Goal: Task Accomplishment & Management: Manage account settings

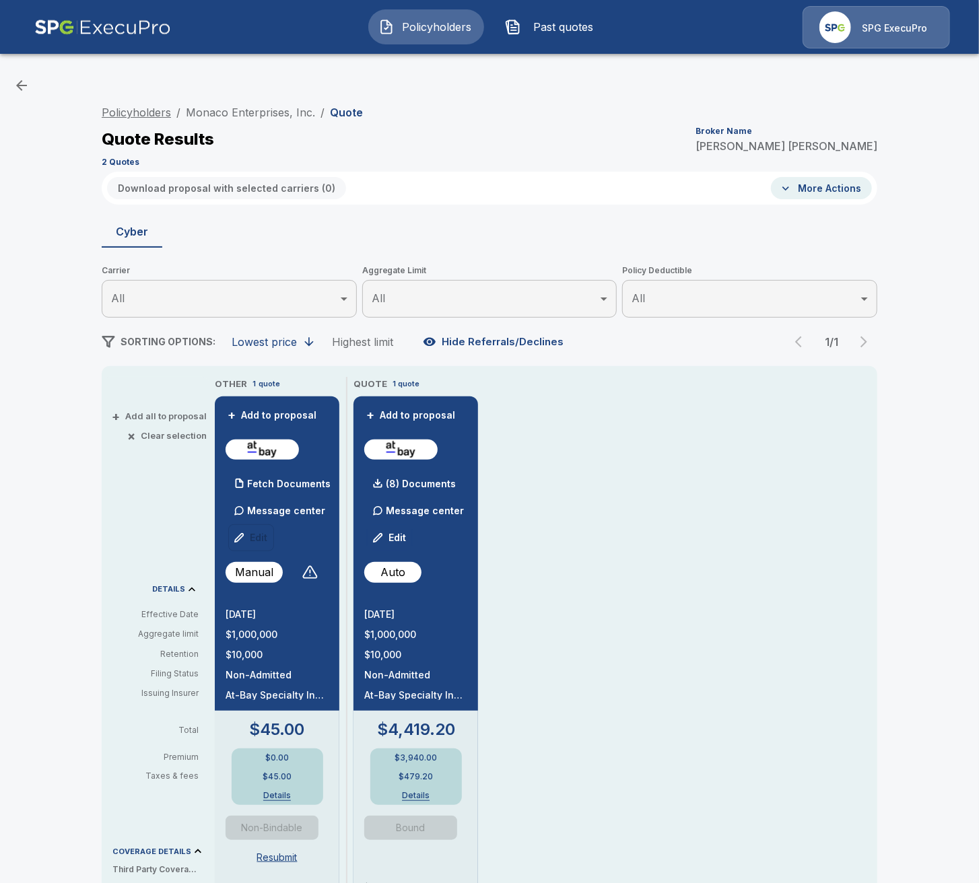
click at [160, 112] on link "Policyholders" at bounding box center [136, 112] width 69 height 13
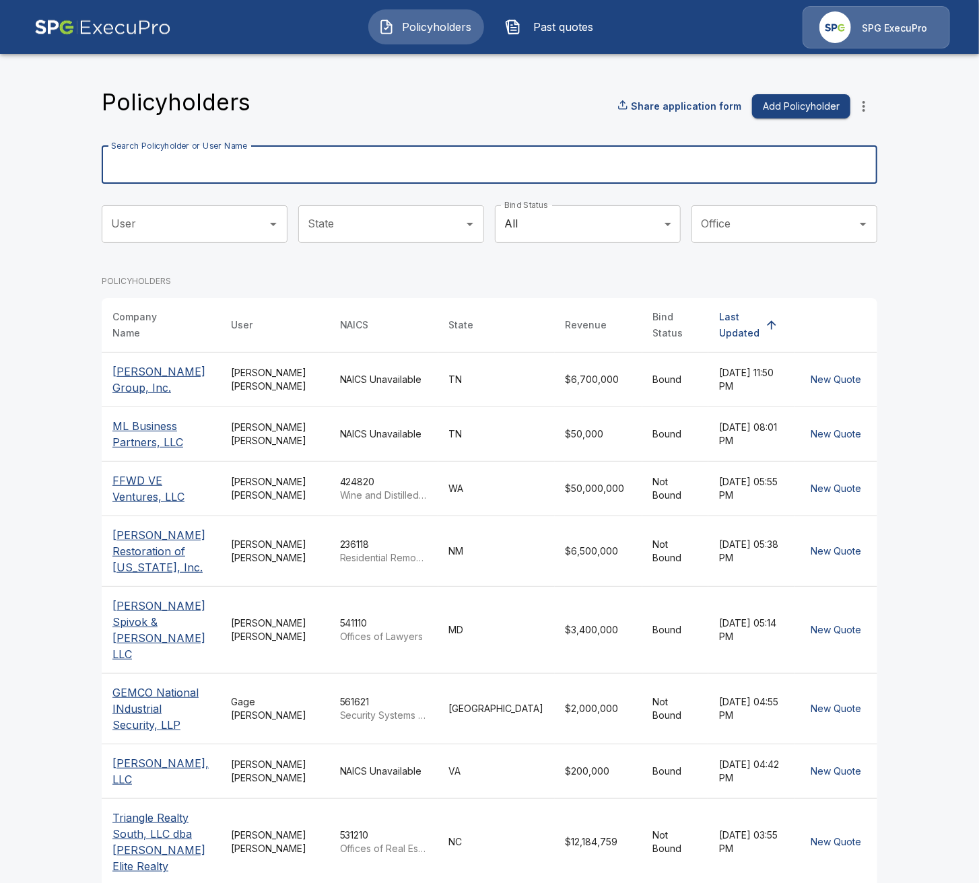
click at [599, 154] on input "Search Policyholder or User Name" at bounding box center [482, 165] width 761 height 38
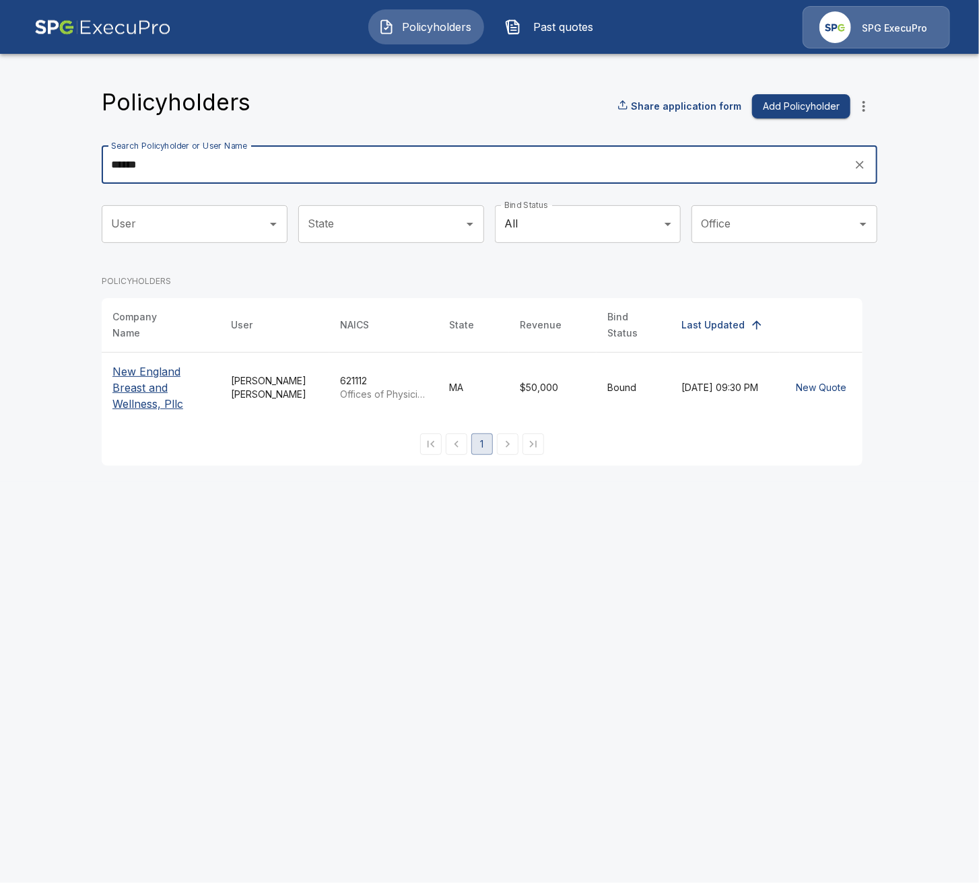
type input "******"
click at [172, 368] on p "New England Breast and Wellness, Pllc" at bounding box center [160, 388] width 97 height 48
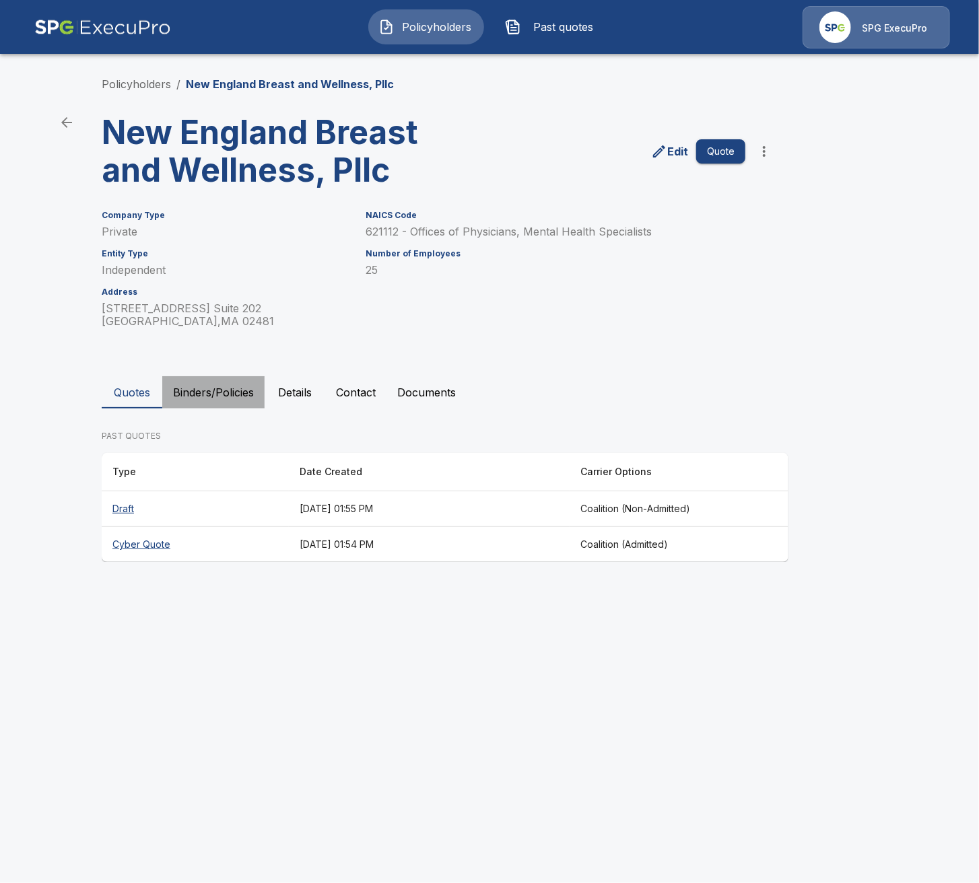
click at [184, 387] on button "Binders/Policies" at bounding box center [213, 392] width 102 height 32
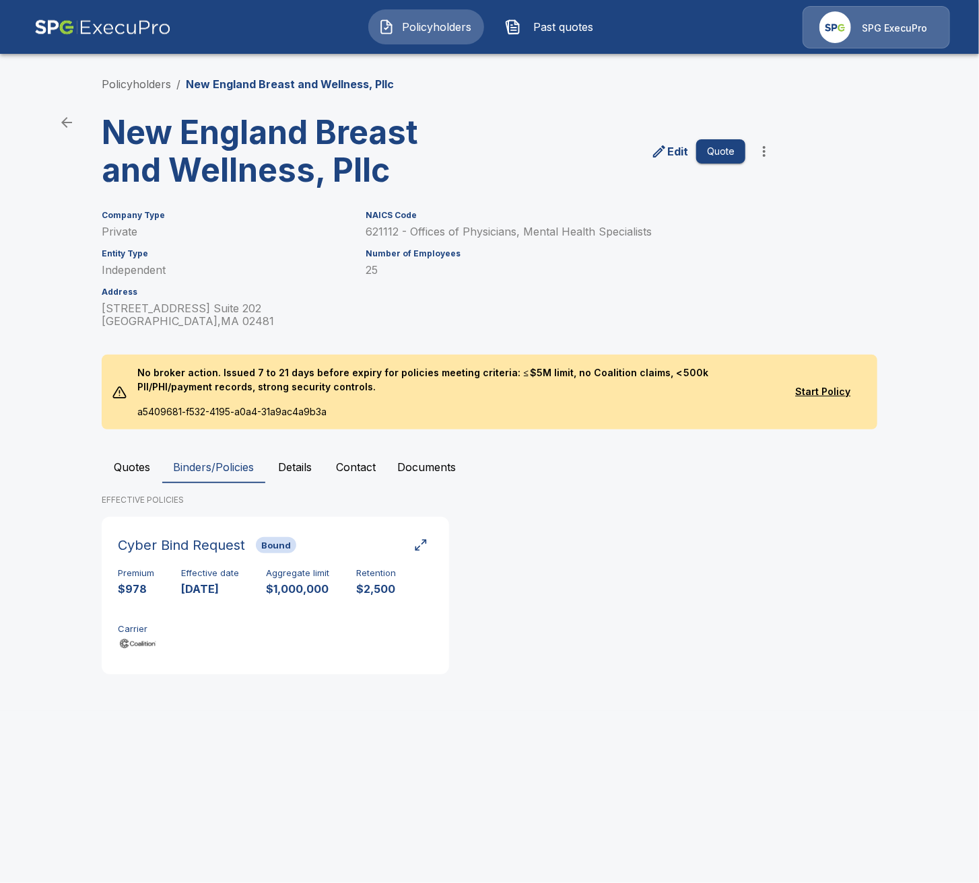
click at [132, 452] on button "Quotes" at bounding box center [132, 467] width 61 height 32
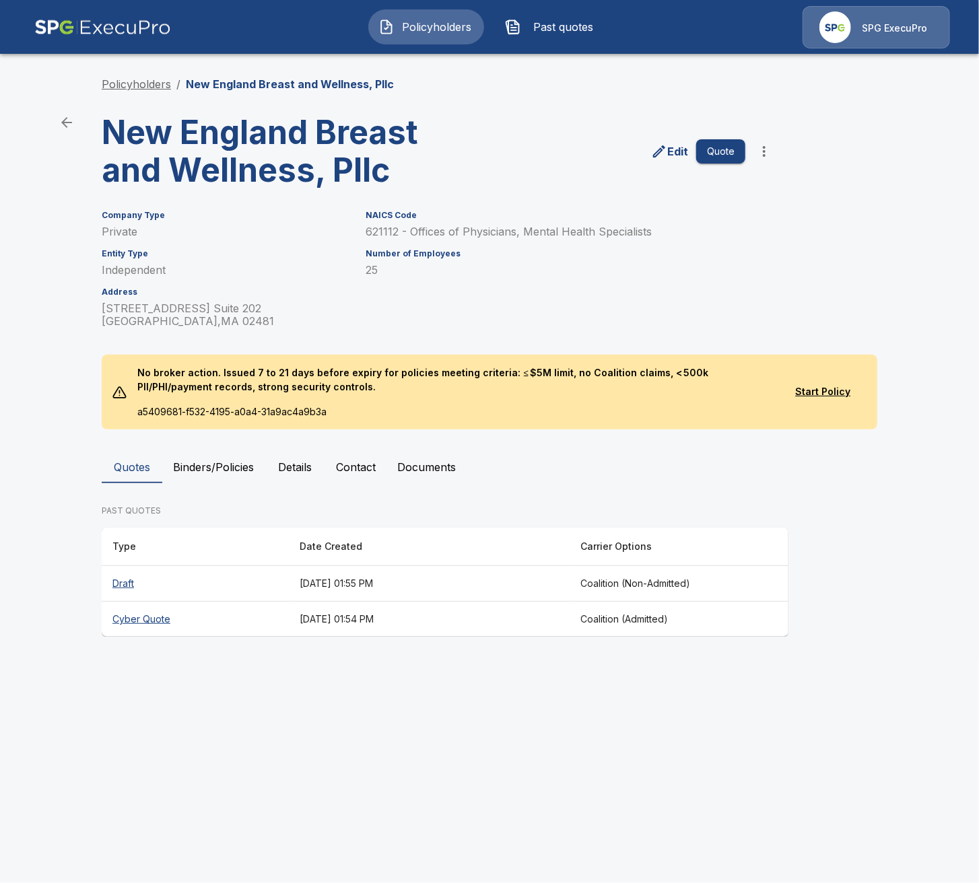
click at [160, 79] on link "Policyholders" at bounding box center [136, 83] width 69 height 13
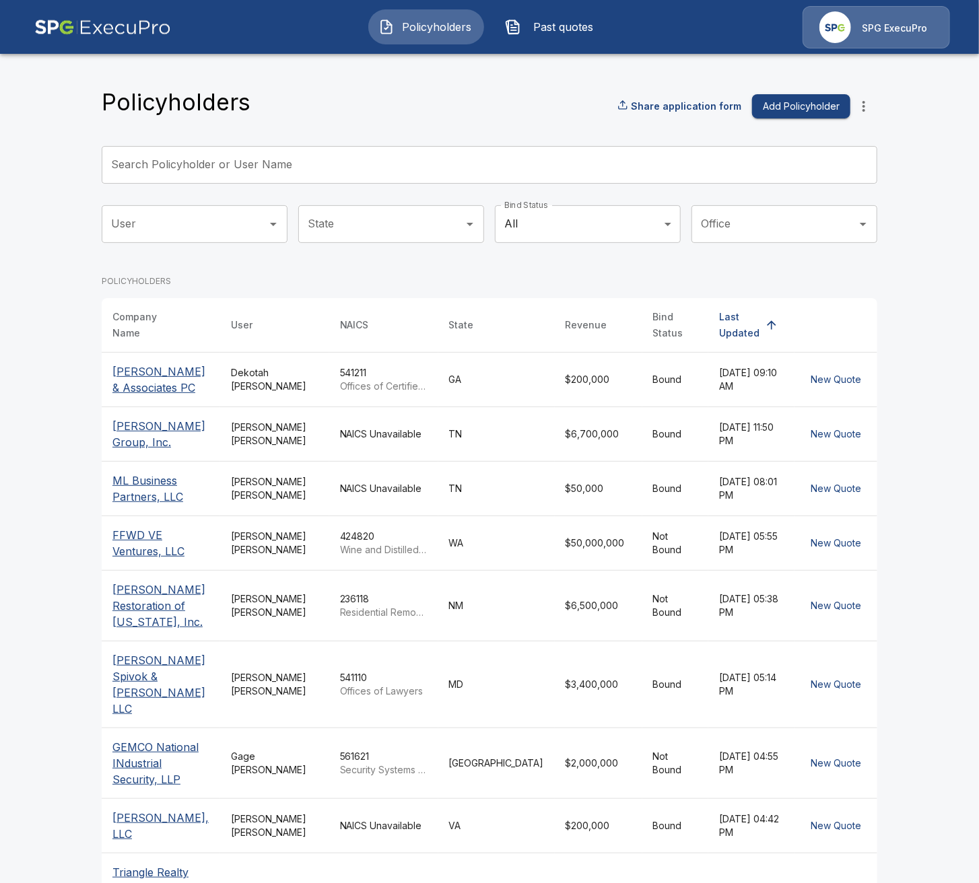
click at [857, 105] on icon "more" at bounding box center [864, 106] width 16 height 16
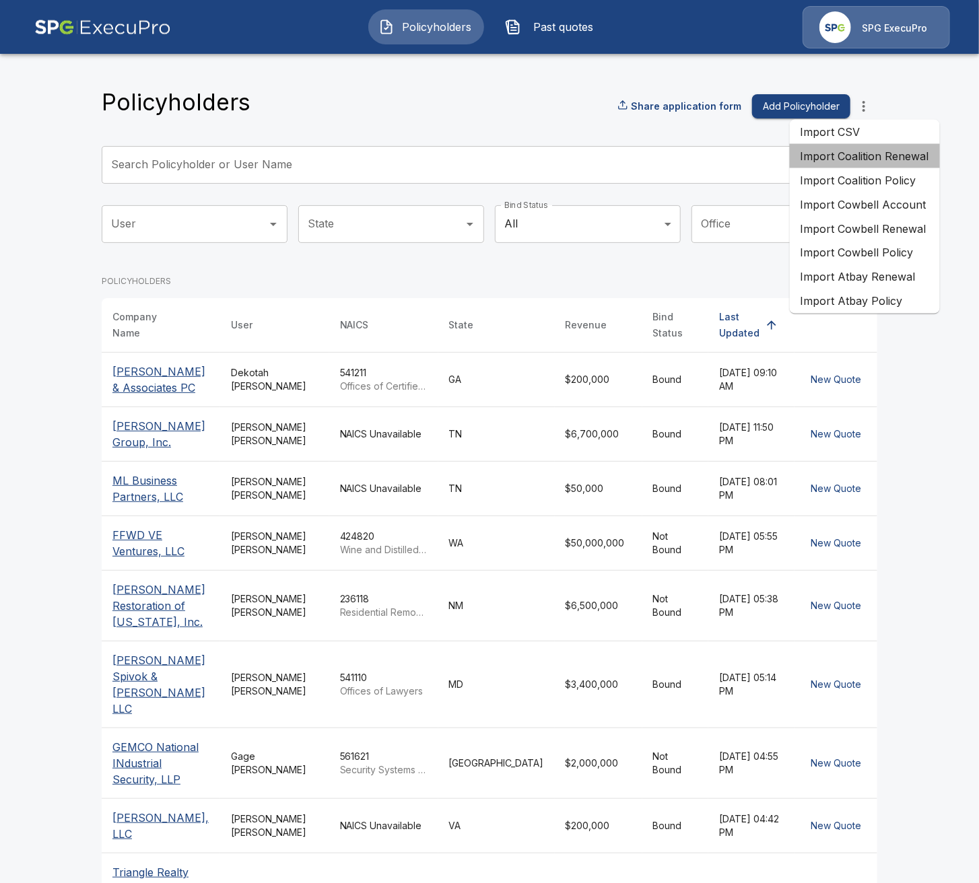
click at [883, 162] on li "Import Coalition Renewal" at bounding box center [865, 156] width 150 height 24
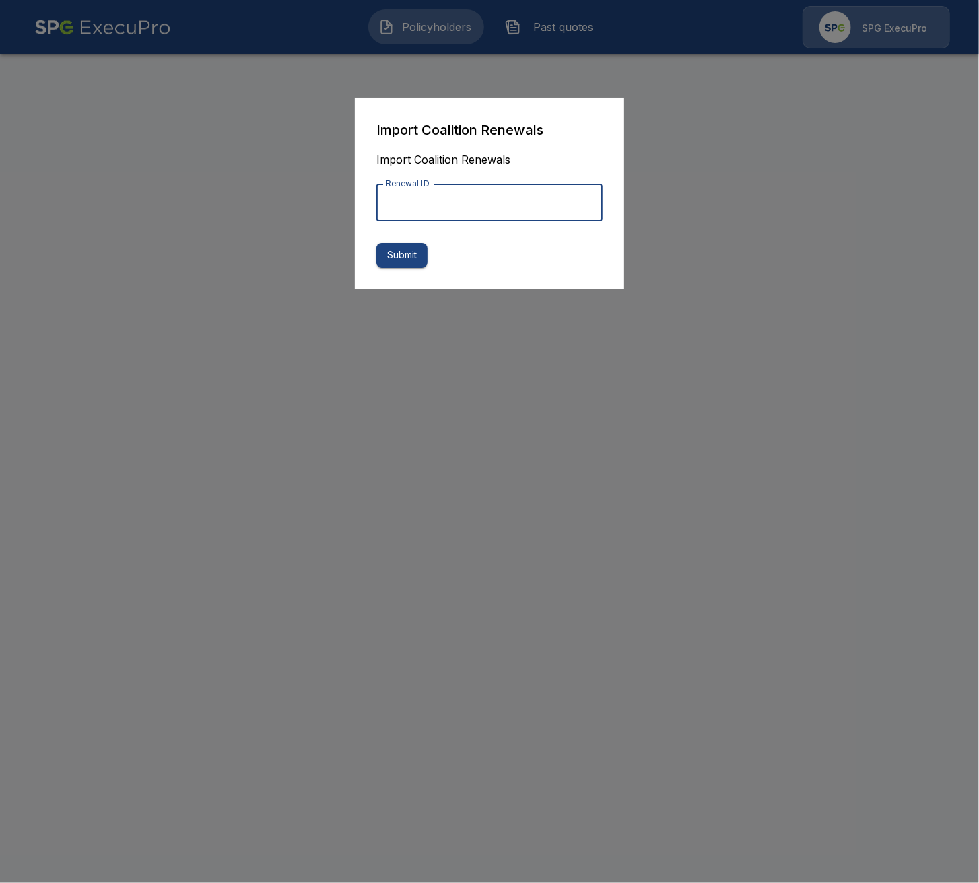
click at [455, 208] on input "Renewal ID" at bounding box center [489, 203] width 226 height 38
paste input "**********"
type input "**********"
click at [411, 259] on button "Submit" at bounding box center [401, 255] width 51 height 25
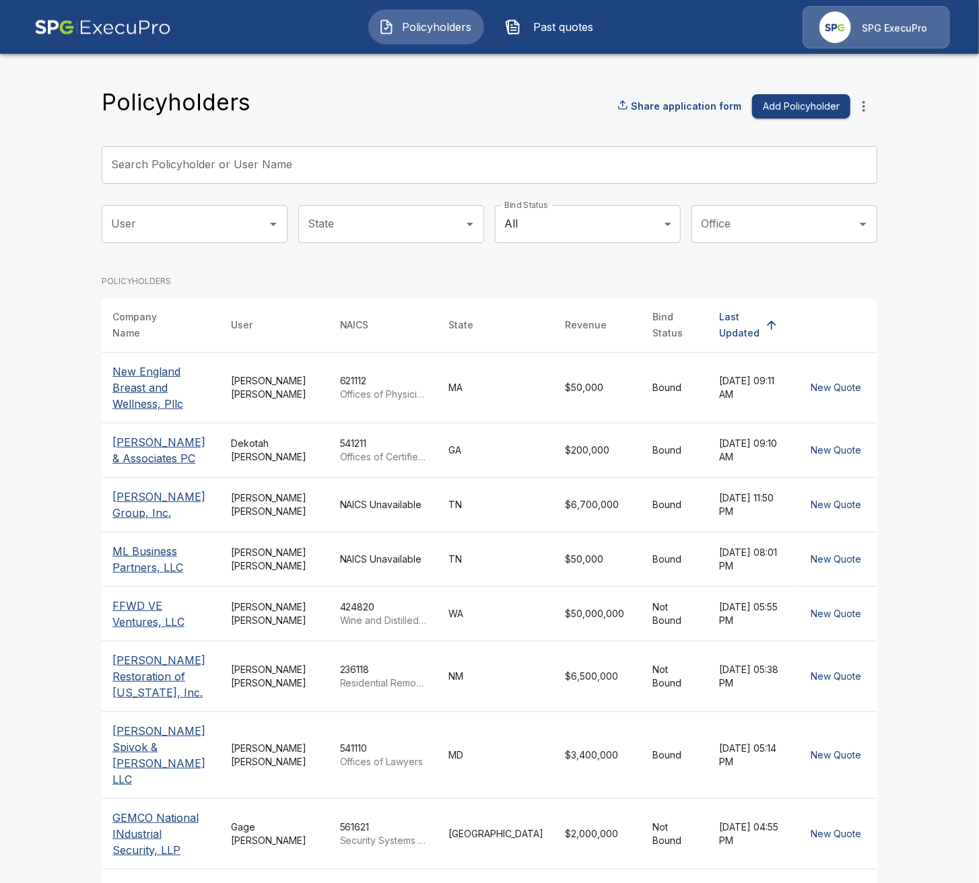
click at [32, 391] on main "Policyholders Share application form Add Policyholder Search Policyholder or Us…" at bounding box center [489, 535] width 979 height 1070
click at [536, 36] on button "Past quotes" at bounding box center [553, 26] width 116 height 35
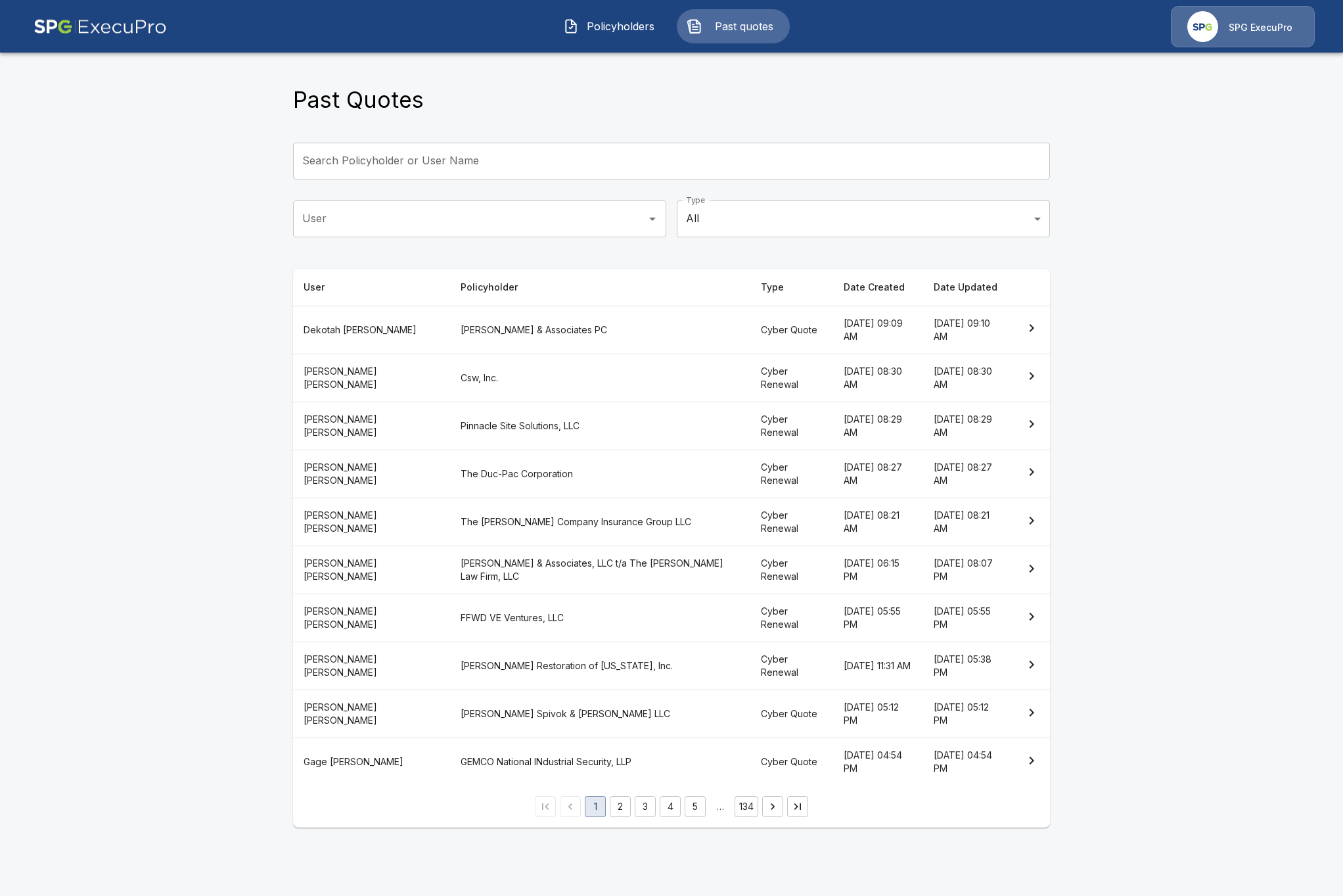
click at [595, 12] on button "Policyholders" at bounding box center [610, 25] width 113 height 34
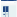
scroll to position [77, 0]
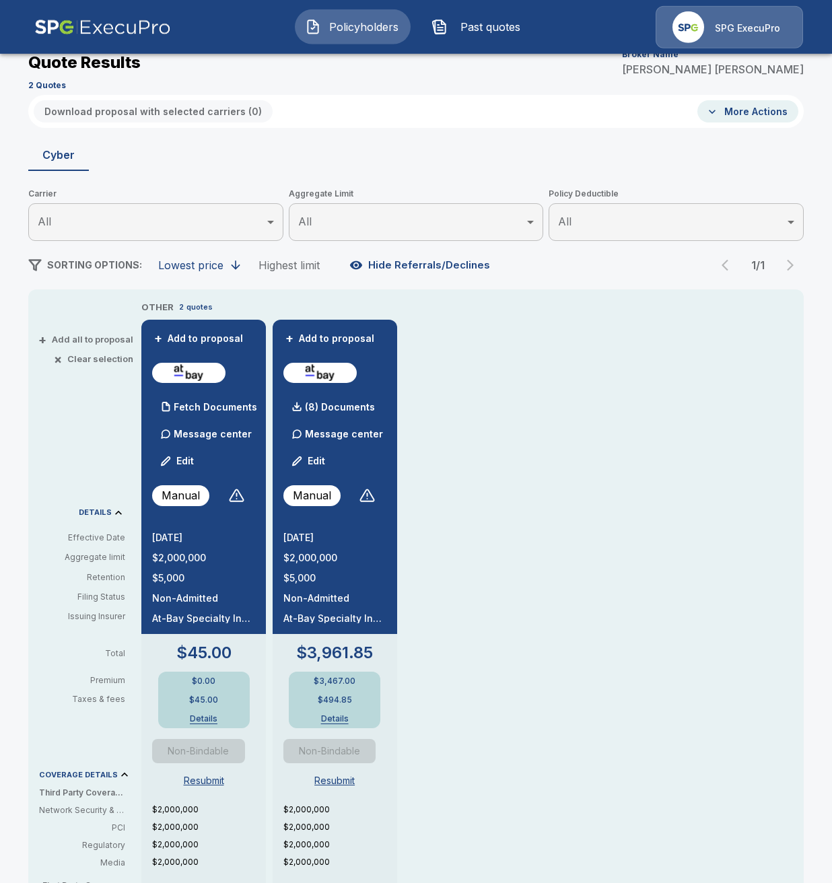
scroll to position [77, 0]
click at [239, 497] on div at bounding box center [236, 495] width 16 height 16
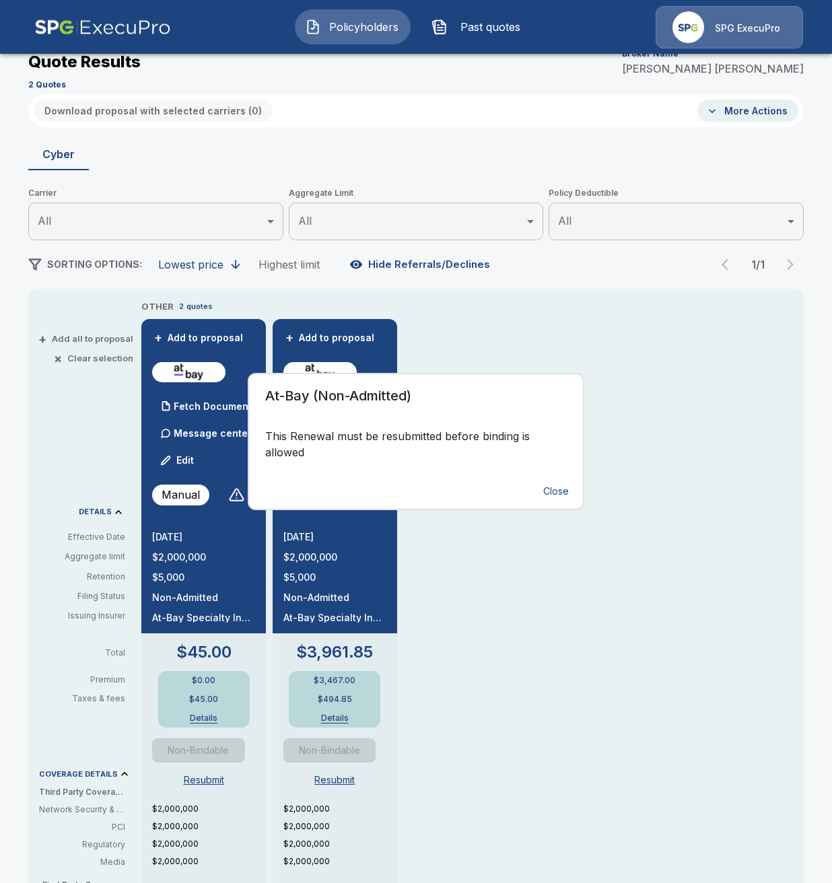
click at [88, 718] on div "At-Bay (Non-Admitted) This Renewal must be resubmitted before binding is allowe…" at bounding box center [416, 441] width 832 height 883
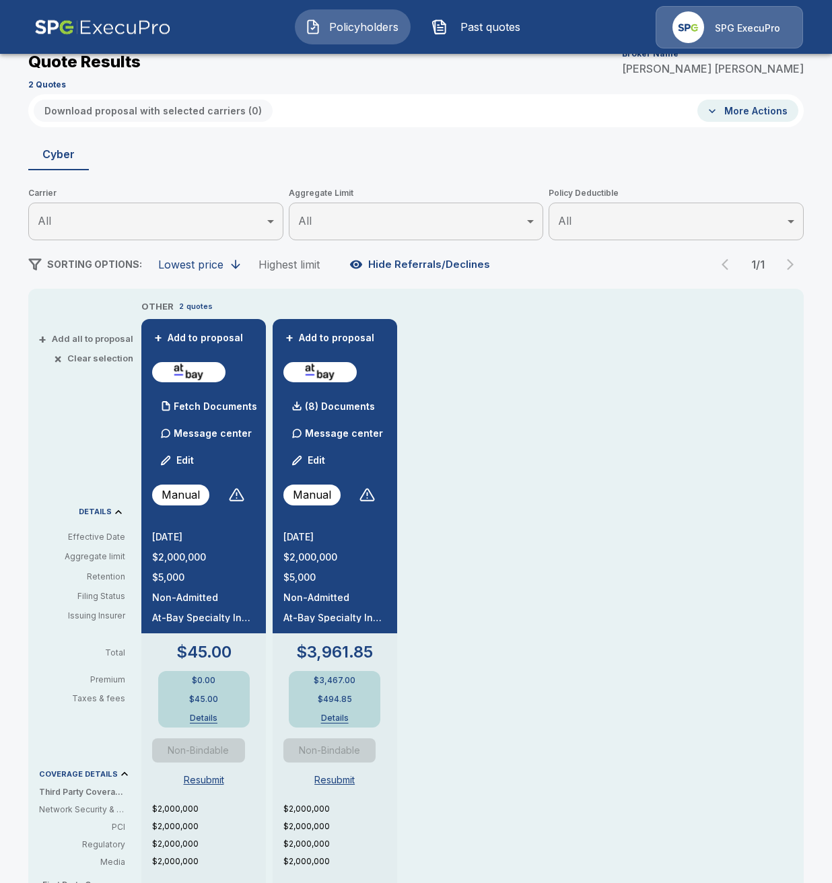
click at [203, 785] on button "Resubmit" at bounding box center [203, 780] width 51 height 25
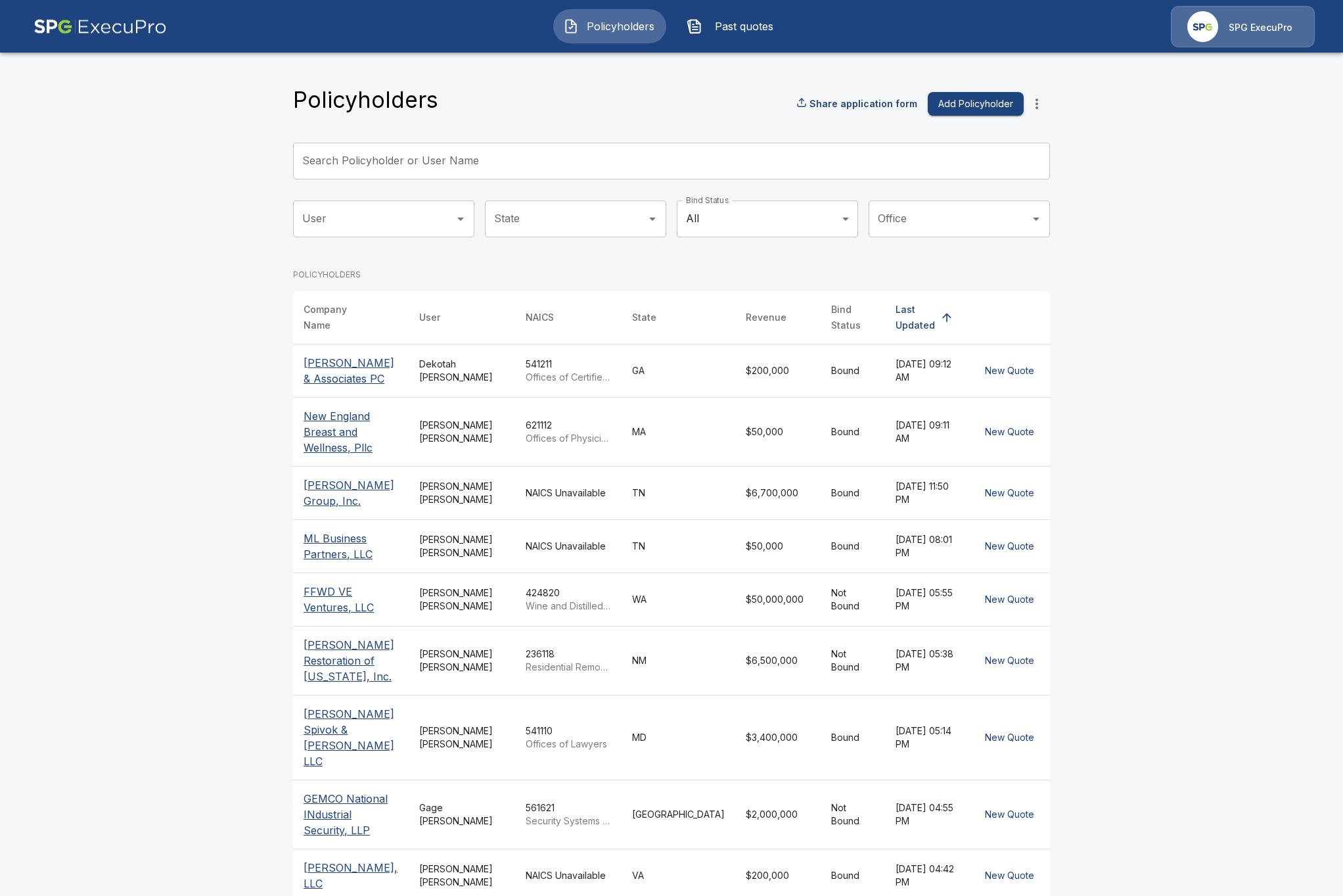
click at [1037, 110] on icon "more" at bounding box center [1037, 103] width 16 height 16
click at [1073, 243] on li "Import Cowbell Policy" at bounding box center [1038, 247] width 146 height 23
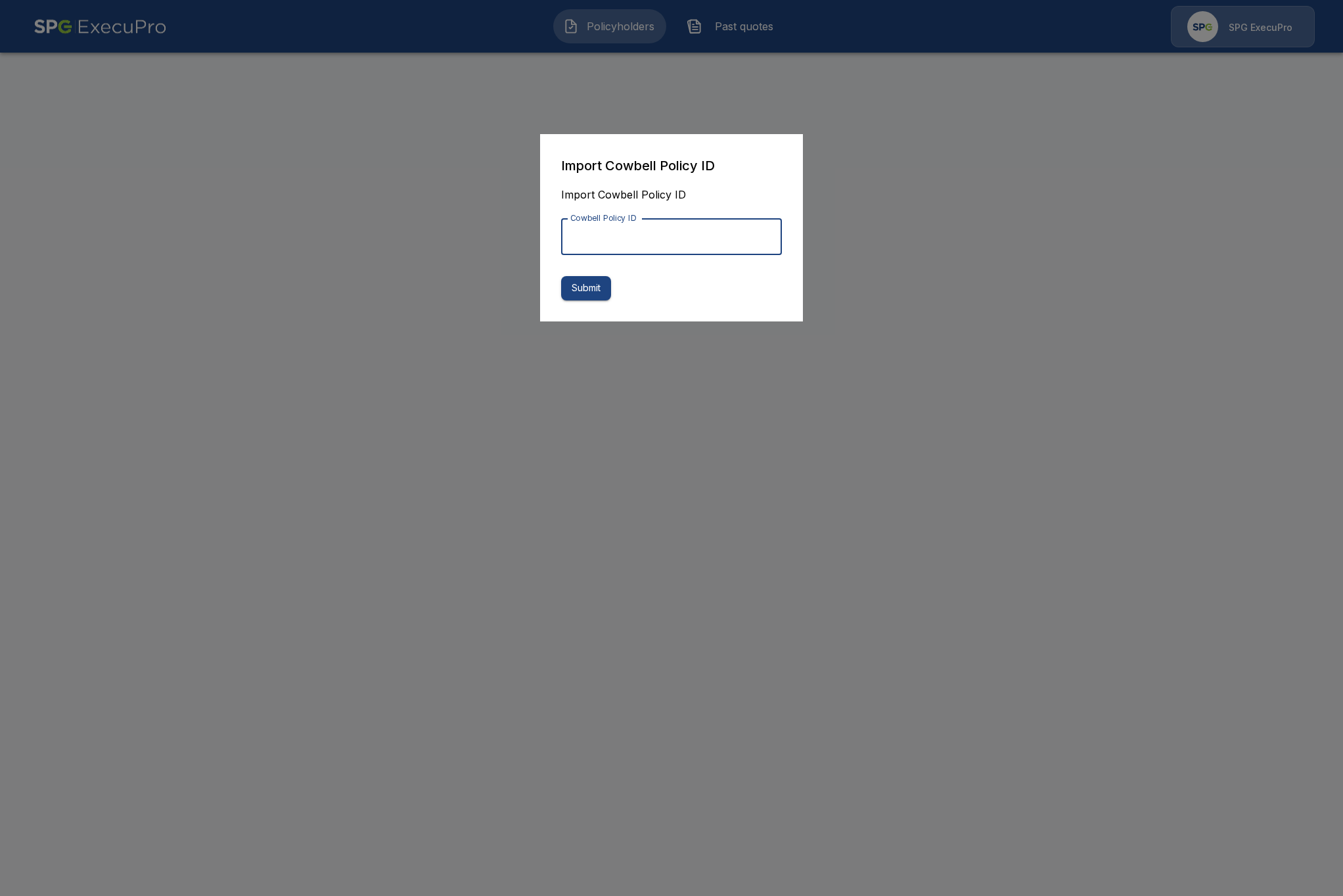
click at [665, 237] on input "Cowbell Policy ID" at bounding box center [672, 237] width 221 height 37
paste input "**********"
type input "**********"
click at [585, 285] on button "Submit" at bounding box center [586, 288] width 50 height 24
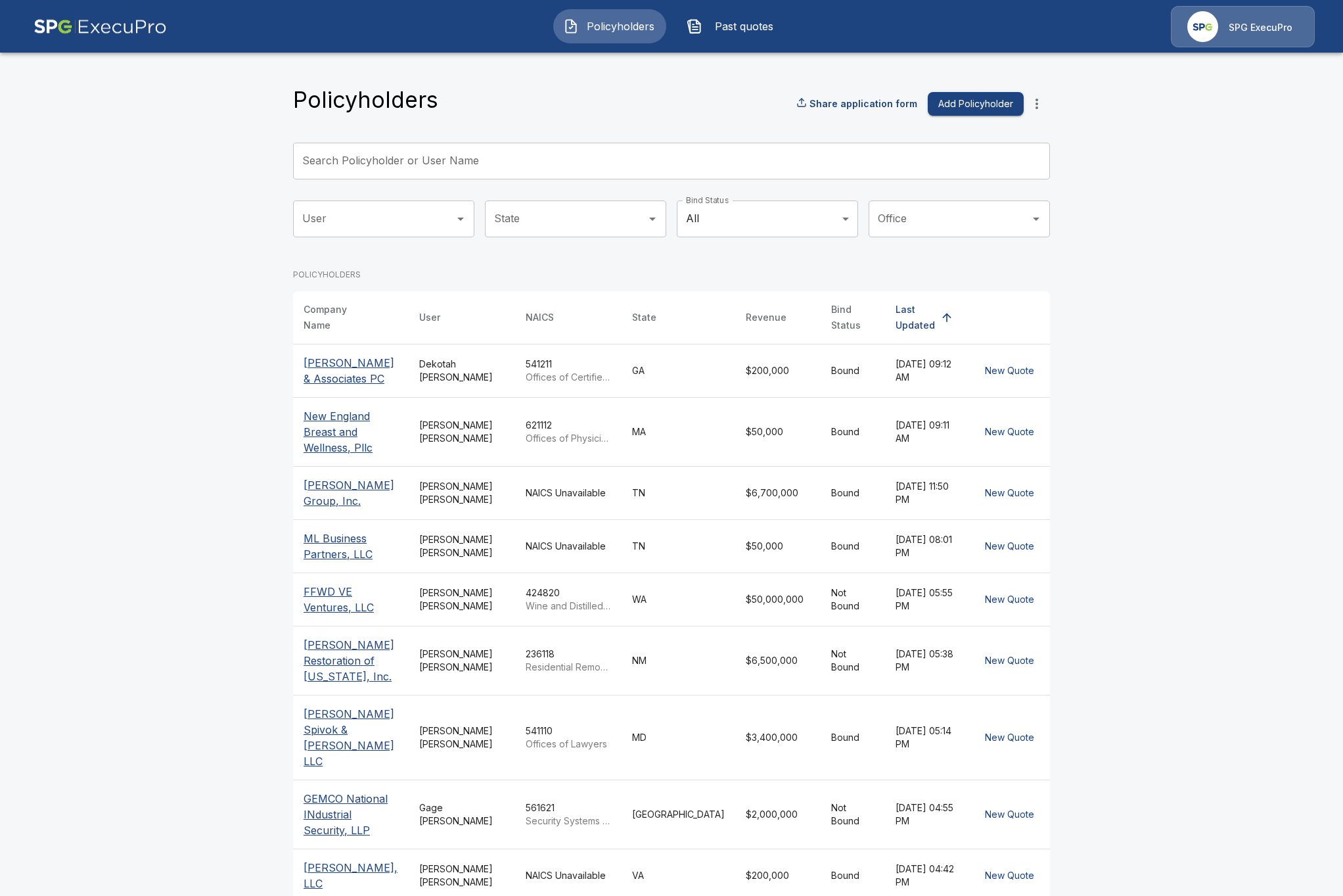
click at [719, 39] on button "Past quotes" at bounding box center [733, 25] width 113 height 34
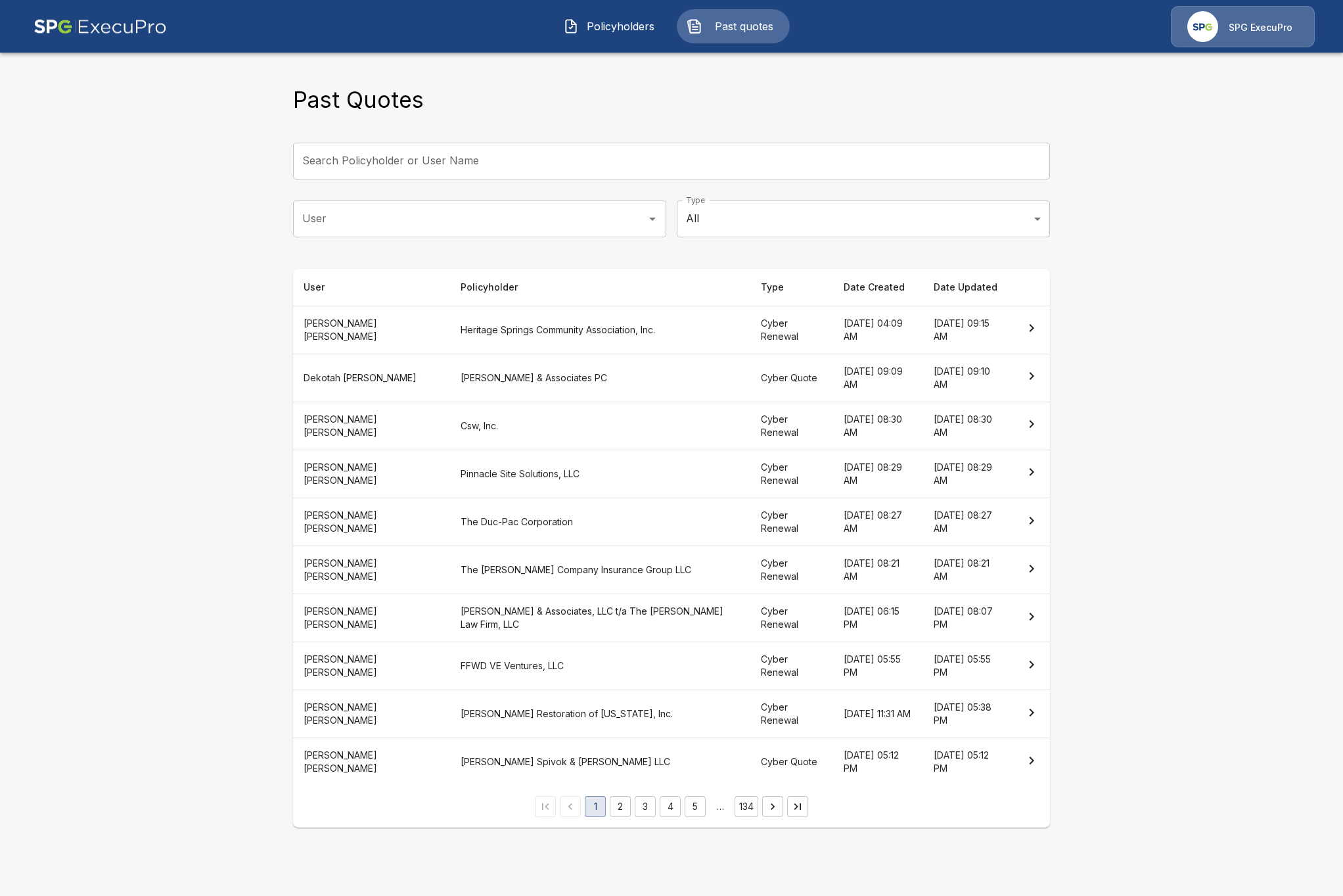
click at [619, 33] on span "Policyholders" at bounding box center [621, 26] width 72 height 16
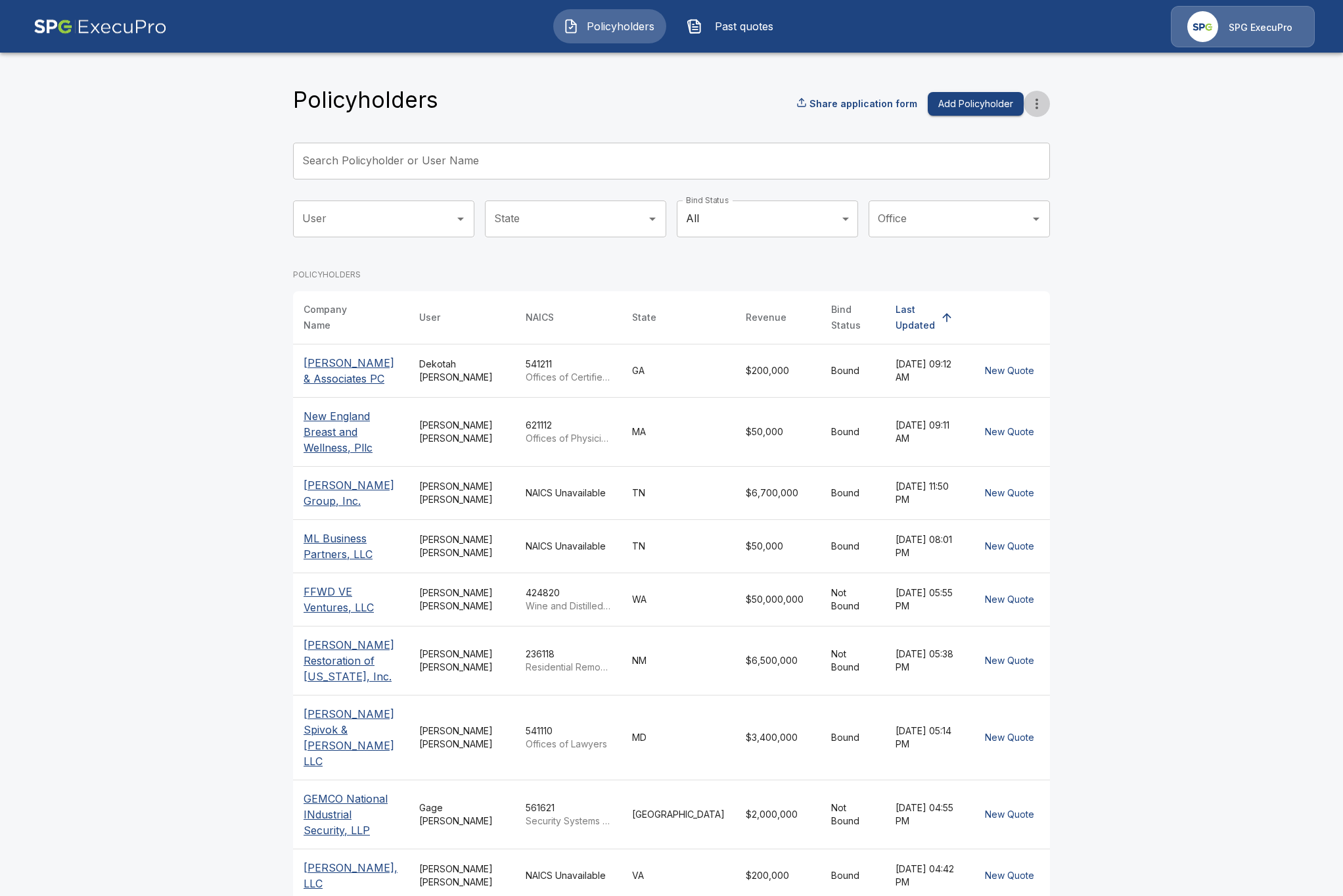
click at [1038, 101] on icon "more" at bounding box center [1037, 103] width 16 height 16
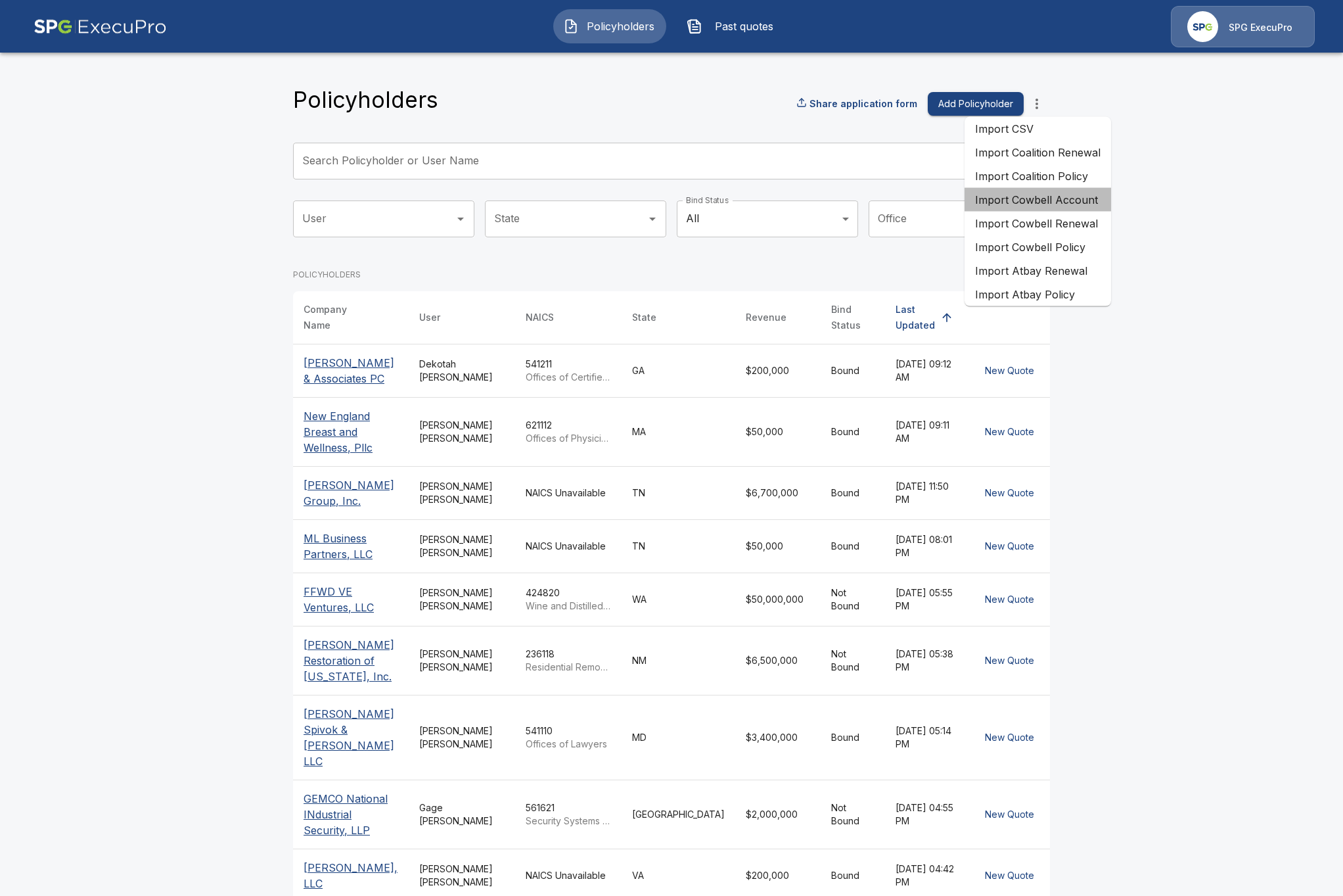
click at [1051, 206] on li "Import Cowbell Account" at bounding box center [1038, 200] width 146 height 23
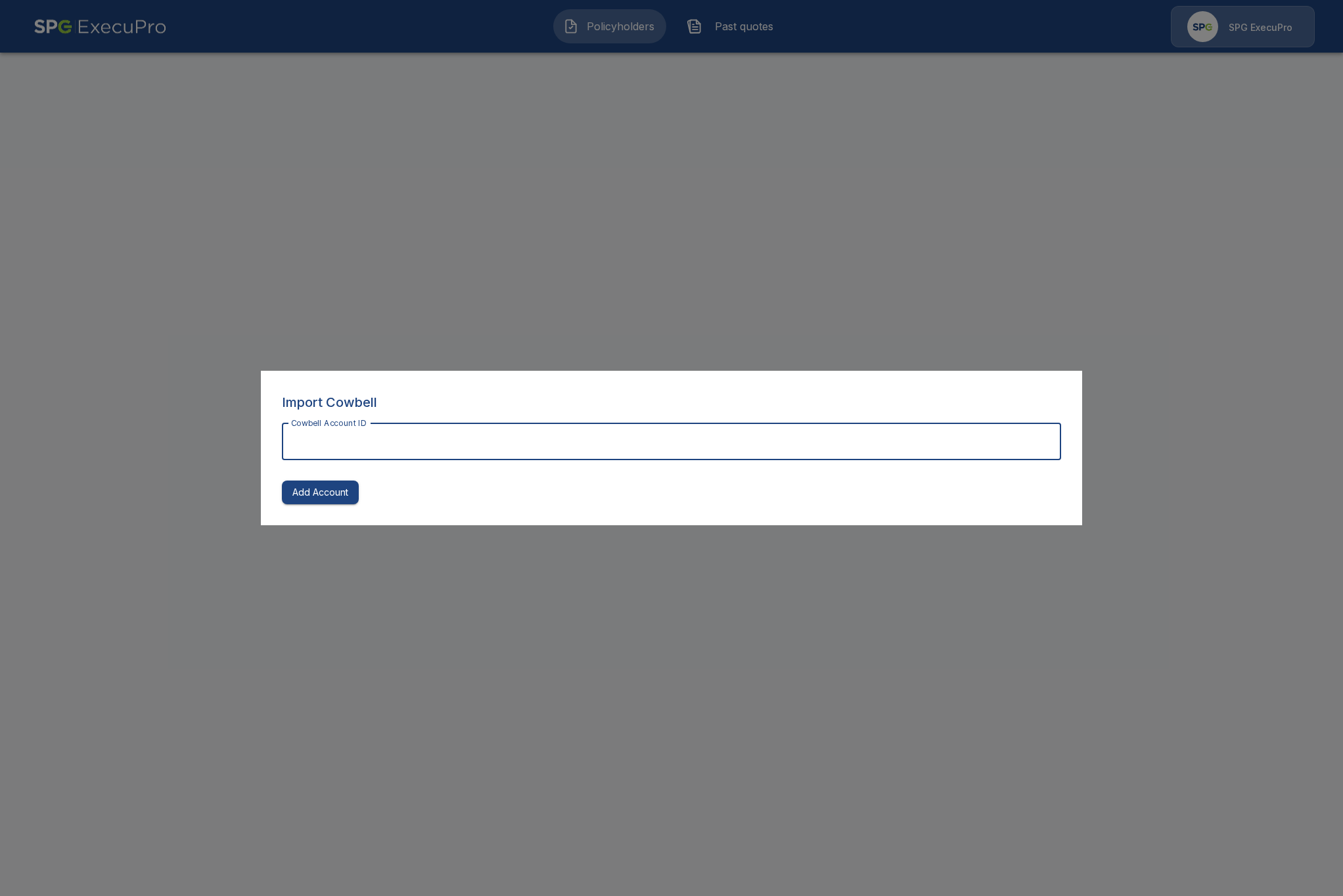
click at [456, 428] on input "Cowbell Account ID" at bounding box center [672, 442] width 779 height 37
paste input "**********"
type input "**********"
click at [330, 502] on button "Add Account" at bounding box center [320, 492] width 77 height 24
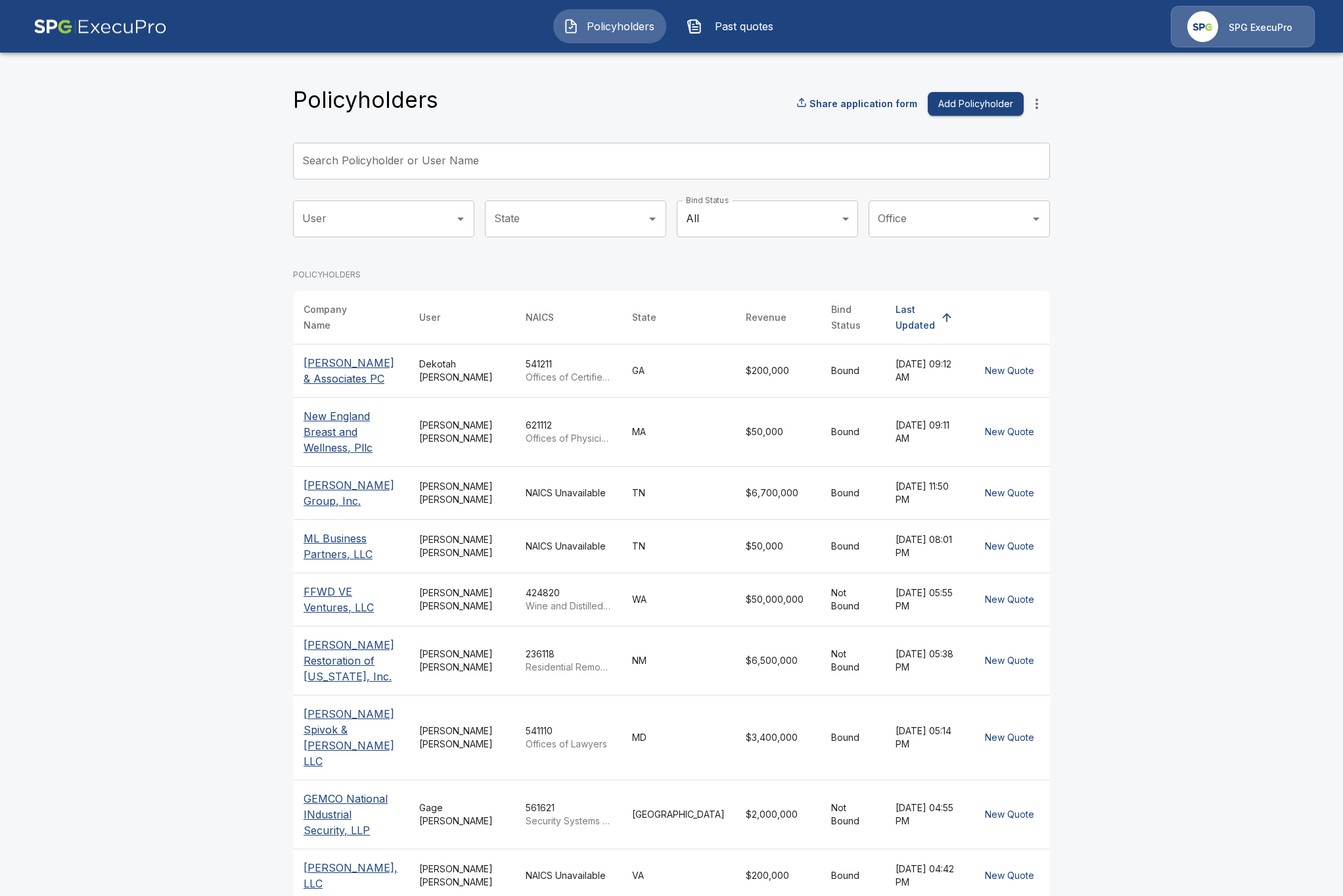
click at [774, 15] on button "Past quotes" at bounding box center [733, 25] width 113 height 34
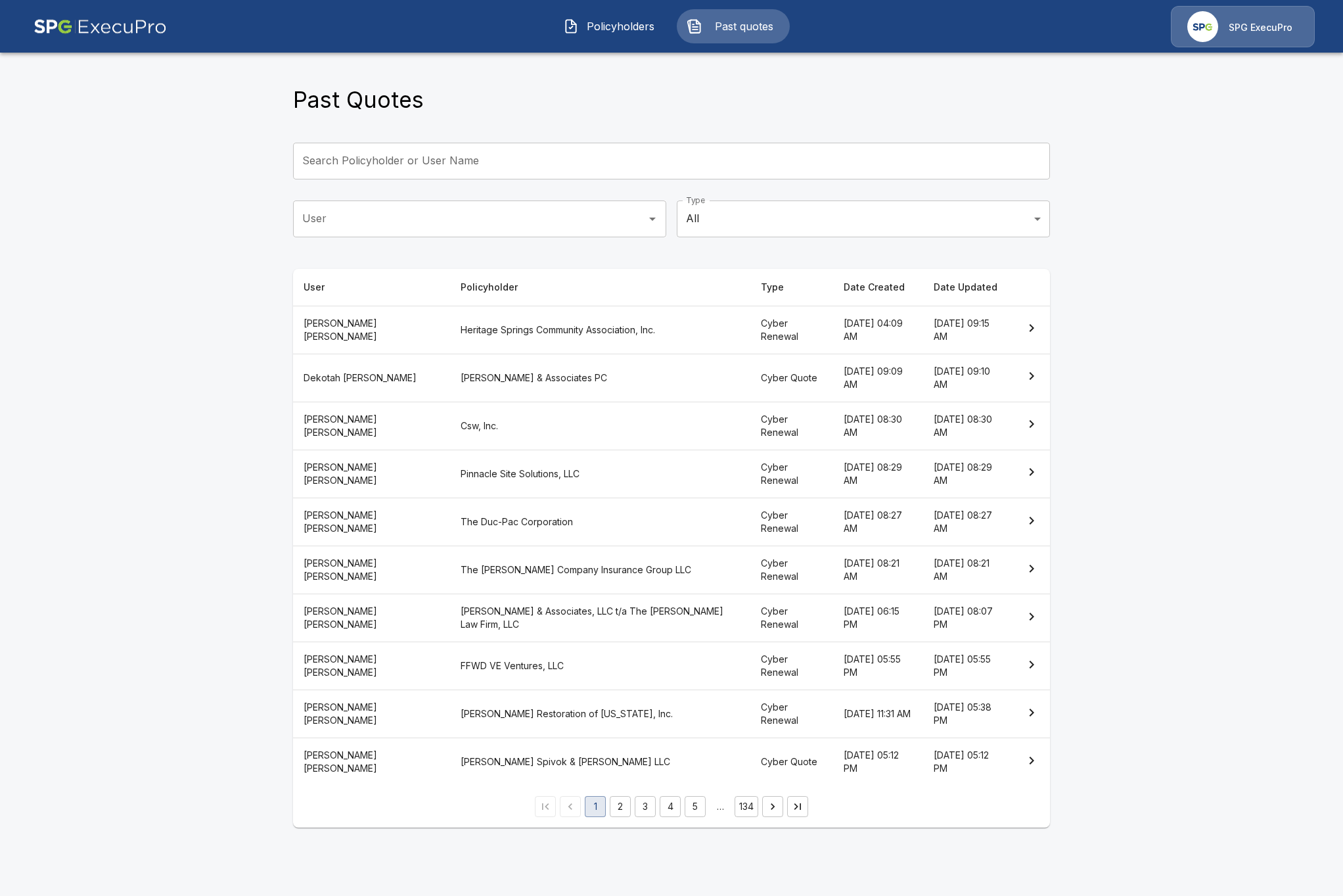
click at [616, 30] on span "Policyholders" at bounding box center [621, 26] width 72 height 16
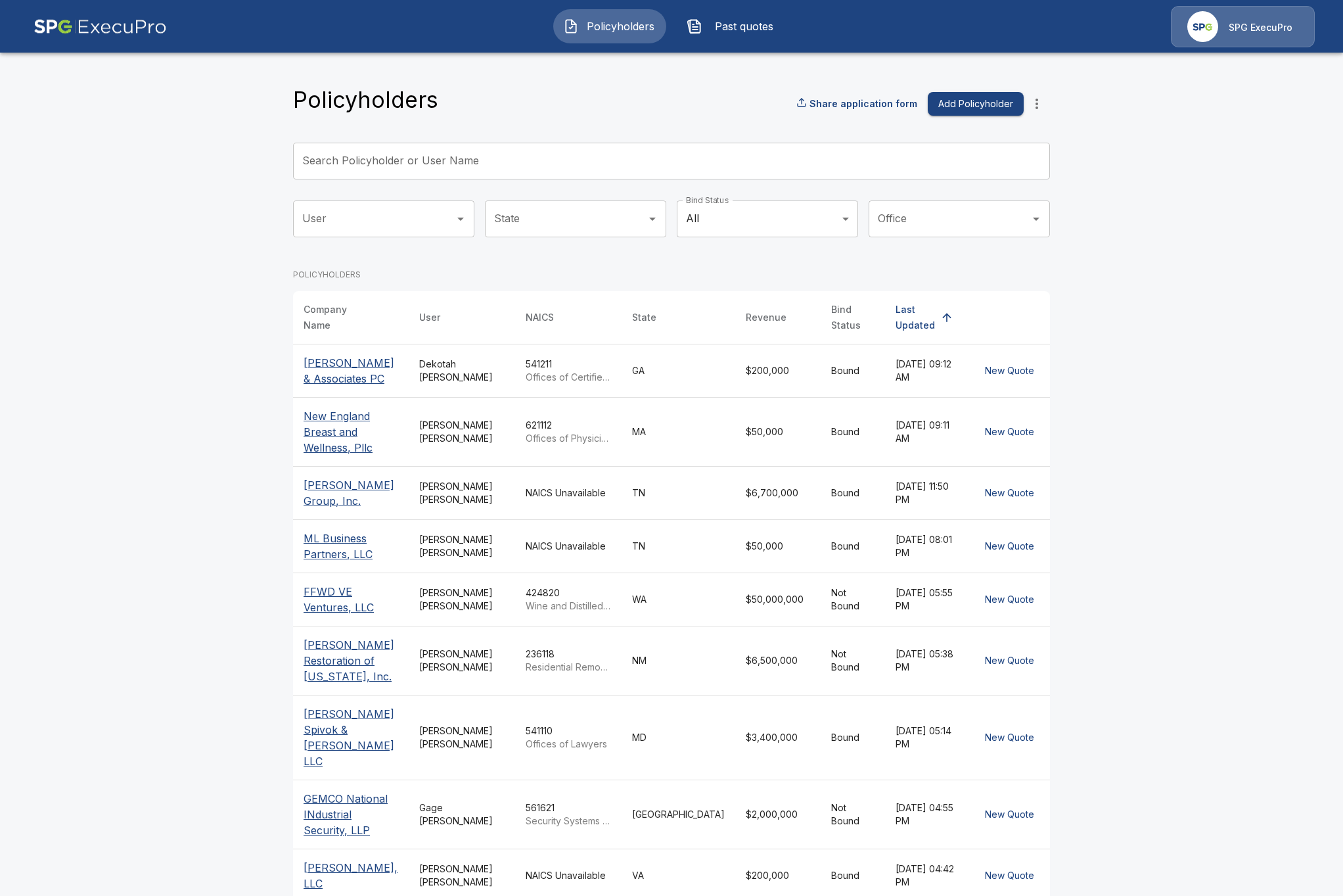
click at [170, 266] on main "Policyholders Share application form Add Policyholder Search Policyholder or Us…" at bounding box center [672, 522] width 1343 height 1044
click at [1042, 103] on icon "more" at bounding box center [1037, 103] width 16 height 16
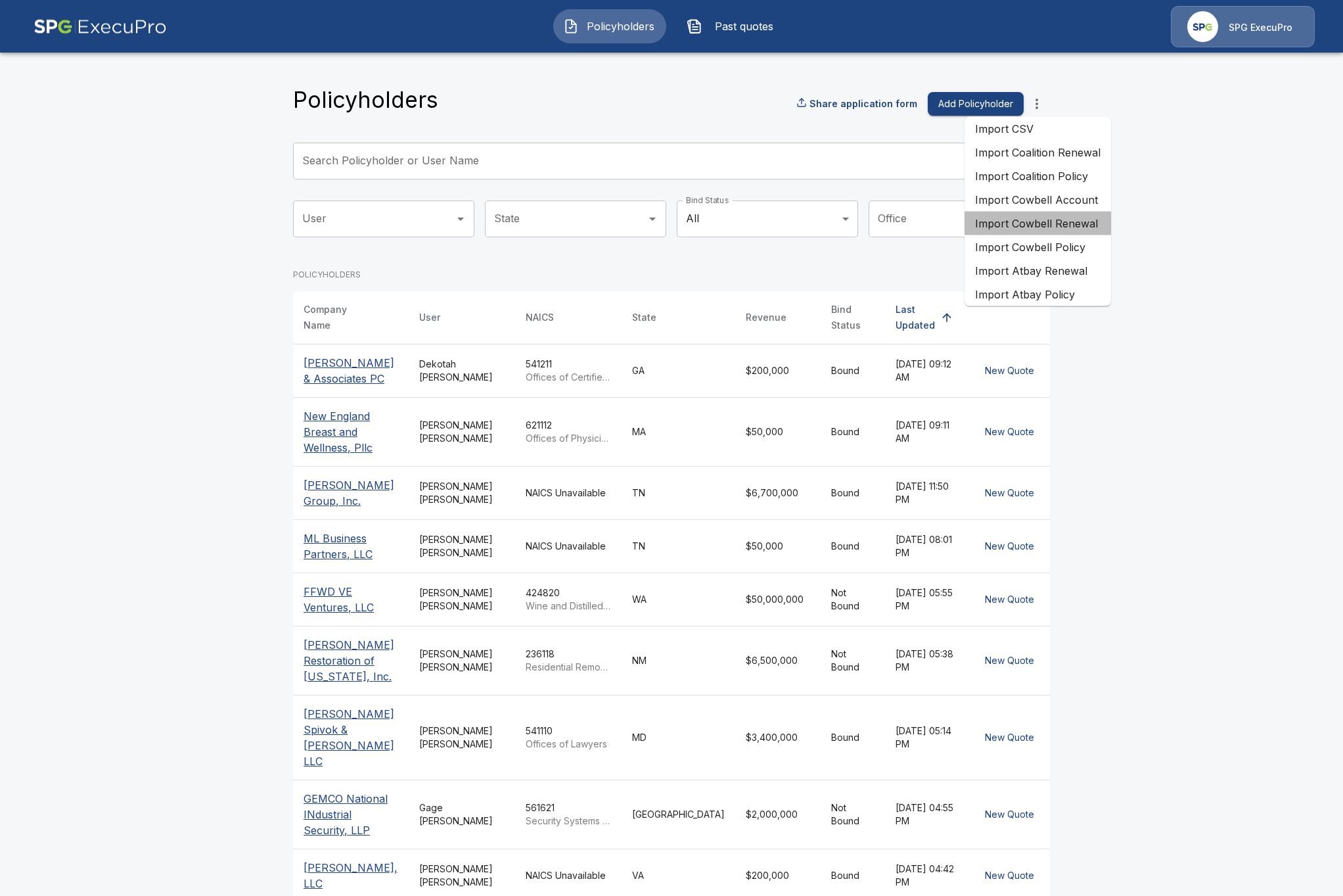
click at [1067, 228] on li "Import Cowbell Renewal" at bounding box center [1038, 224] width 146 height 23
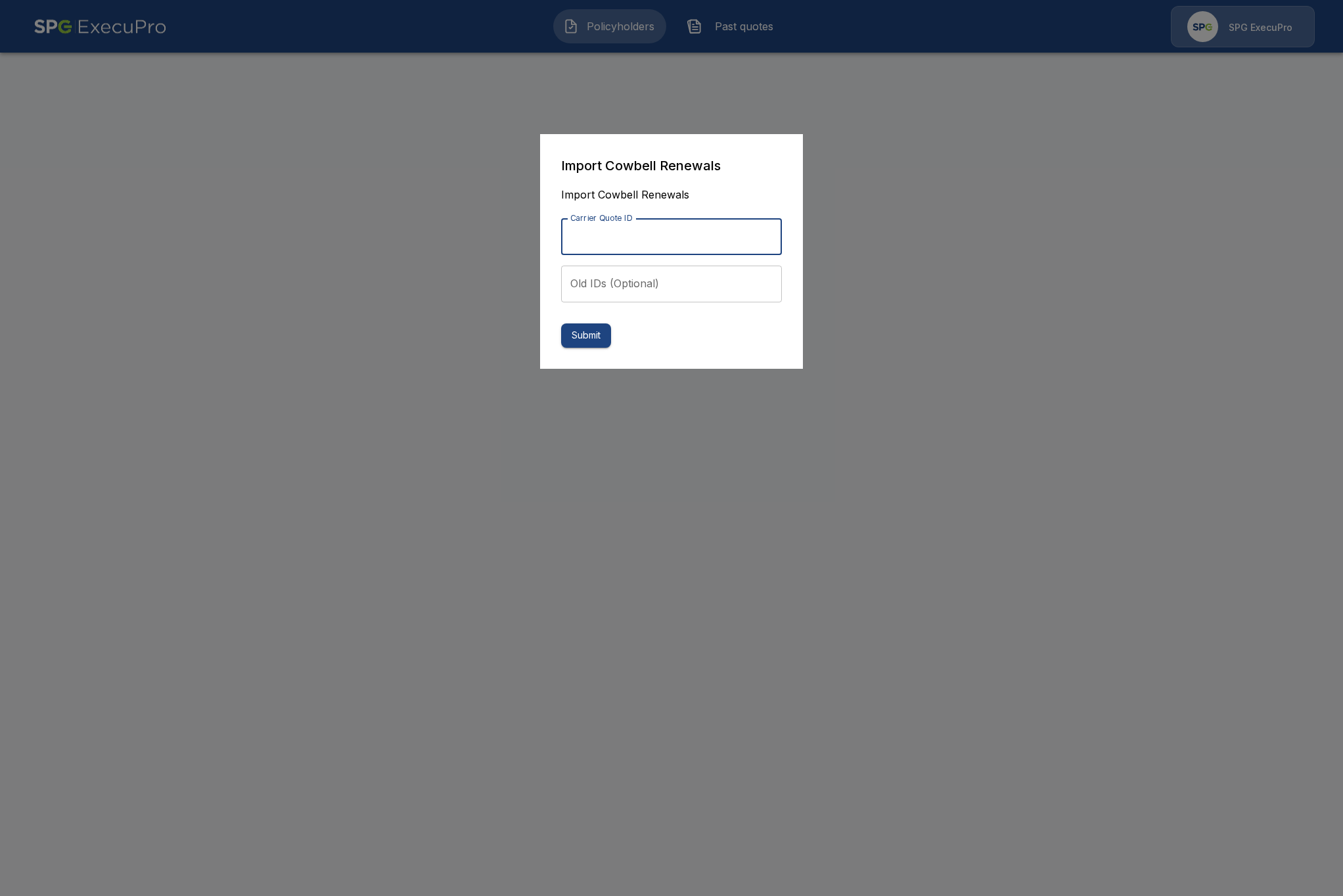
click at [624, 226] on input "Carrier Quote ID" at bounding box center [672, 237] width 221 height 37
paste input "**********"
type input "**********"
click at [590, 336] on button "Submit" at bounding box center [586, 335] width 50 height 24
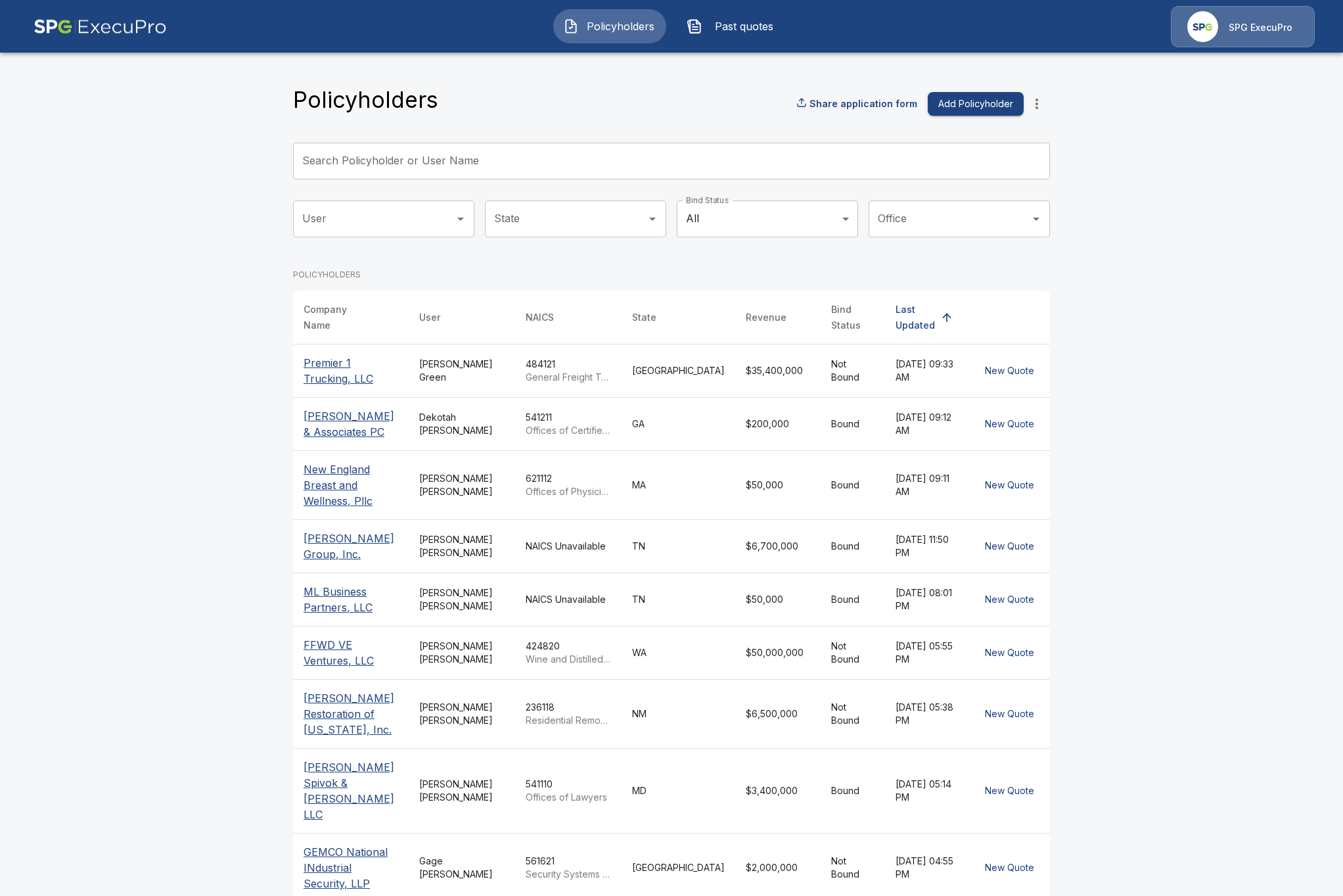
click at [445, 367] on div "[PERSON_NAME]" at bounding box center [463, 370] width 86 height 26
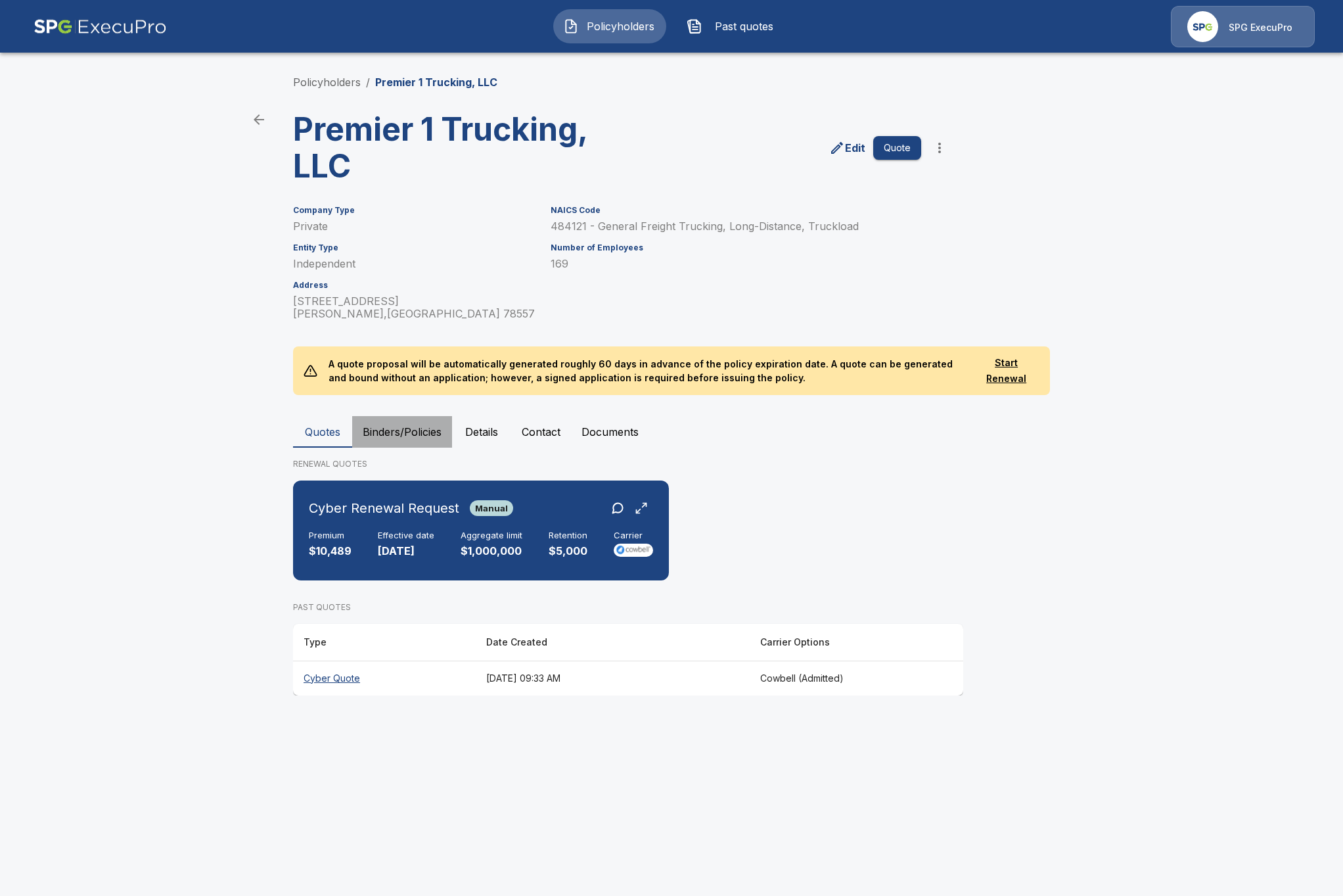
click at [394, 436] on button "Binders/Policies" at bounding box center [402, 431] width 100 height 31
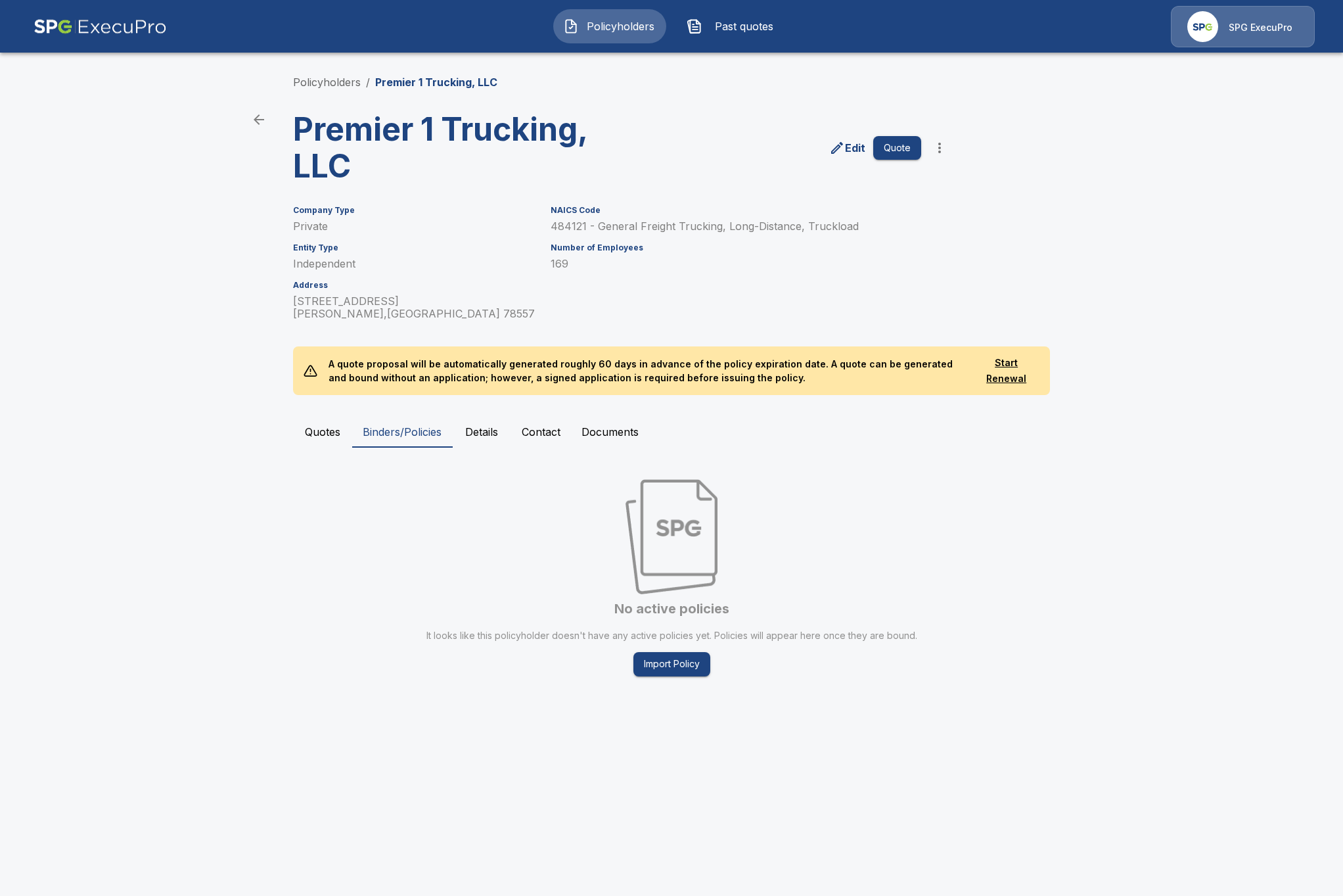
click at [329, 432] on button "Quotes" at bounding box center [322, 431] width 60 height 31
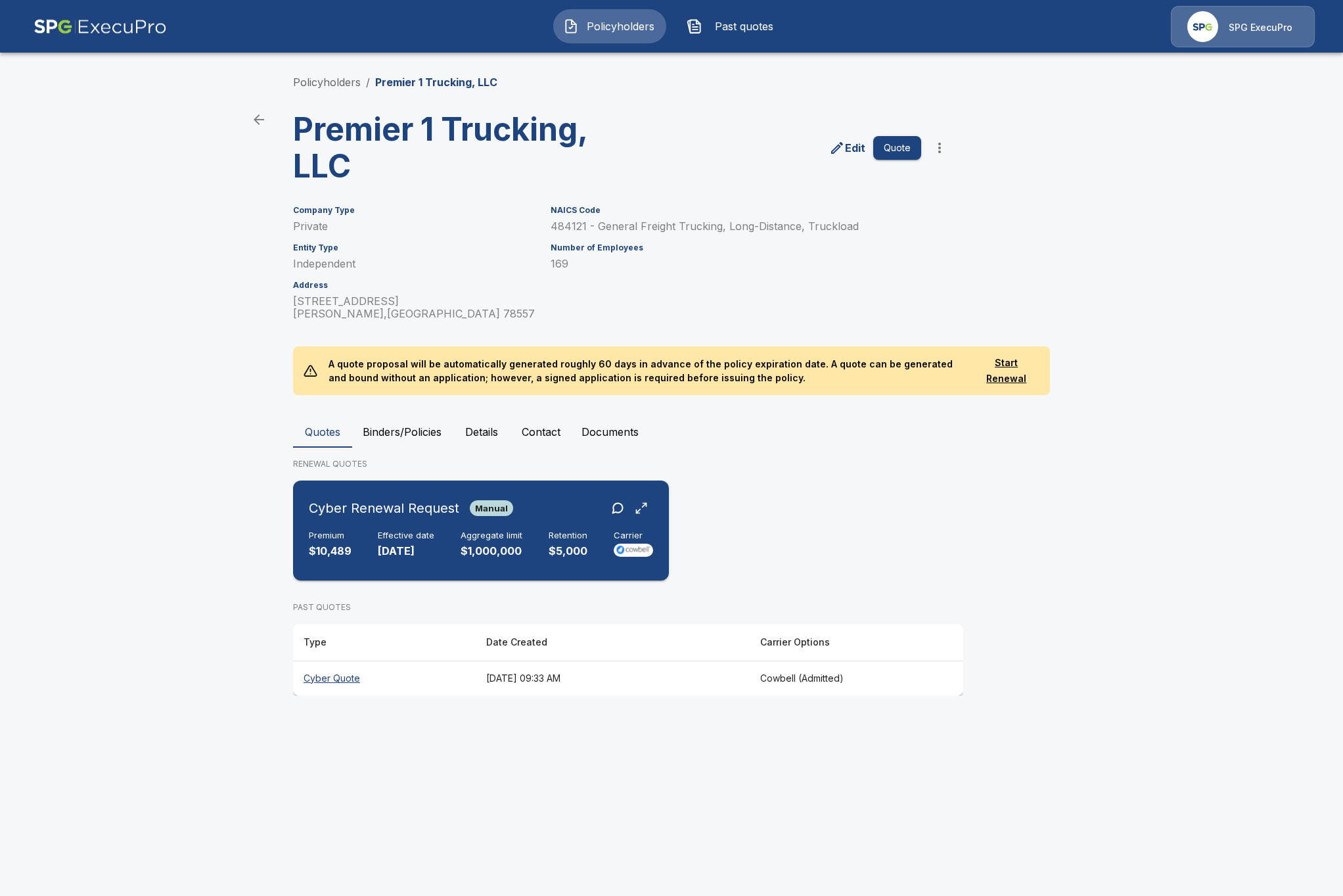
drag, startPoint x: 390, startPoint y: 498, endPoint x: 417, endPoint y: 523, distance: 36.8
click at [417, 523] on div "Cyber Renewal Request Manual Premium $10,489 Effective date 11/1/2025 Aggregate…" at bounding box center [481, 531] width 365 height 90
click at [335, 87] on link "Policyholders" at bounding box center [326, 81] width 67 height 13
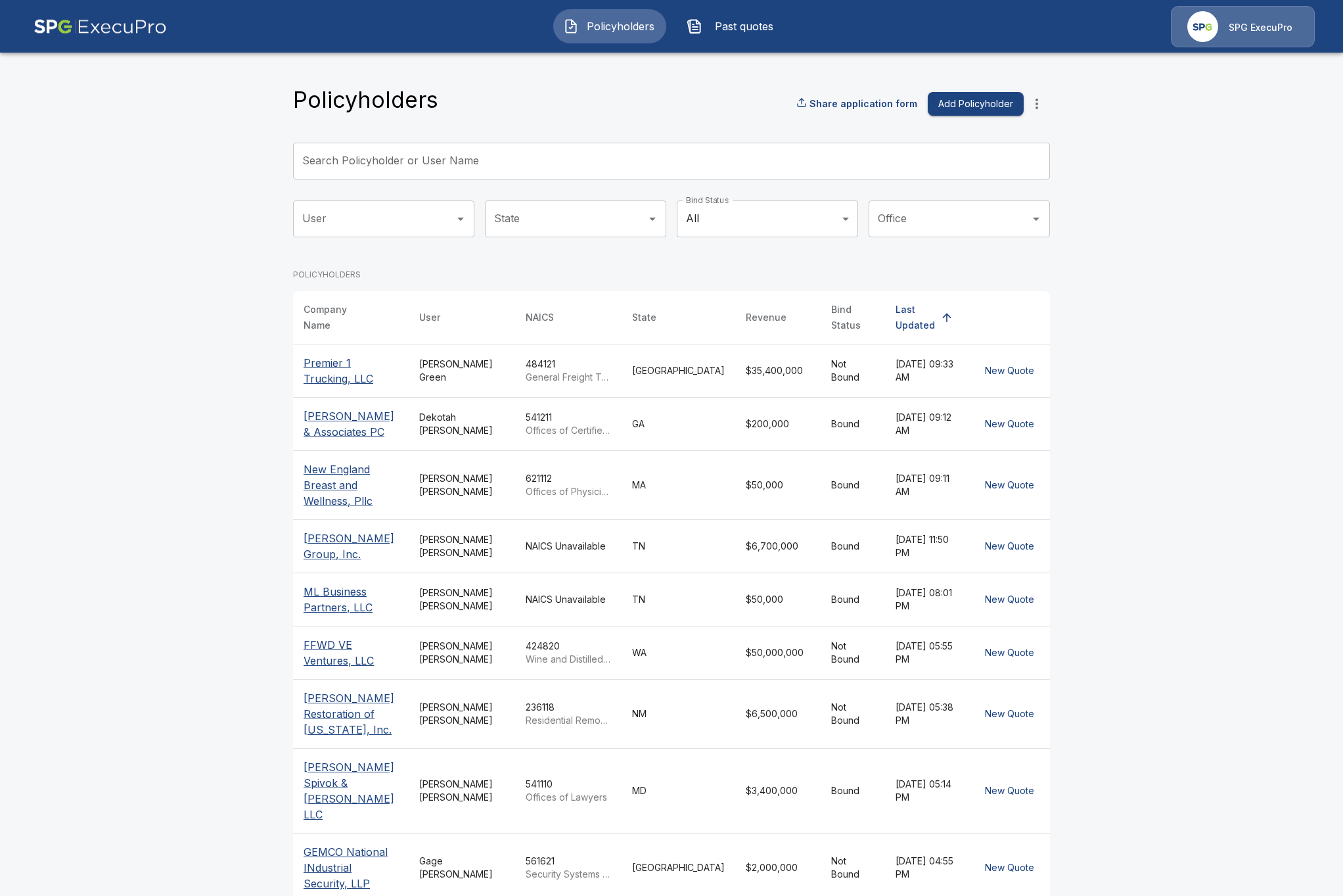
click at [1032, 111] on icon "more" at bounding box center [1037, 103] width 16 height 16
click at [1044, 221] on li "Import Cowbell Renewal" at bounding box center [1038, 224] width 146 height 23
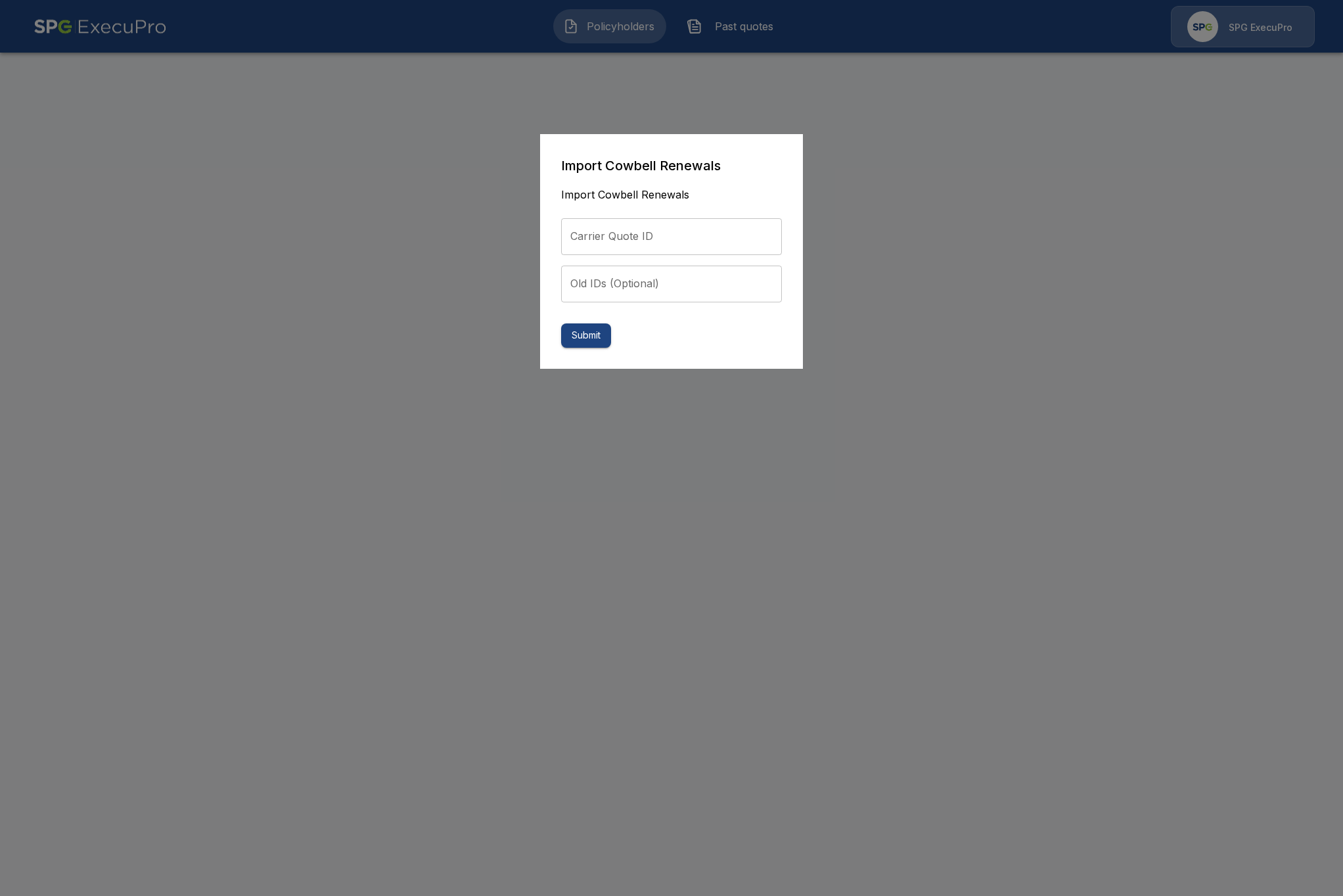
click at [637, 248] on input "Carrier Quote ID" at bounding box center [672, 237] width 221 height 37
paste input "**********"
type input "**********"
click at [602, 337] on button "Submit" at bounding box center [586, 335] width 50 height 24
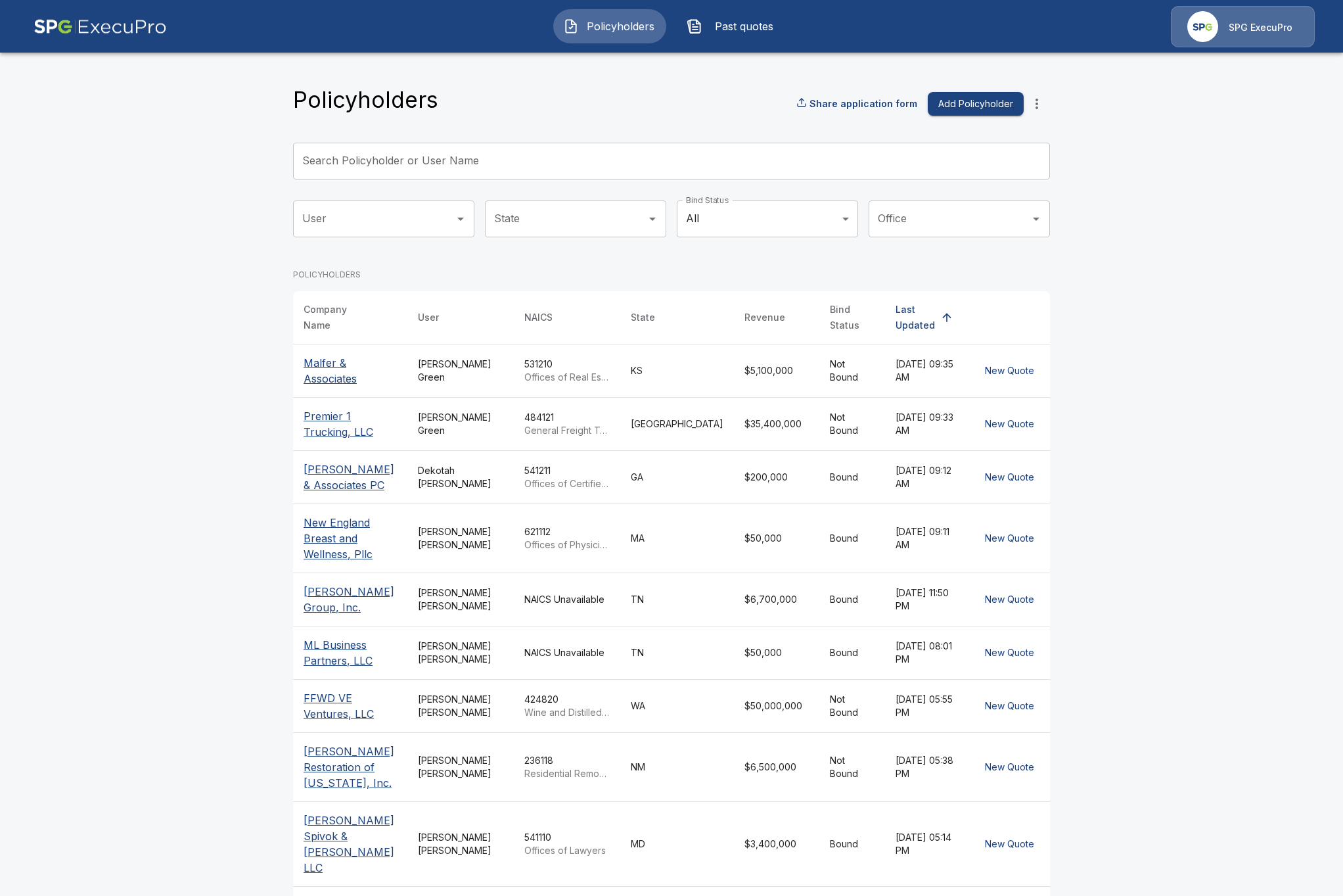
click at [1048, 113] on div "Share application form Add Policyholder" at bounding box center [923, 103] width 254 height 26
click at [1044, 109] on icon "more" at bounding box center [1037, 103] width 16 height 16
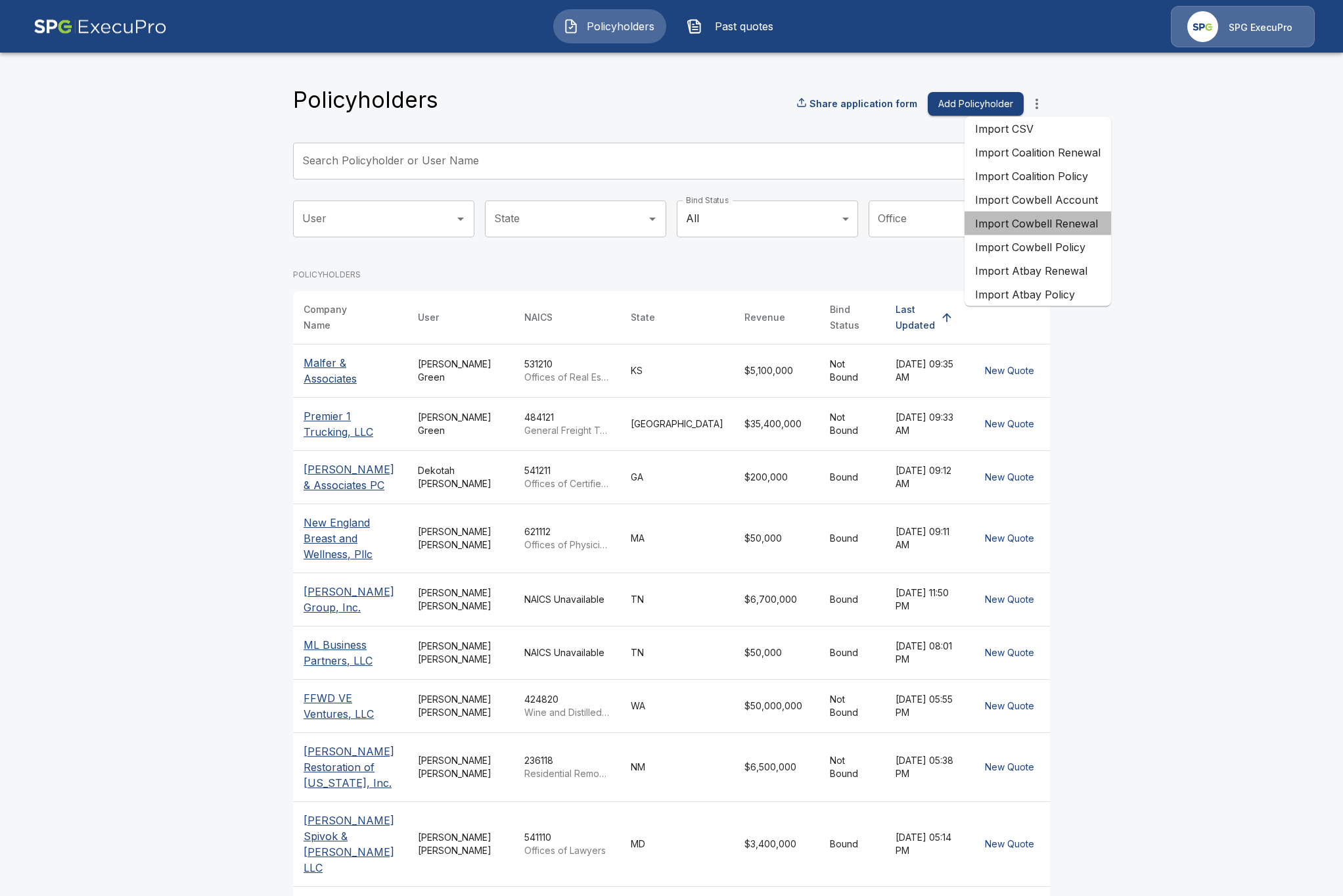
click at [1066, 230] on li "Import Cowbell Renewal" at bounding box center [1038, 224] width 146 height 23
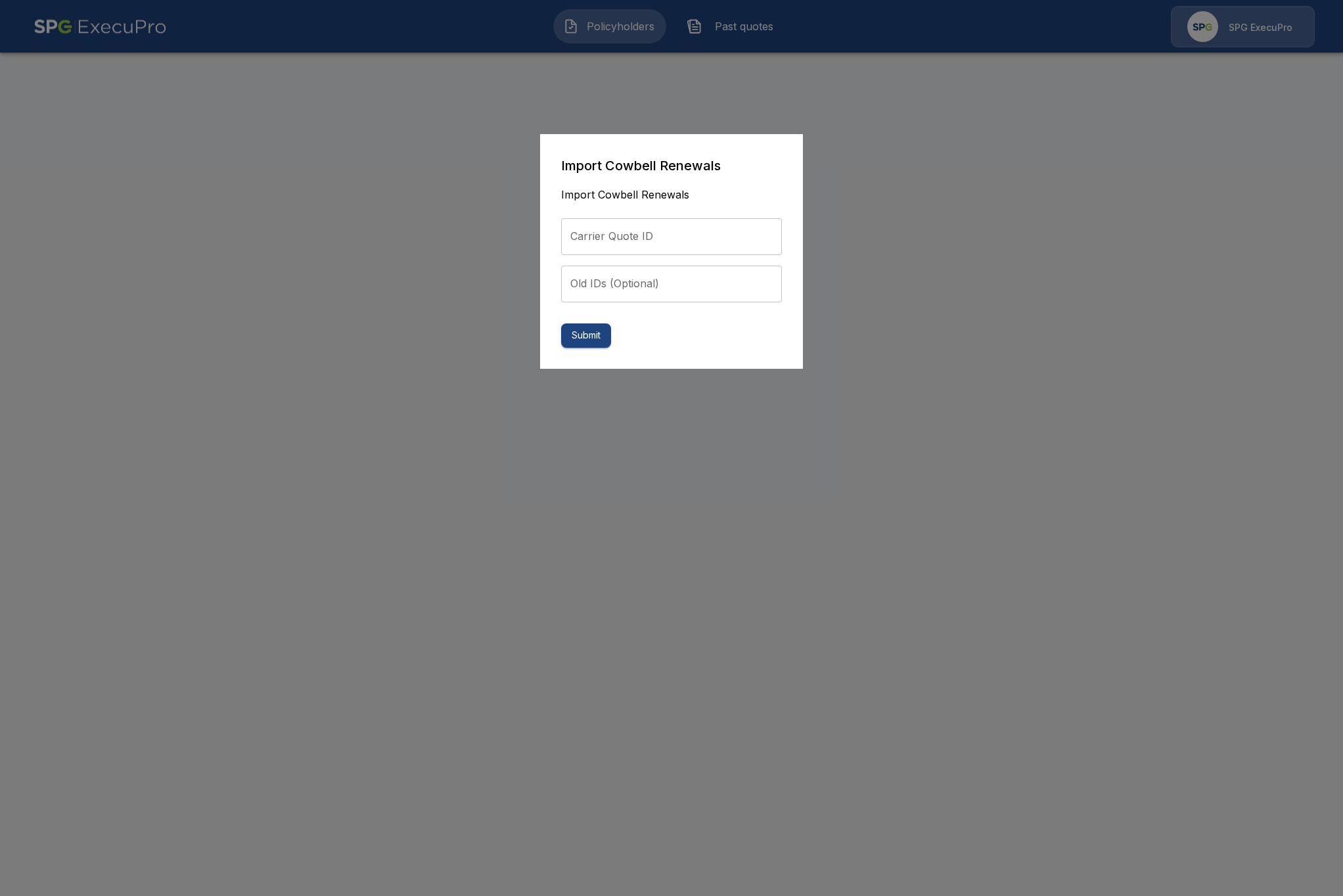
click at [627, 231] on input "Carrier Quote ID" at bounding box center [672, 237] width 221 height 37
paste input "**********"
type input "**********"
click at [586, 343] on button "Submit" at bounding box center [586, 335] width 50 height 24
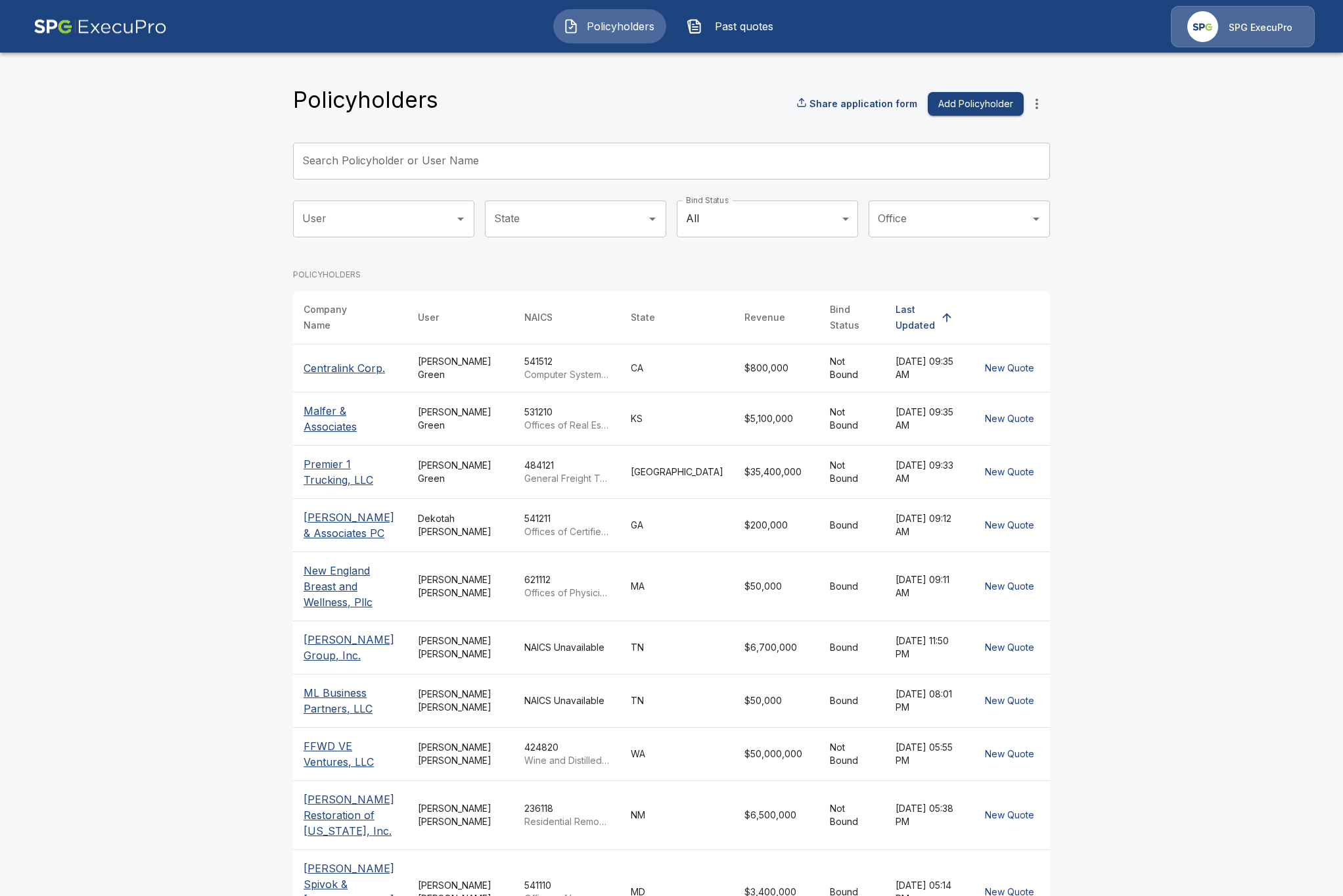
click at [403, 359] on th "Centralink Corp." at bounding box center [349, 367] width 114 height 48
click at [1047, 96] on div "Share application form Add Policyholder" at bounding box center [923, 103] width 254 height 26
click at [1040, 100] on icon "more" at bounding box center [1037, 103] width 16 height 16
click at [1069, 224] on li "Import Cowbell Renewal" at bounding box center [1038, 224] width 146 height 23
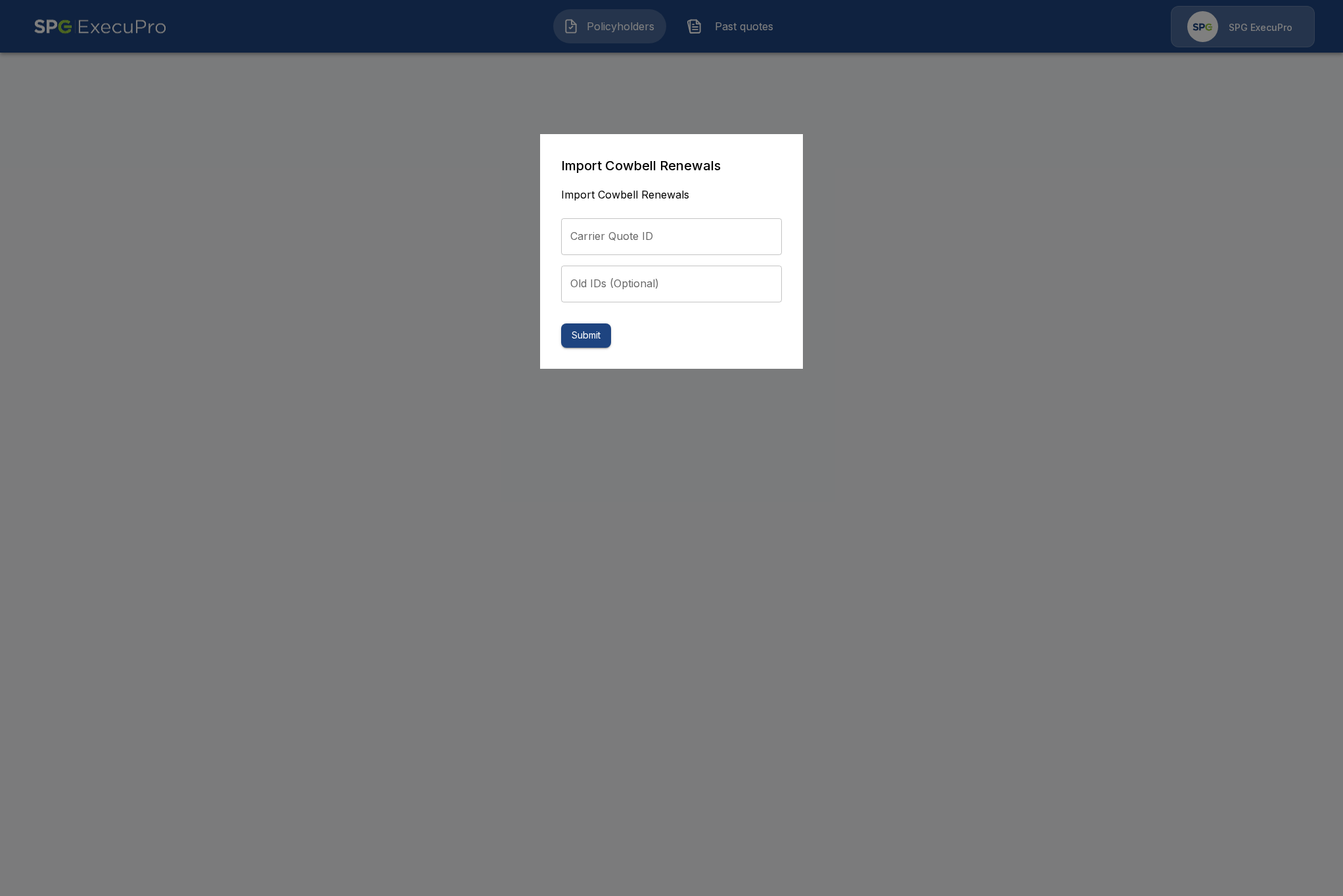
click at [583, 232] on input "Carrier Quote ID" at bounding box center [672, 237] width 221 height 37
paste input "**********"
type input "**********"
click at [588, 341] on button "Submit" at bounding box center [586, 335] width 50 height 24
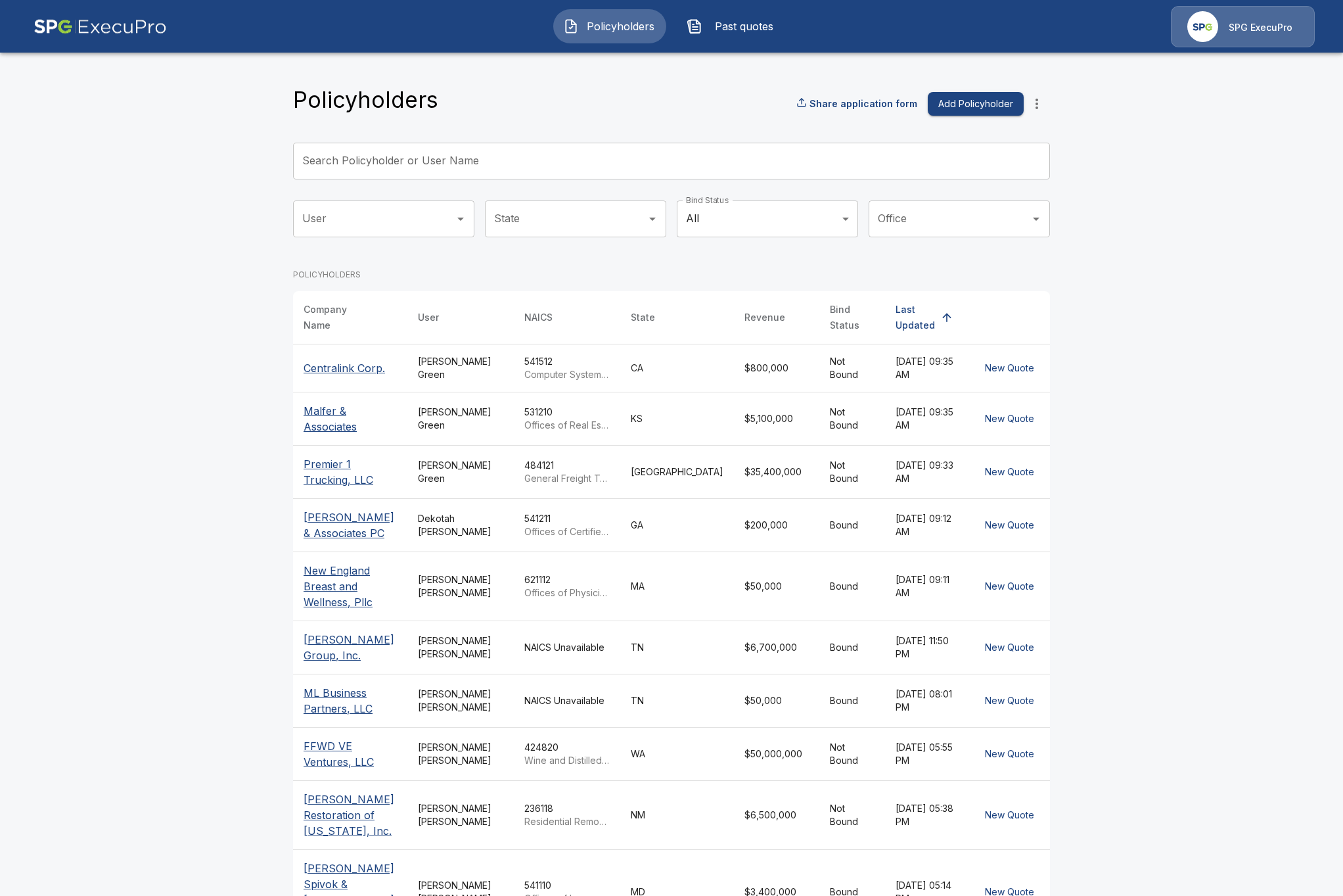
click at [716, 29] on span "Past quotes" at bounding box center [744, 26] width 72 height 16
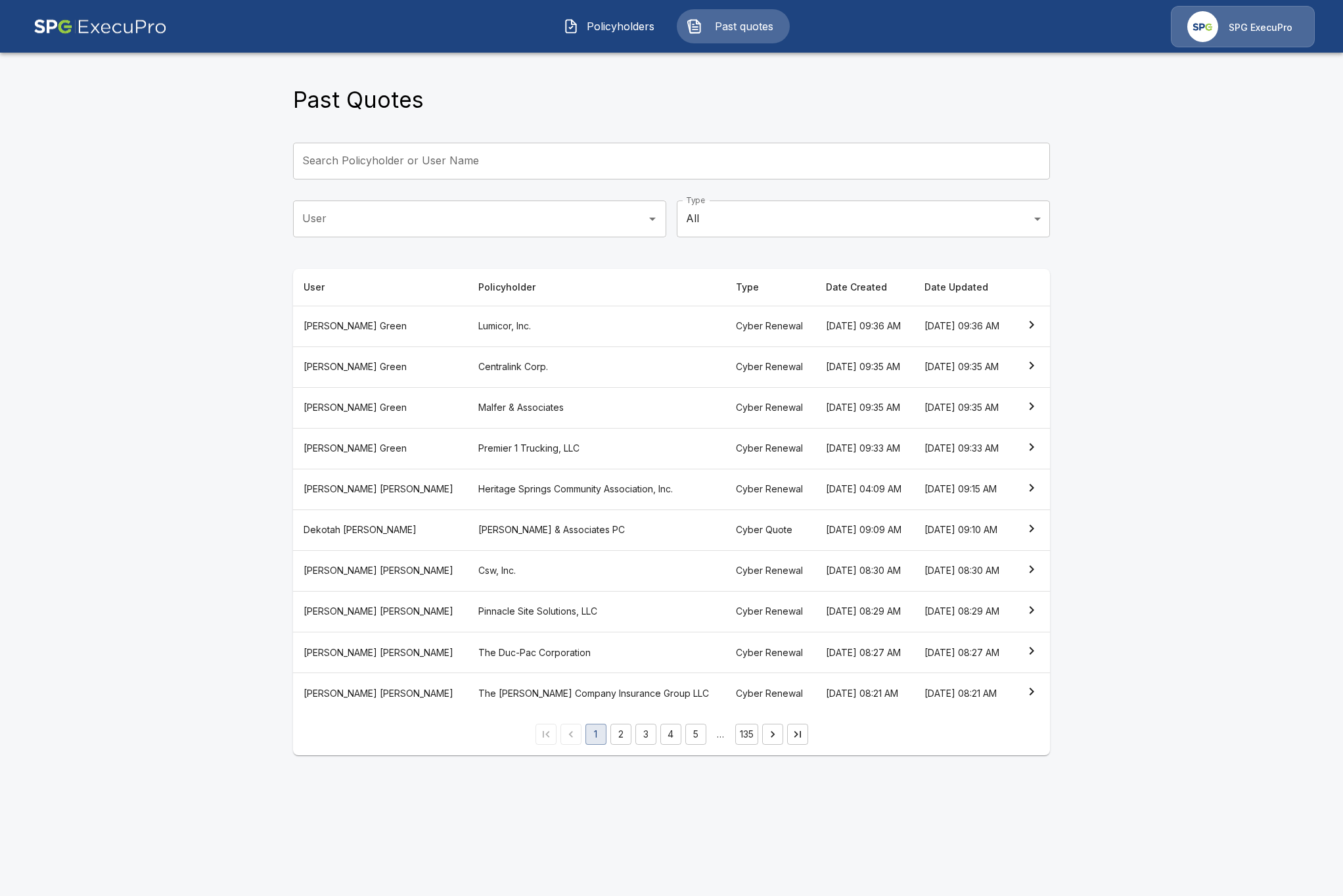
click at [641, 31] on span "Policyholders" at bounding box center [621, 26] width 72 height 16
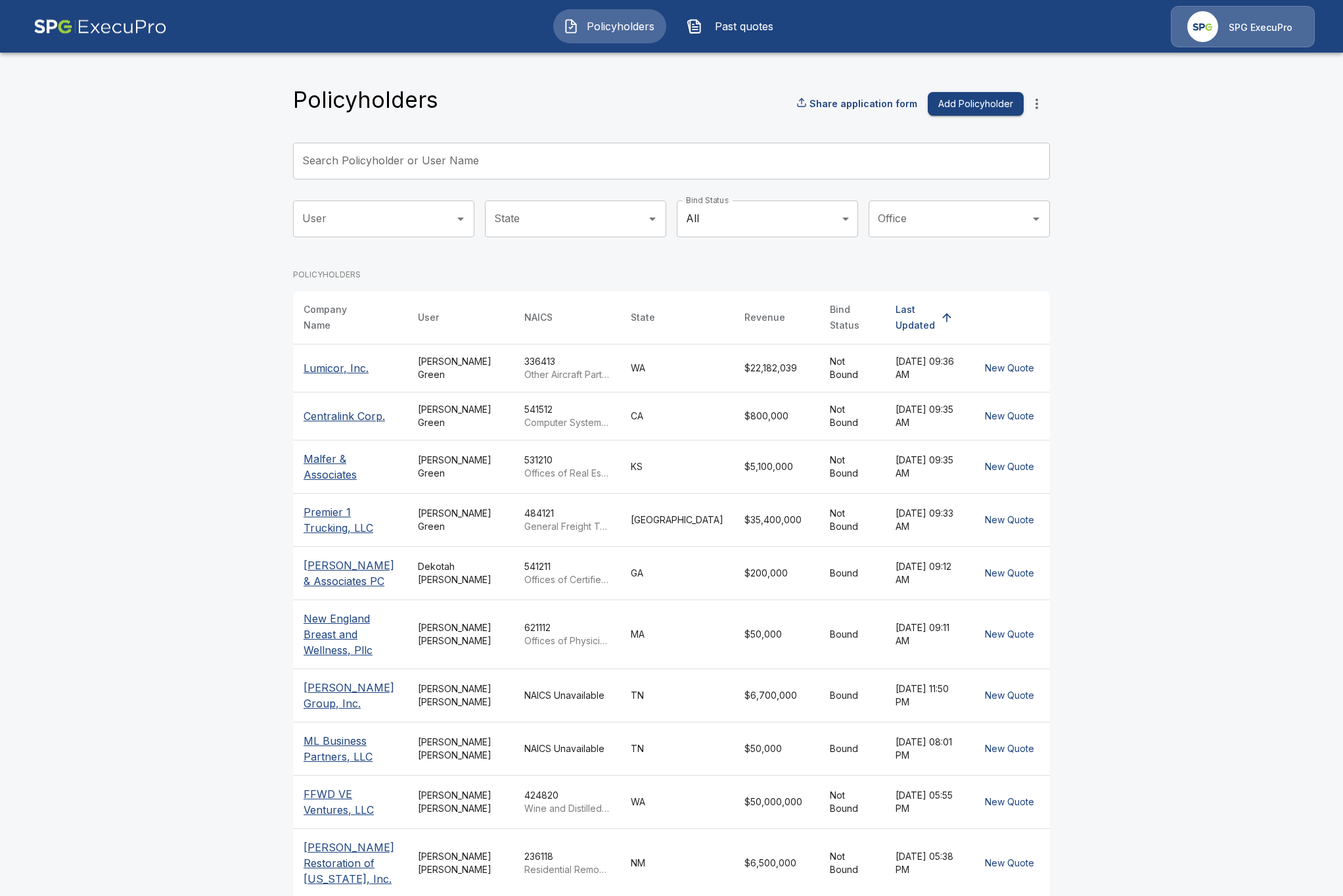
click at [441, 373] on td "Alison Green" at bounding box center [460, 367] width 106 height 48
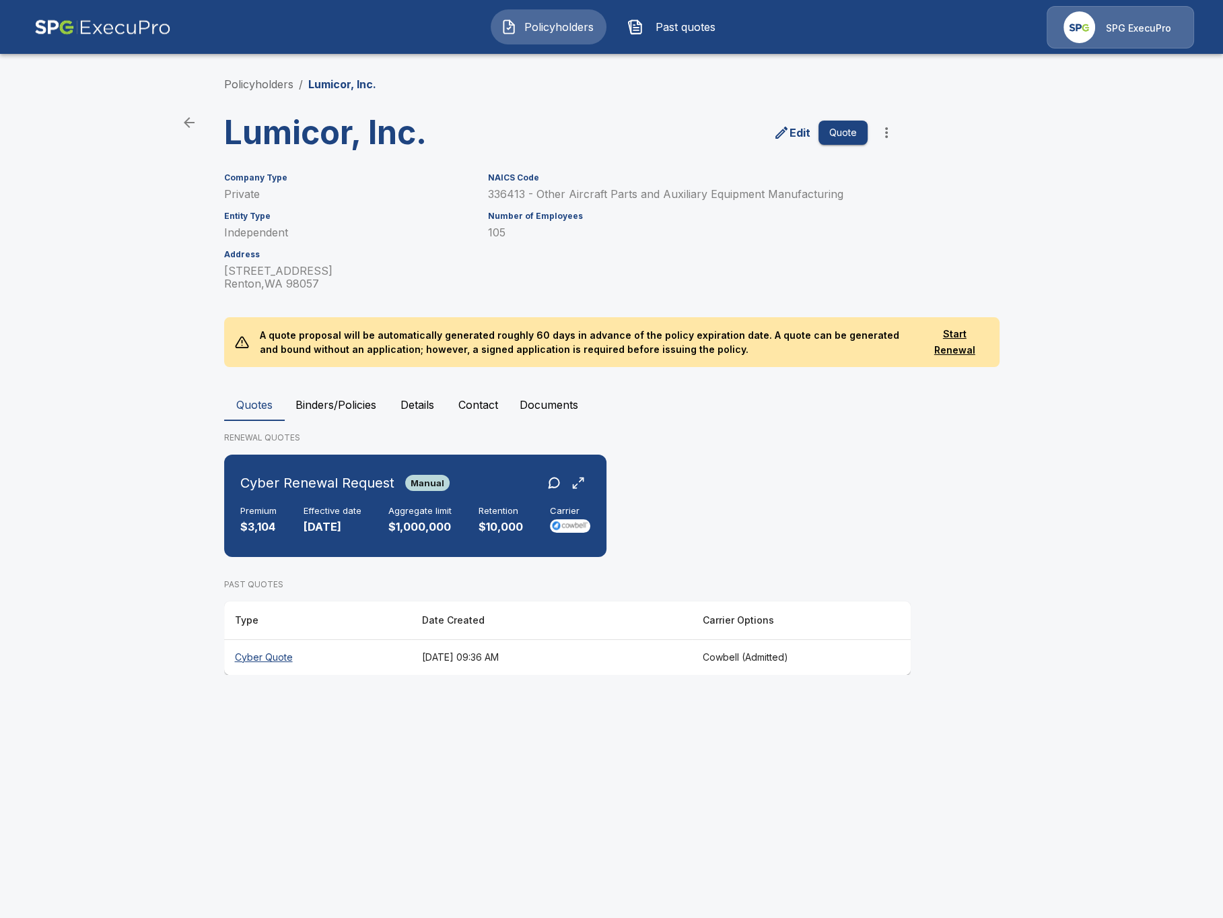
click at [600, 25] on button "Policyholders" at bounding box center [549, 26] width 116 height 35
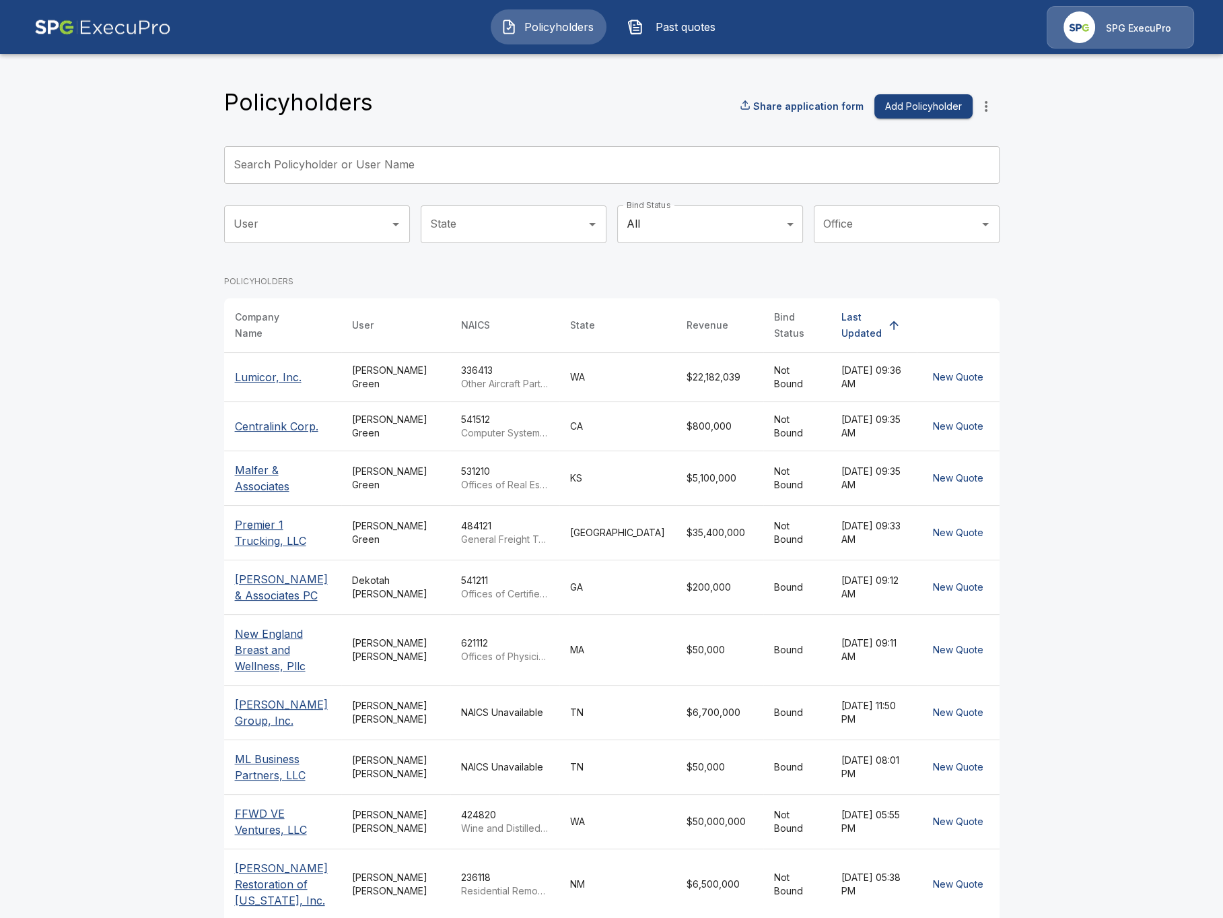
click at [505, 181] on input "Search Policyholder or User Name" at bounding box center [604, 165] width 761 height 38
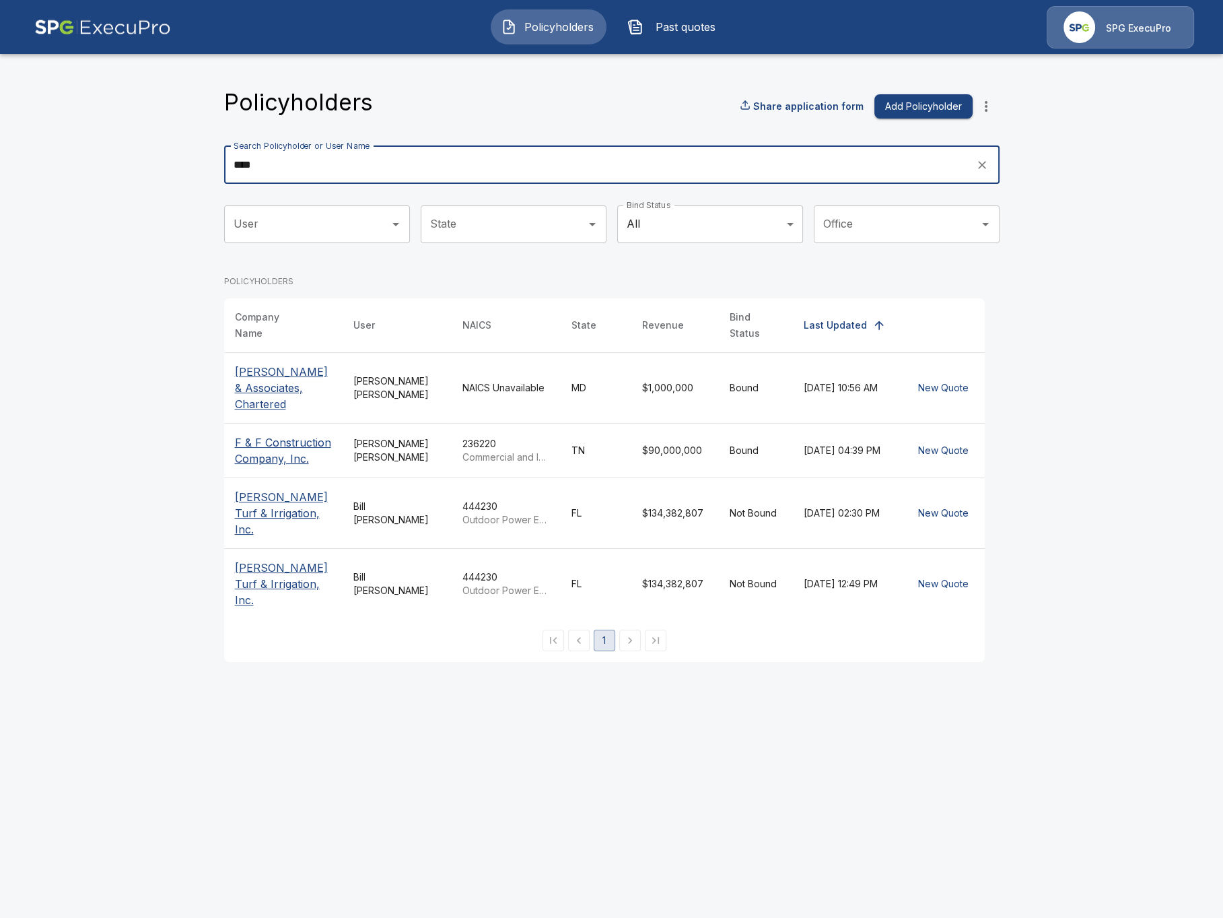
type input "***"
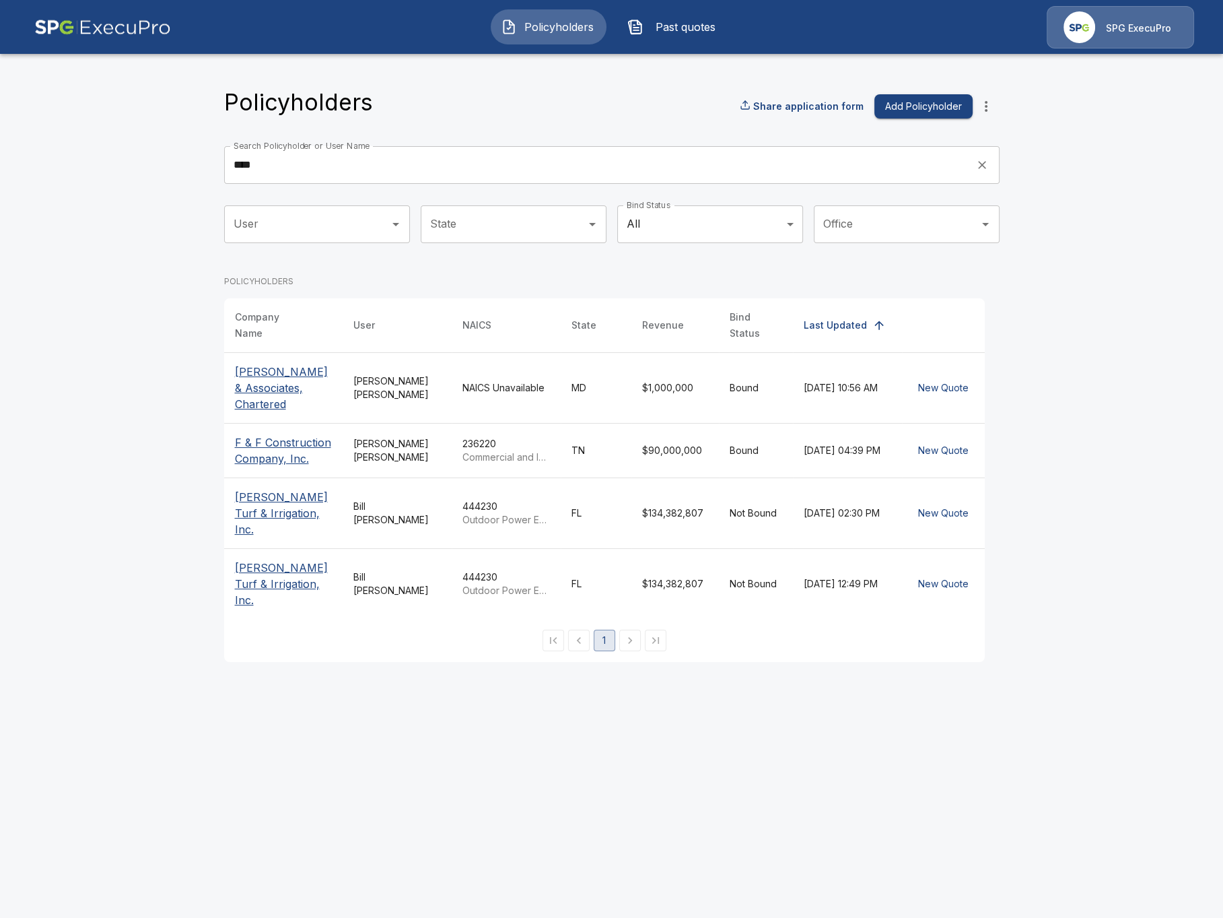
click at [308, 434] on p "F & F Construction Company, Inc." at bounding box center [283, 450] width 97 height 32
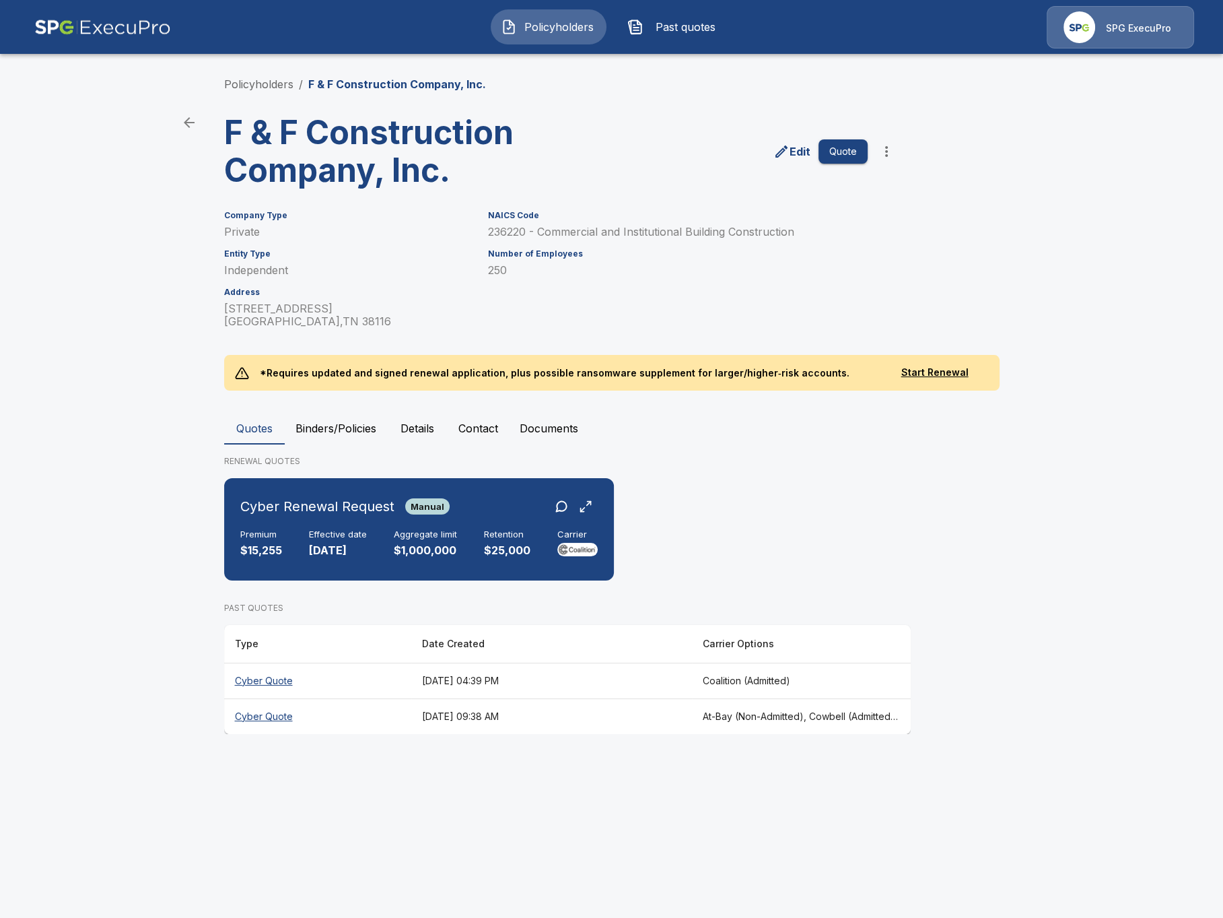
click at [485, 710] on th "[DATE] 09:38 AM" at bounding box center [551, 716] width 281 height 36
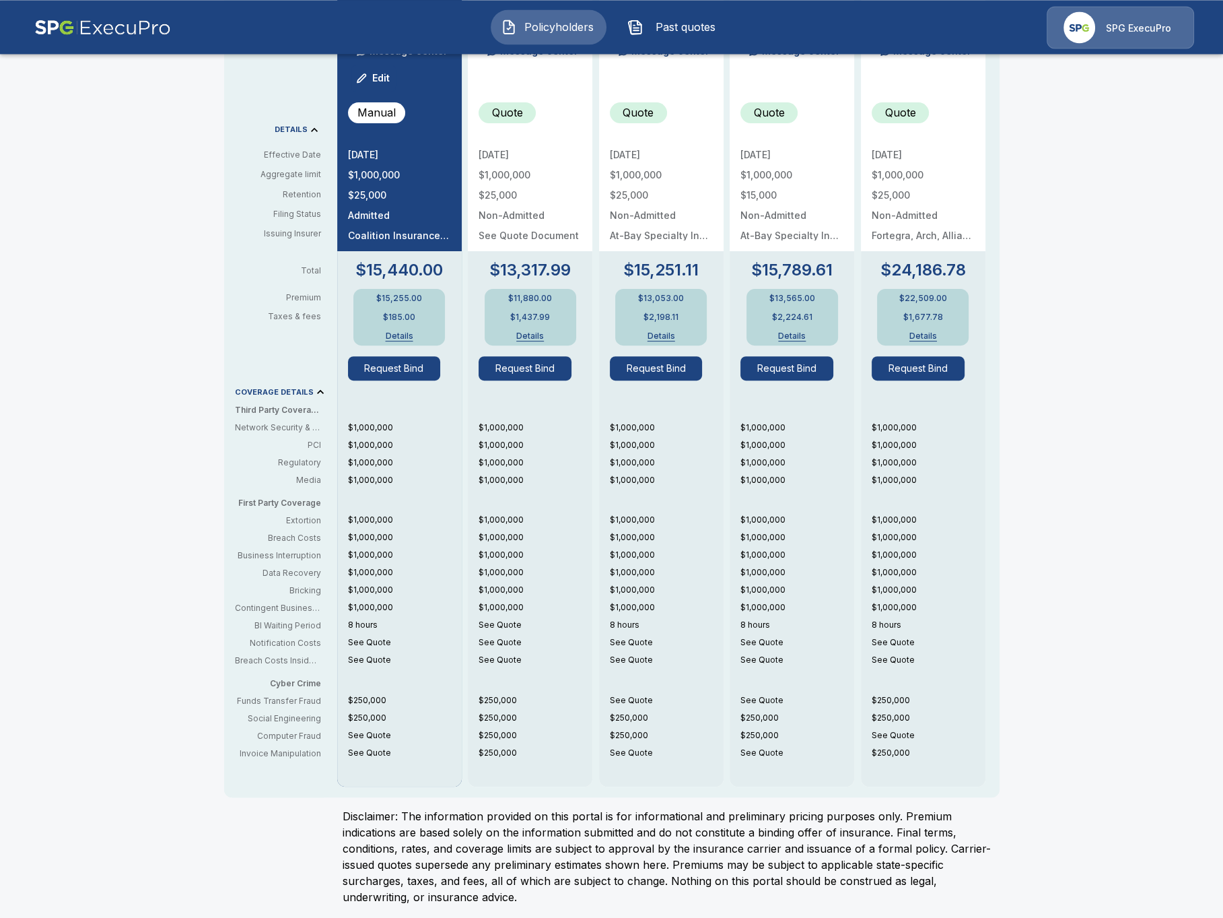
scroll to position [434, 0]
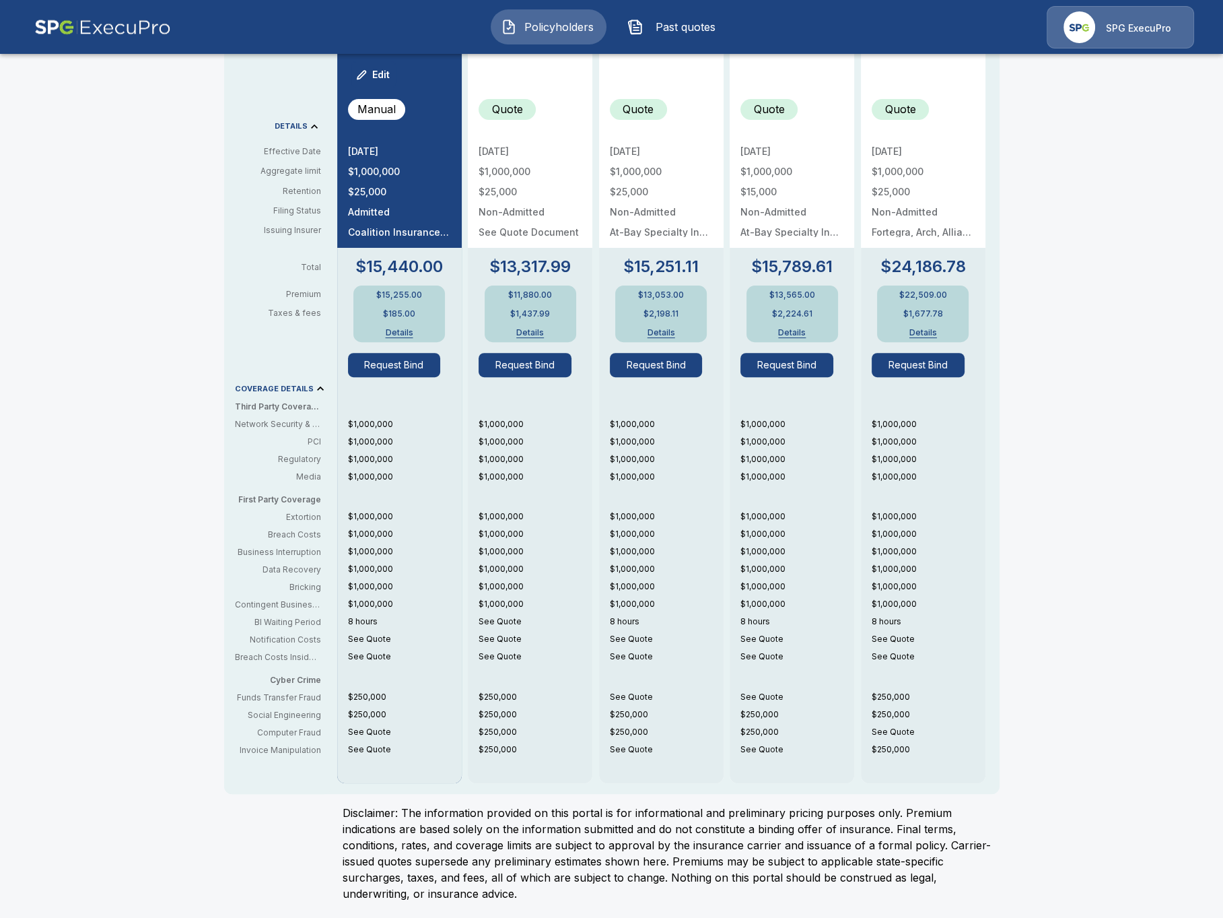
click at [530, 333] on button "Details" at bounding box center [531, 333] width 54 height 8
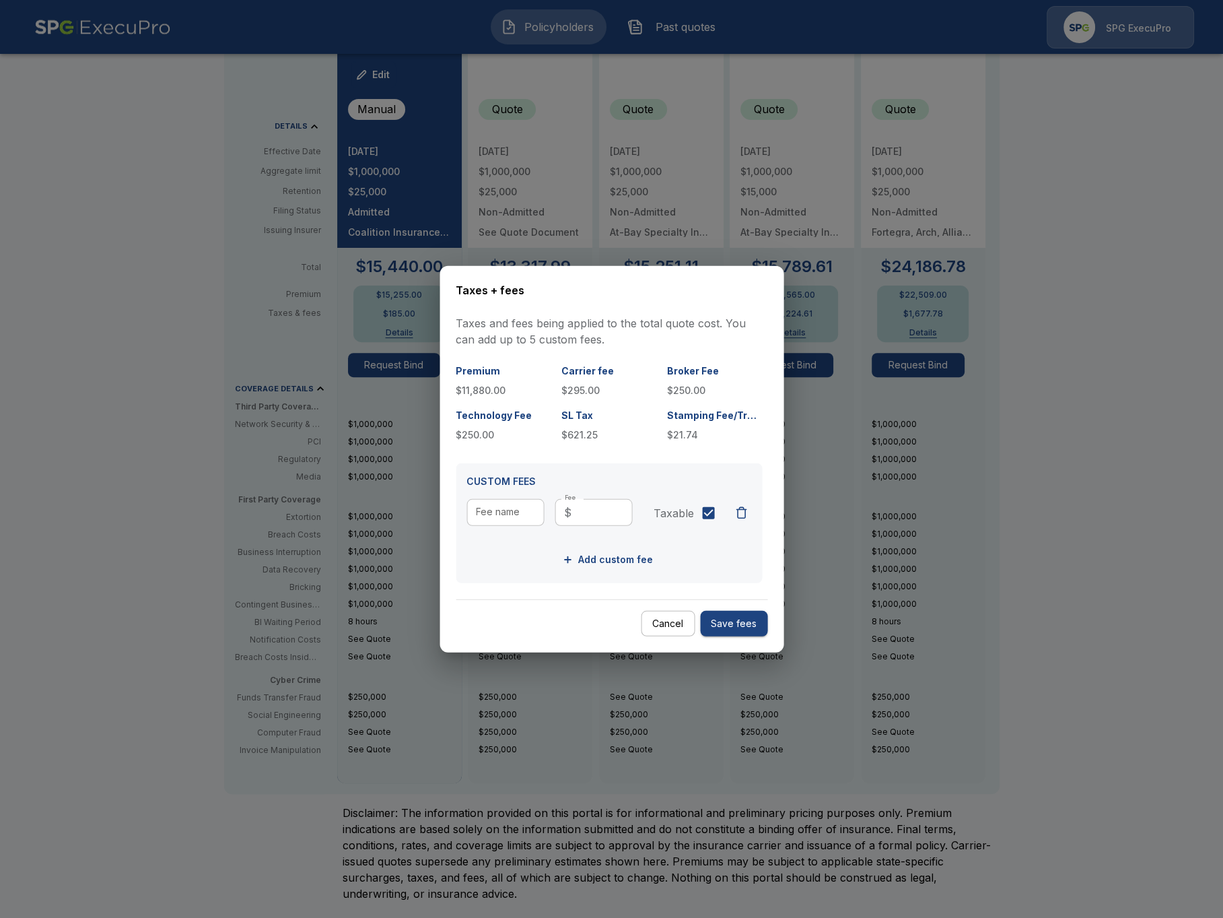
drag, startPoint x: 159, startPoint y: 541, endPoint x: 176, endPoint y: 529, distance: 21.3
click at [159, 541] on div at bounding box center [611, 459] width 1223 height 918
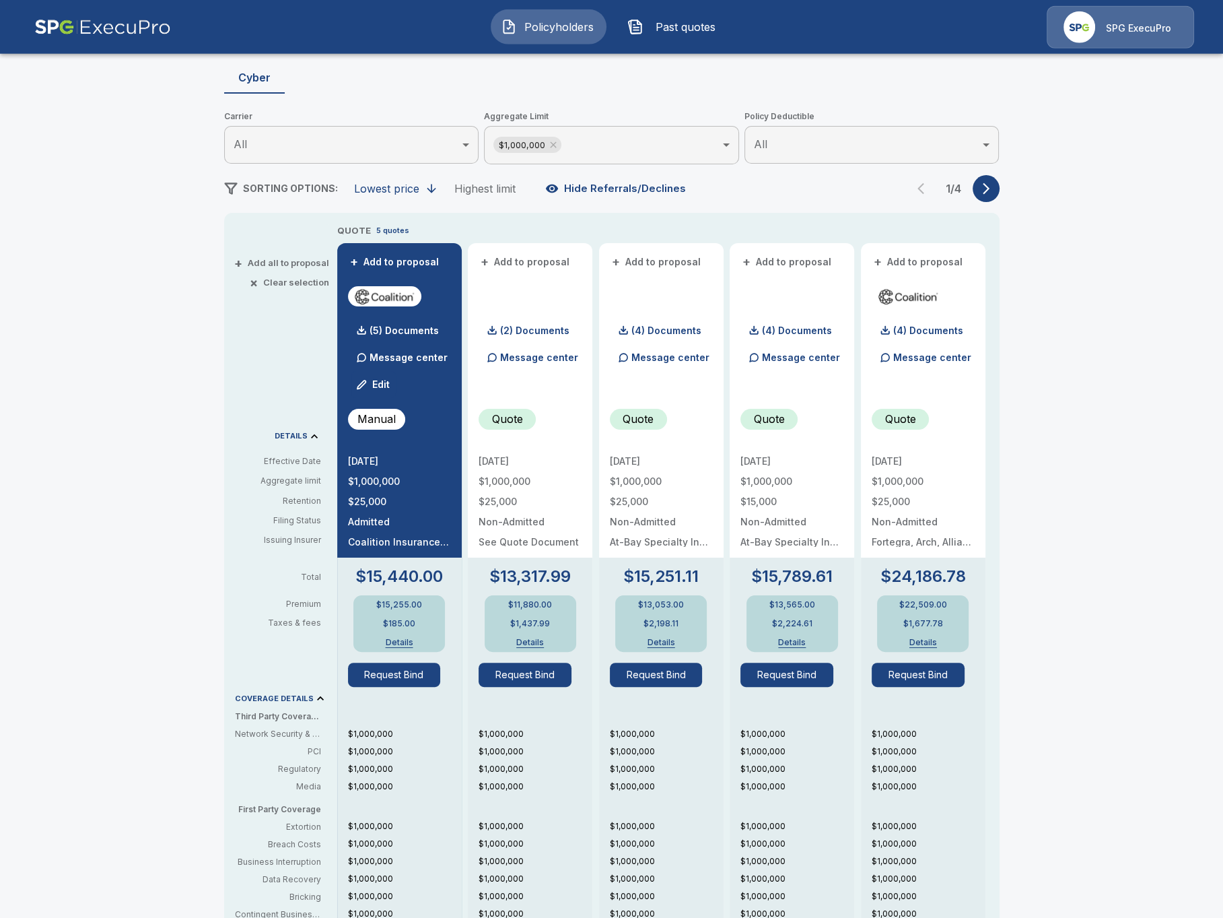
scroll to position [124, 0]
click at [548, 337] on div "(2) Documents" at bounding box center [524, 331] width 91 height 27
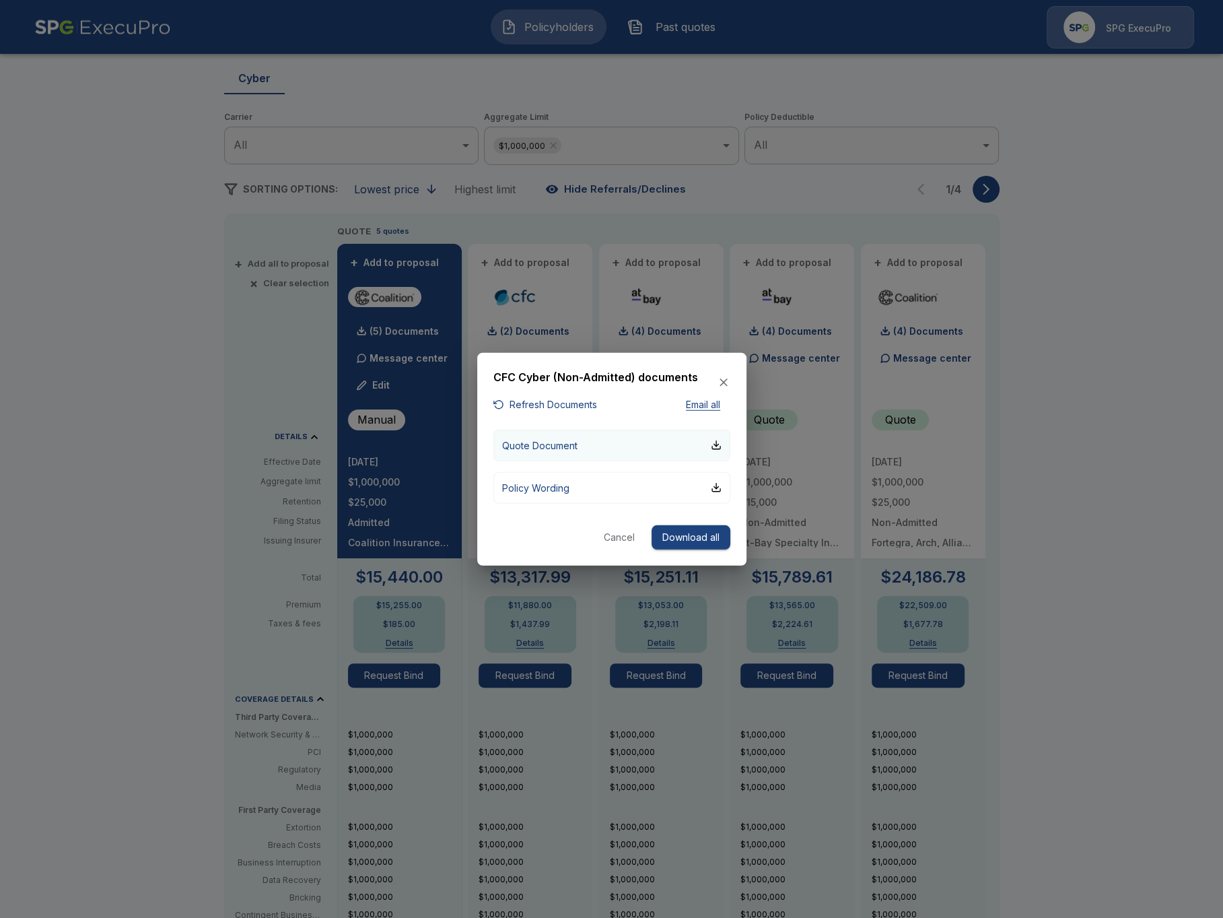
click at [580, 442] on button "Quote Document" at bounding box center [611, 445] width 237 height 32
click at [1051, 373] on div at bounding box center [611, 459] width 1223 height 918
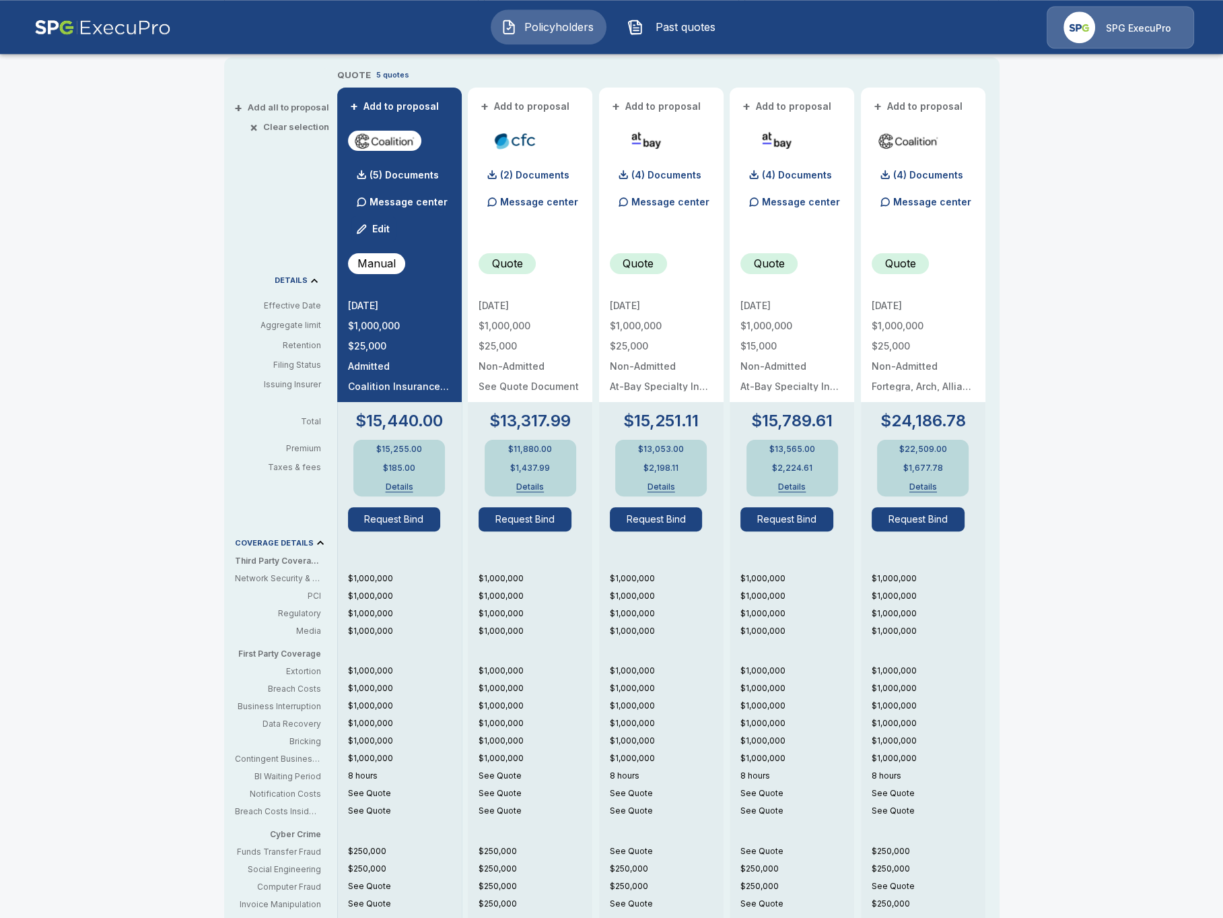
scroll to position [279, 0]
click at [654, 481] on div "$13,053.00 $2,198.11 Details" at bounding box center [661, 468] width 92 height 57
click at [657, 484] on button "Details" at bounding box center [661, 487] width 54 height 8
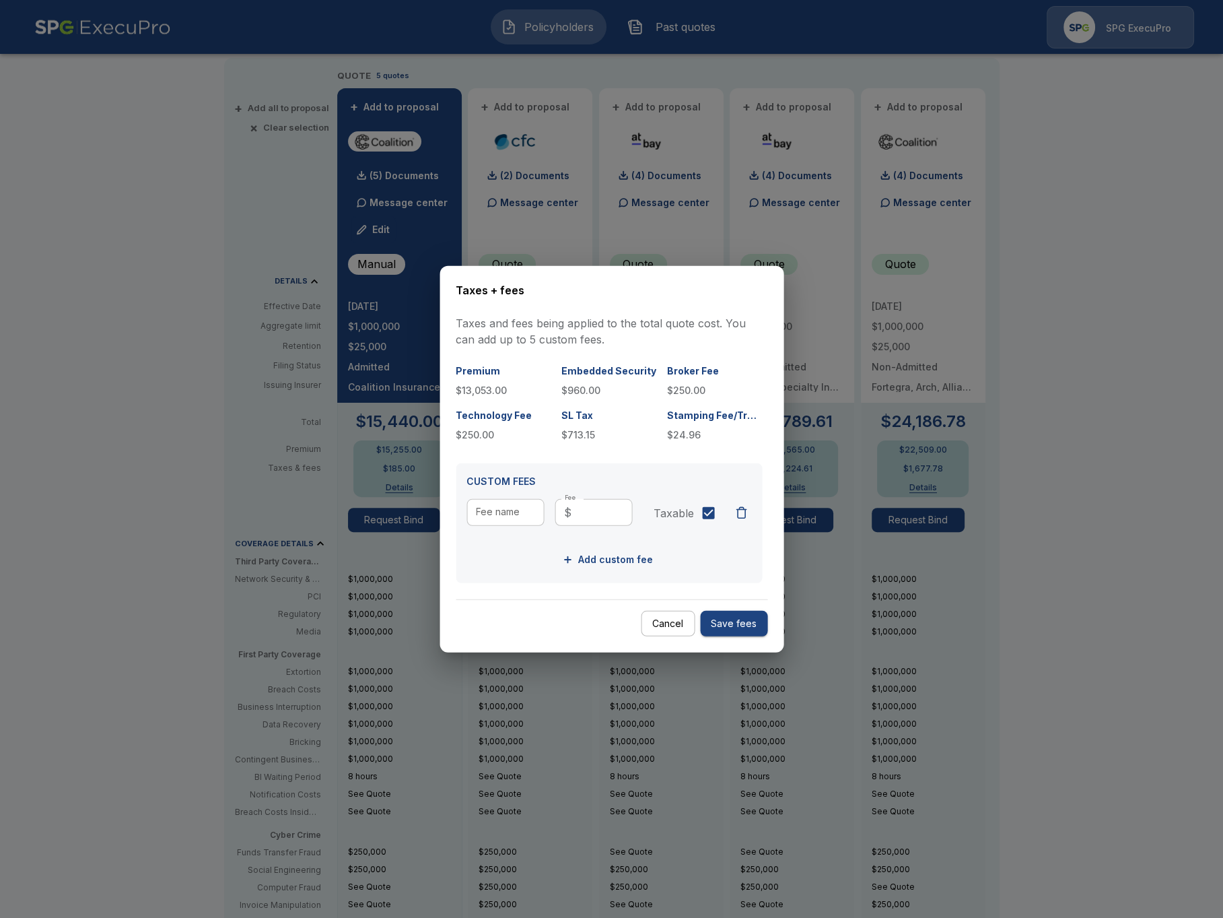
drag, startPoint x: 1108, startPoint y: 347, endPoint x: 1062, endPoint y: 336, distance: 47.8
click at [1106, 346] on div at bounding box center [611, 459] width 1223 height 918
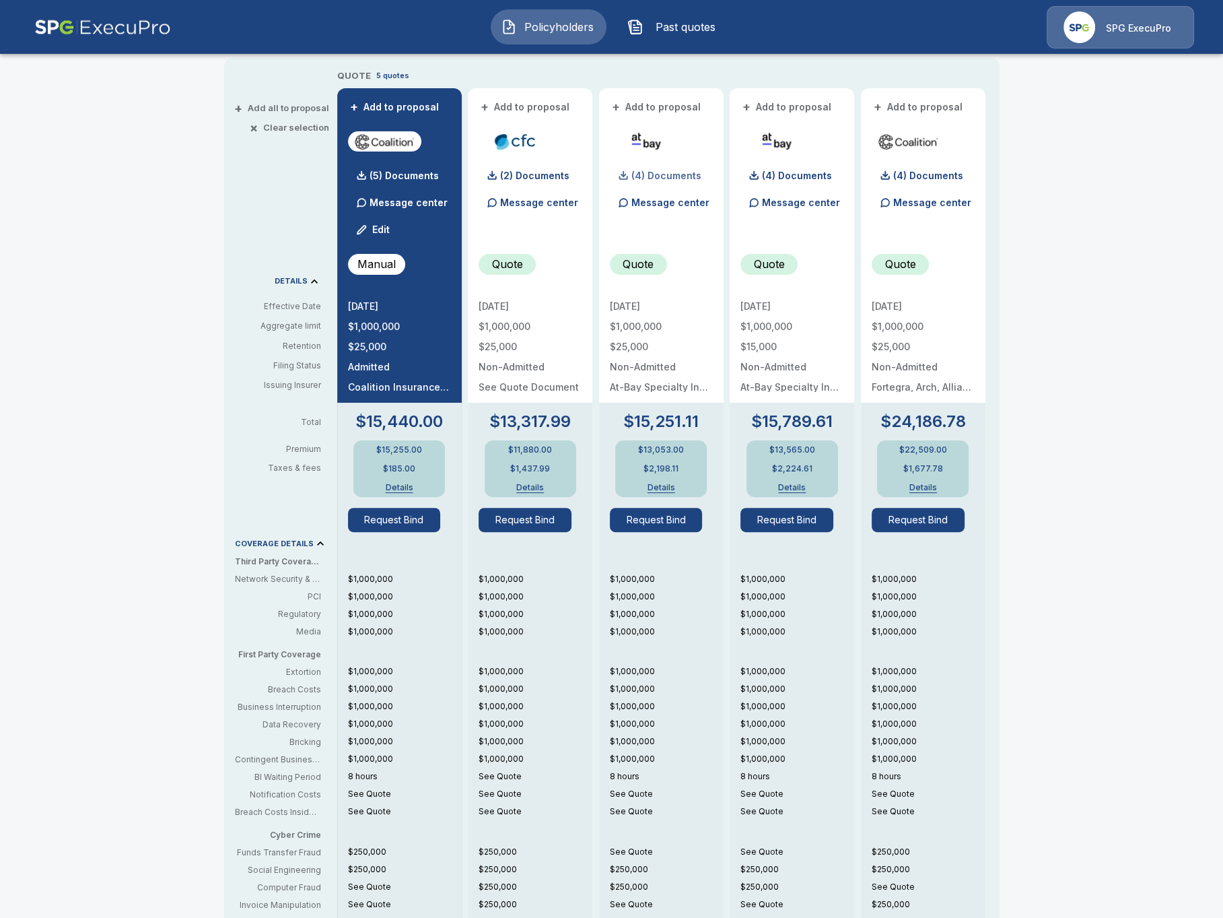
click at [656, 179] on p "(4) Documents" at bounding box center [667, 175] width 70 height 9
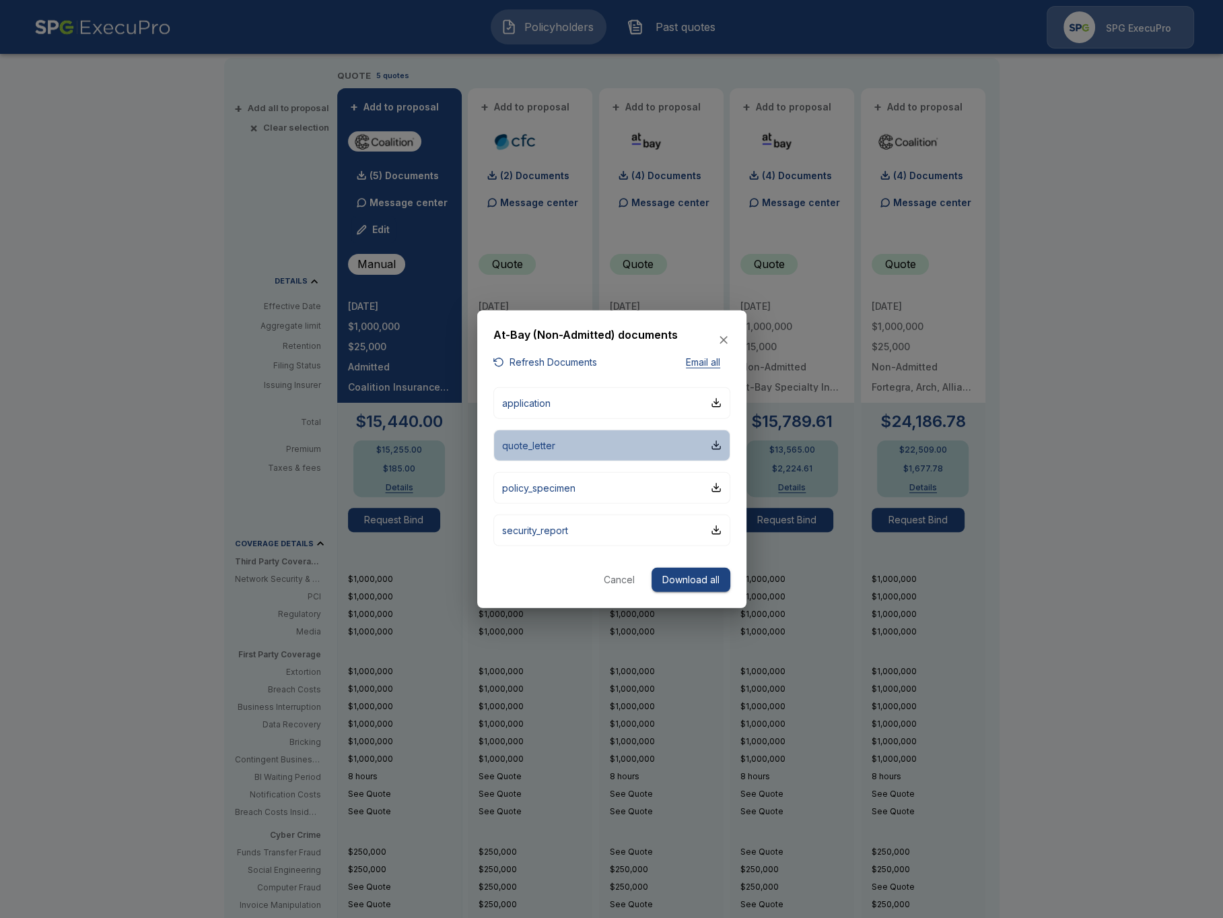
click at [588, 439] on button "quote_letter" at bounding box center [611, 445] width 237 height 32
click at [989, 285] on div at bounding box center [611, 459] width 1223 height 918
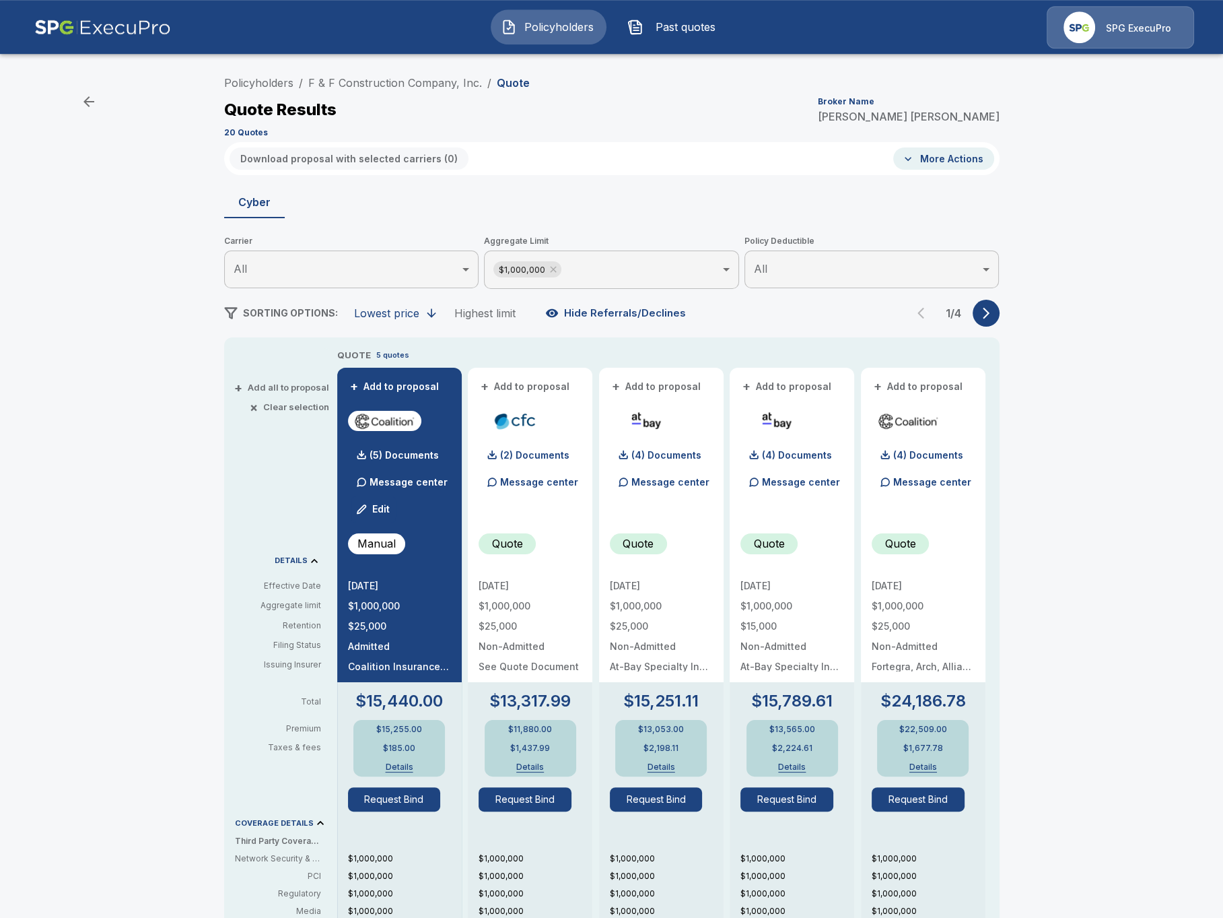
scroll to position [0, 0]
click at [276, 389] on button "+ Add all to proposal" at bounding box center [283, 387] width 92 height 9
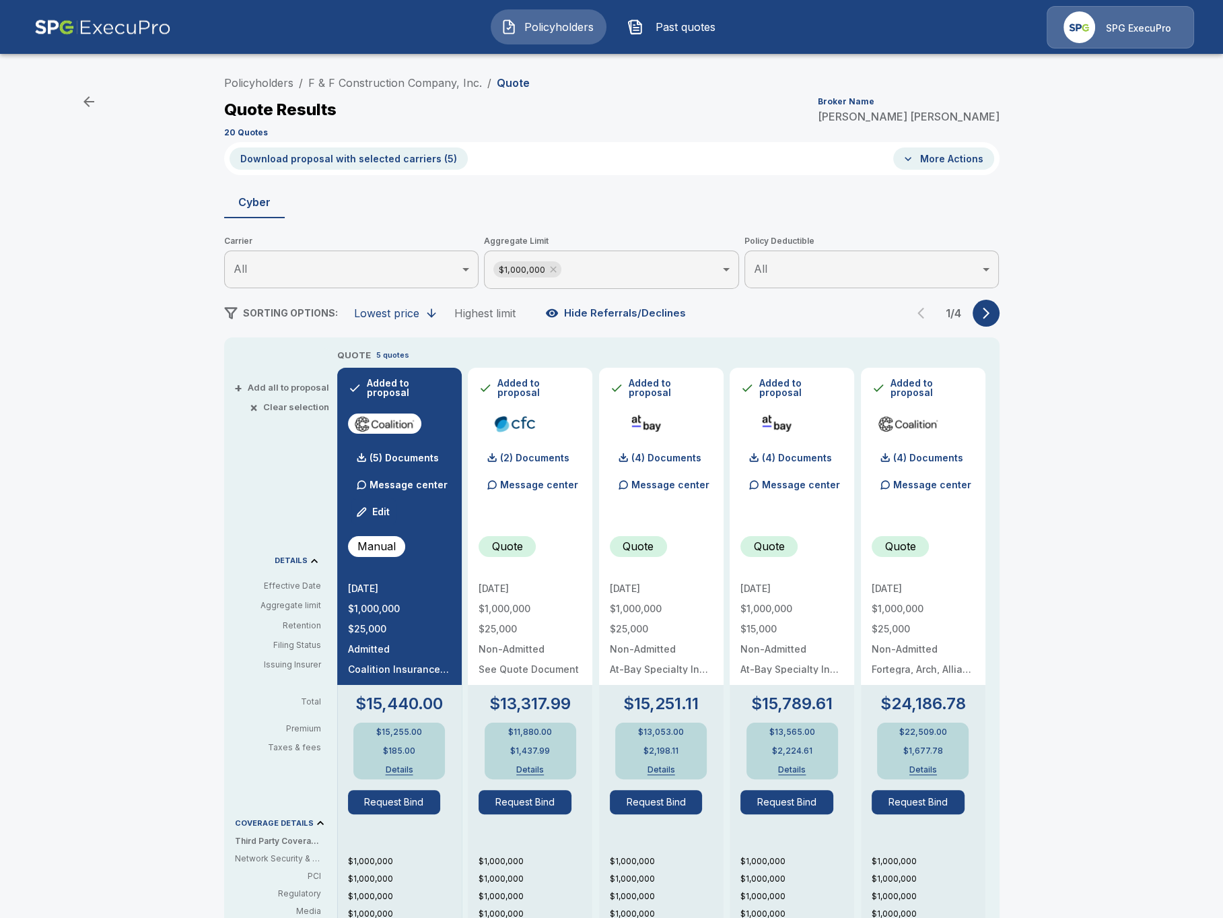
click at [314, 164] on button "Download proposal with selected carriers ( 5 )" at bounding box center [349, 158] width 238 height 22
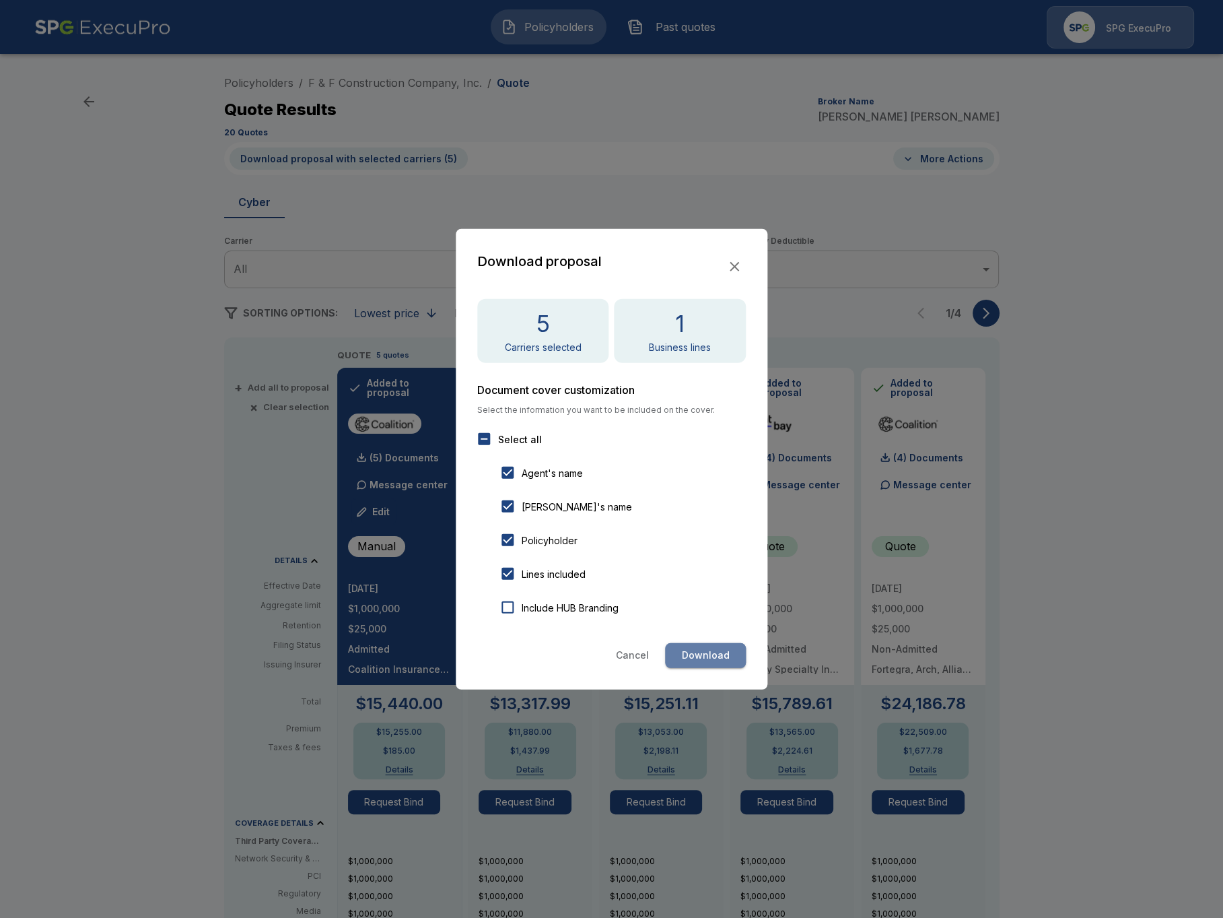
click at [702, 652] on button "Download" at bounding box center [705, 655] width 81 height 25
click at [118, 421] on div at bounding box center [611, 459] width 1223 height 918
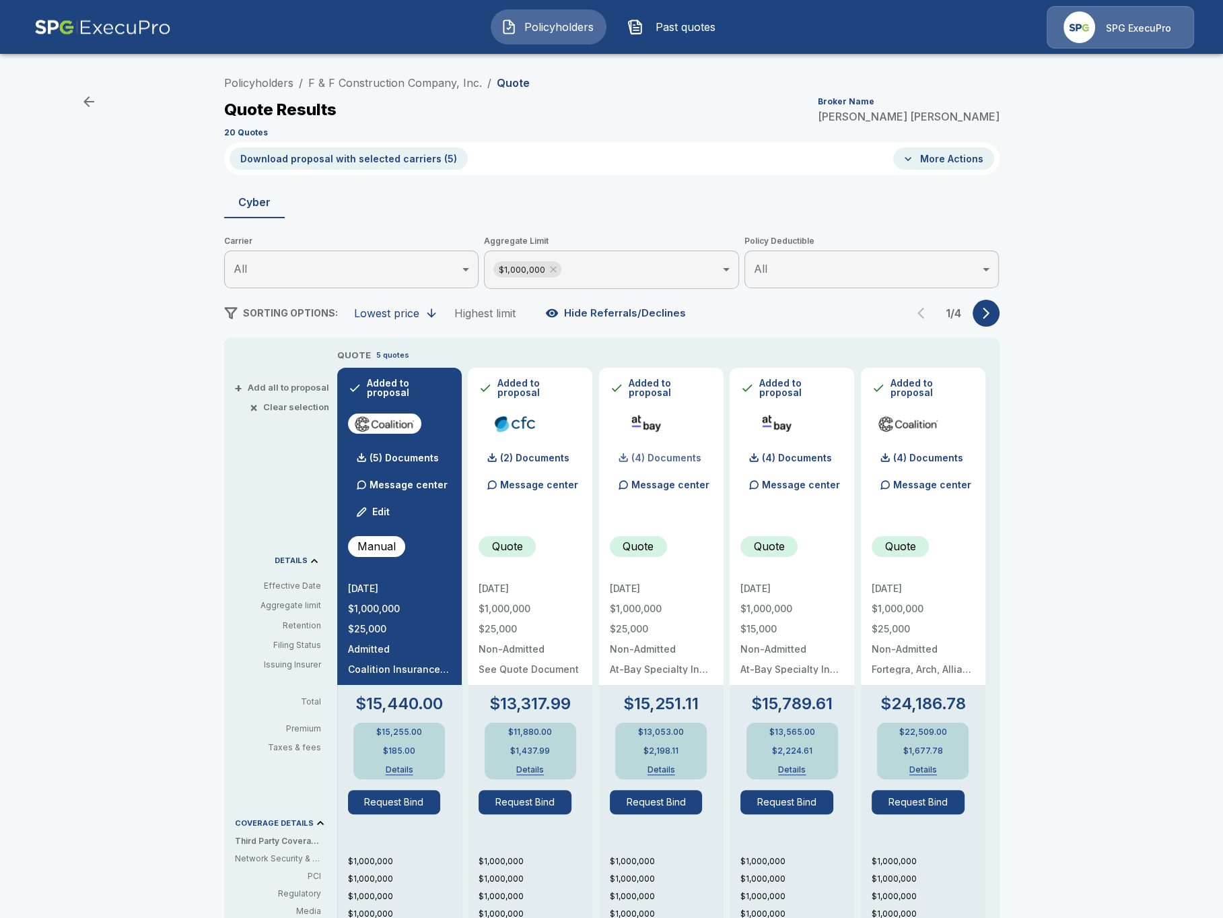
click at [658, 464] on div "(4) Documents" at bounding box center [656, 457] width 92 height 27
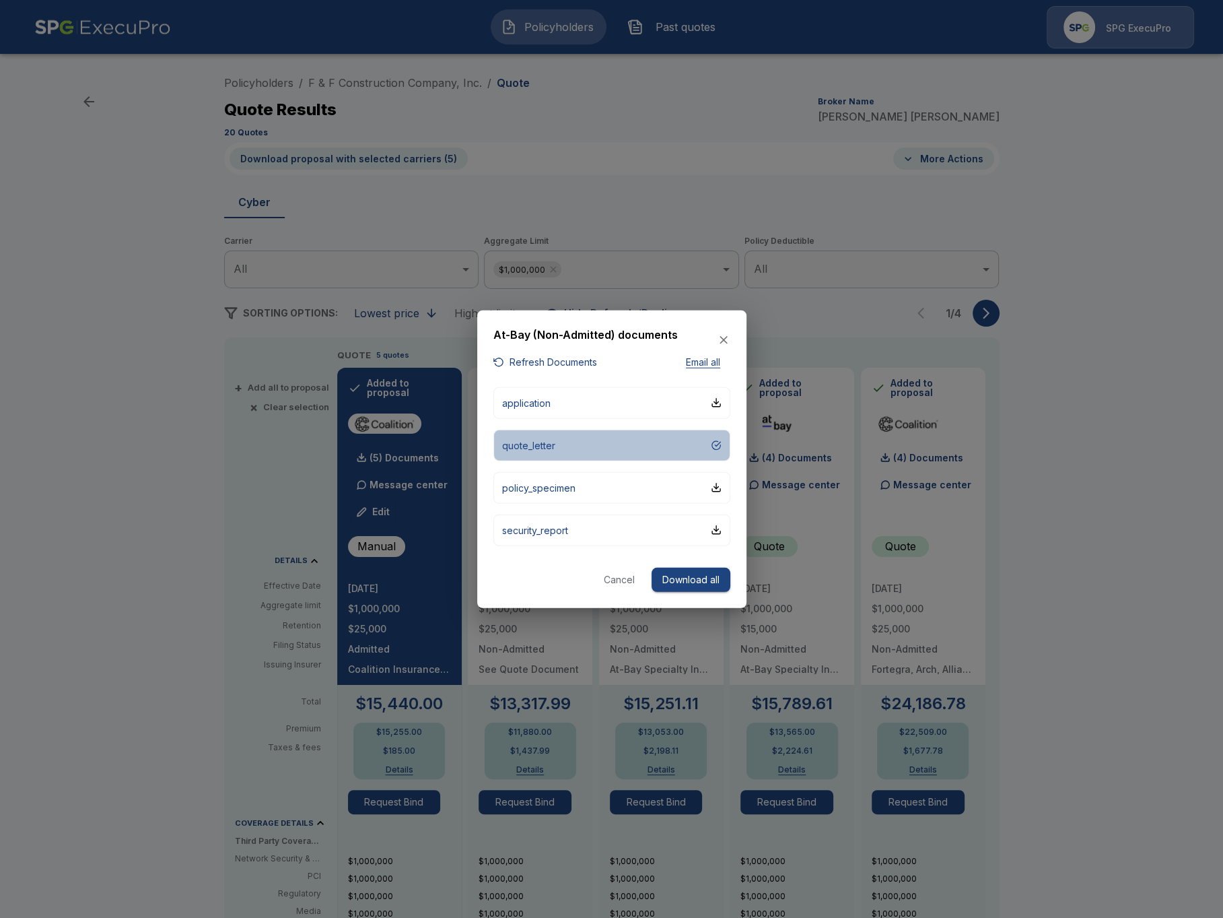
click at [619, 446] on button "quote_letter" at bounding box center [611, 445] width 237 height 32
click at [172, 449] on div at bounding box center [611, 459] width 1223 height 918
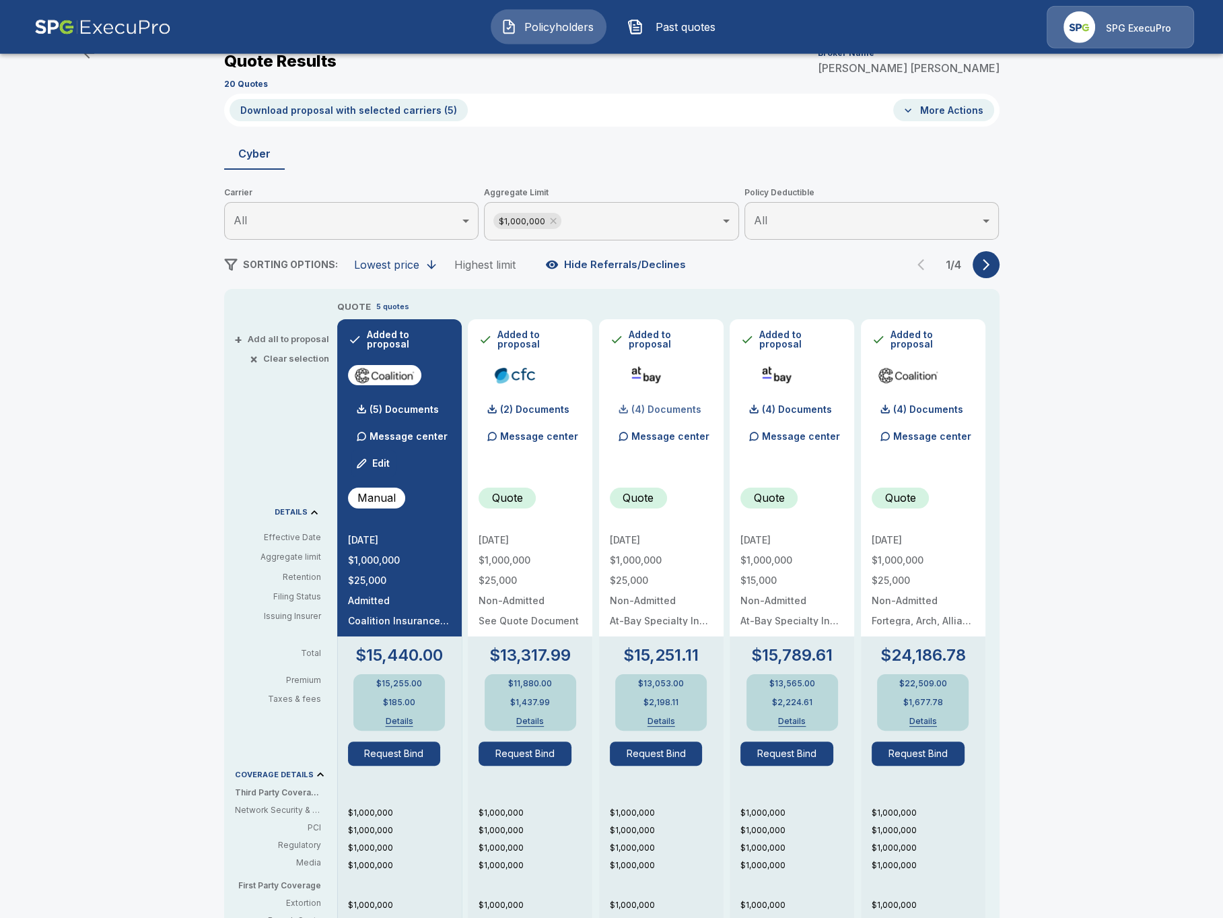
scroll to position [46, 0]
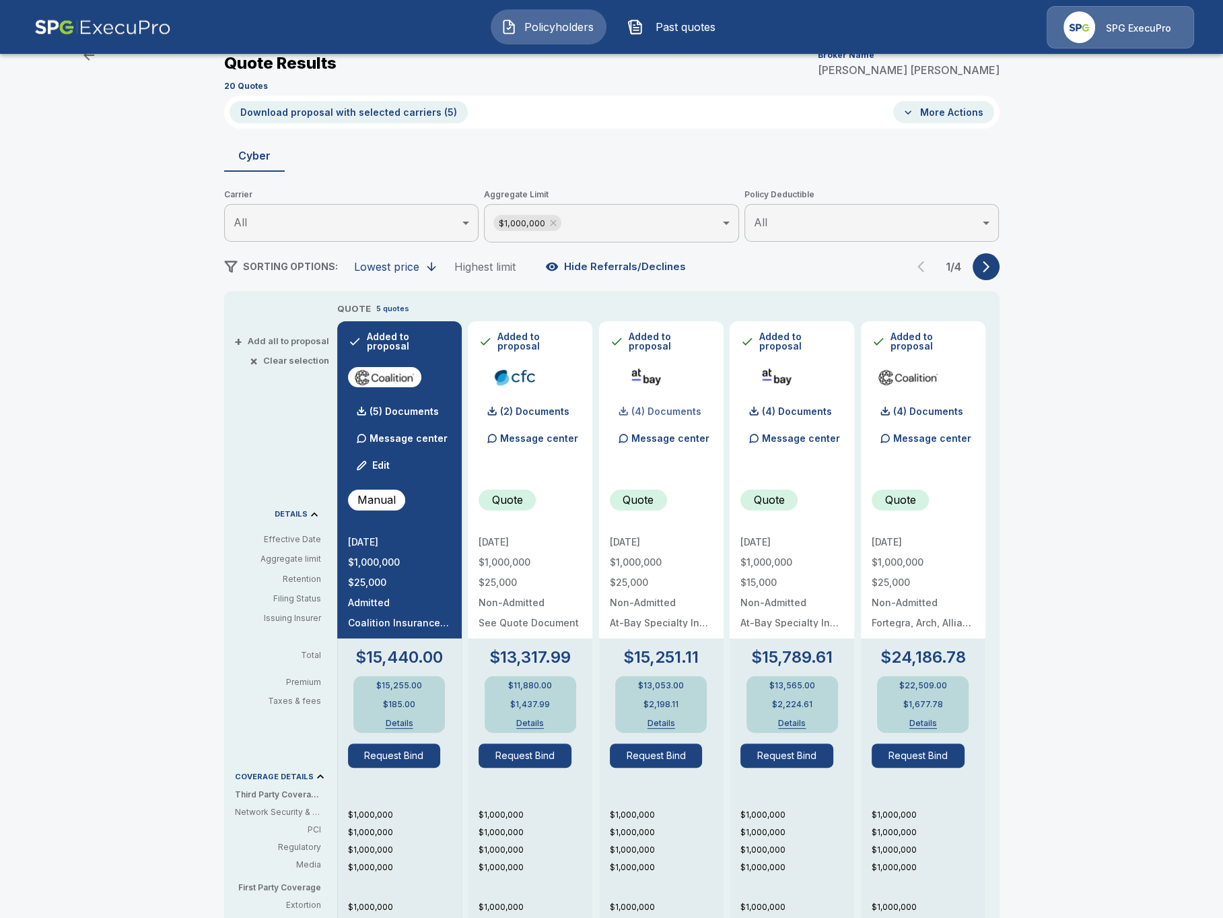
click at [669, 408] on p "(4) Documents" at bounding box center [667, 411] width 70 height 9
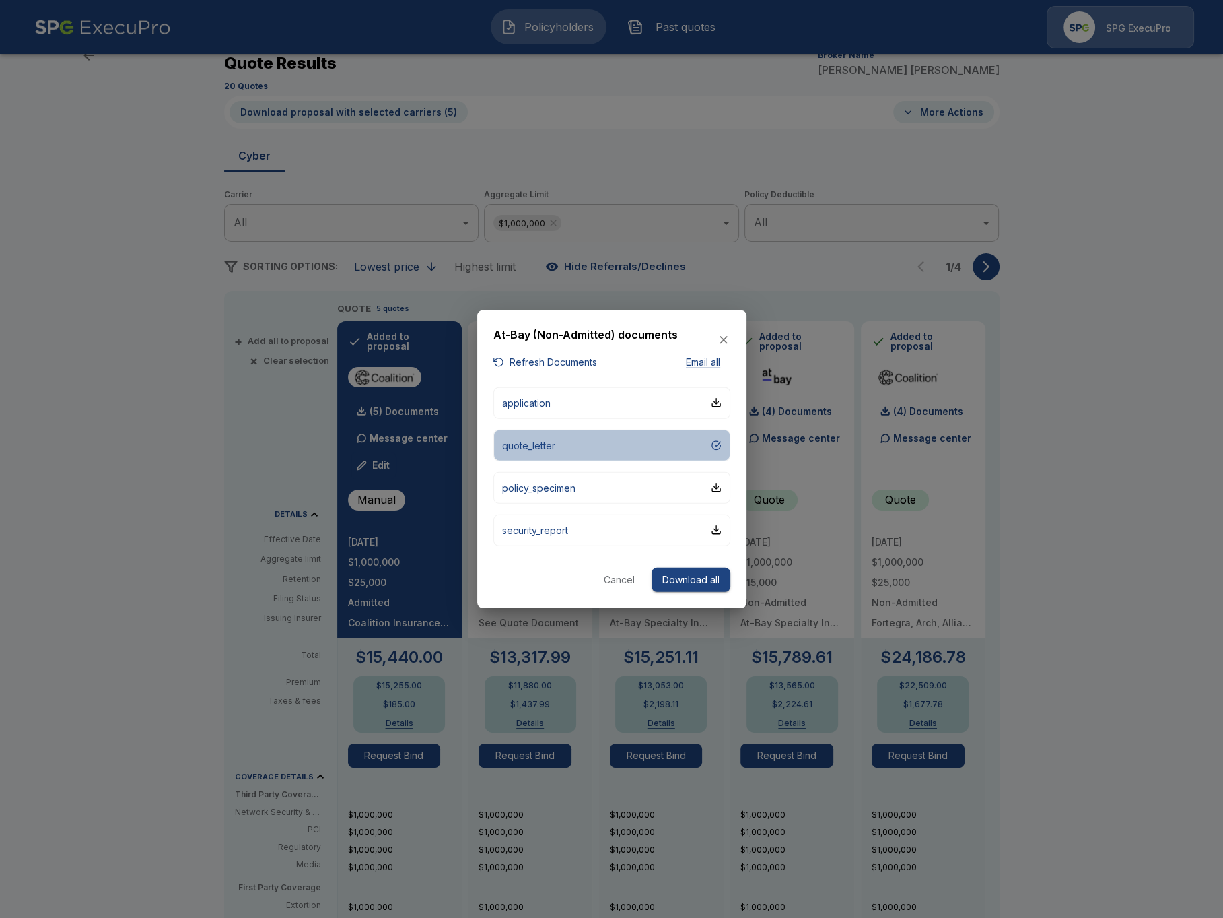
click at [623, 438] on button "quote_letter" at bounding box center [611, 445] width 237 height 32
click at [182, 174] on div at bounding box center [611, 459] width 1223 height 918
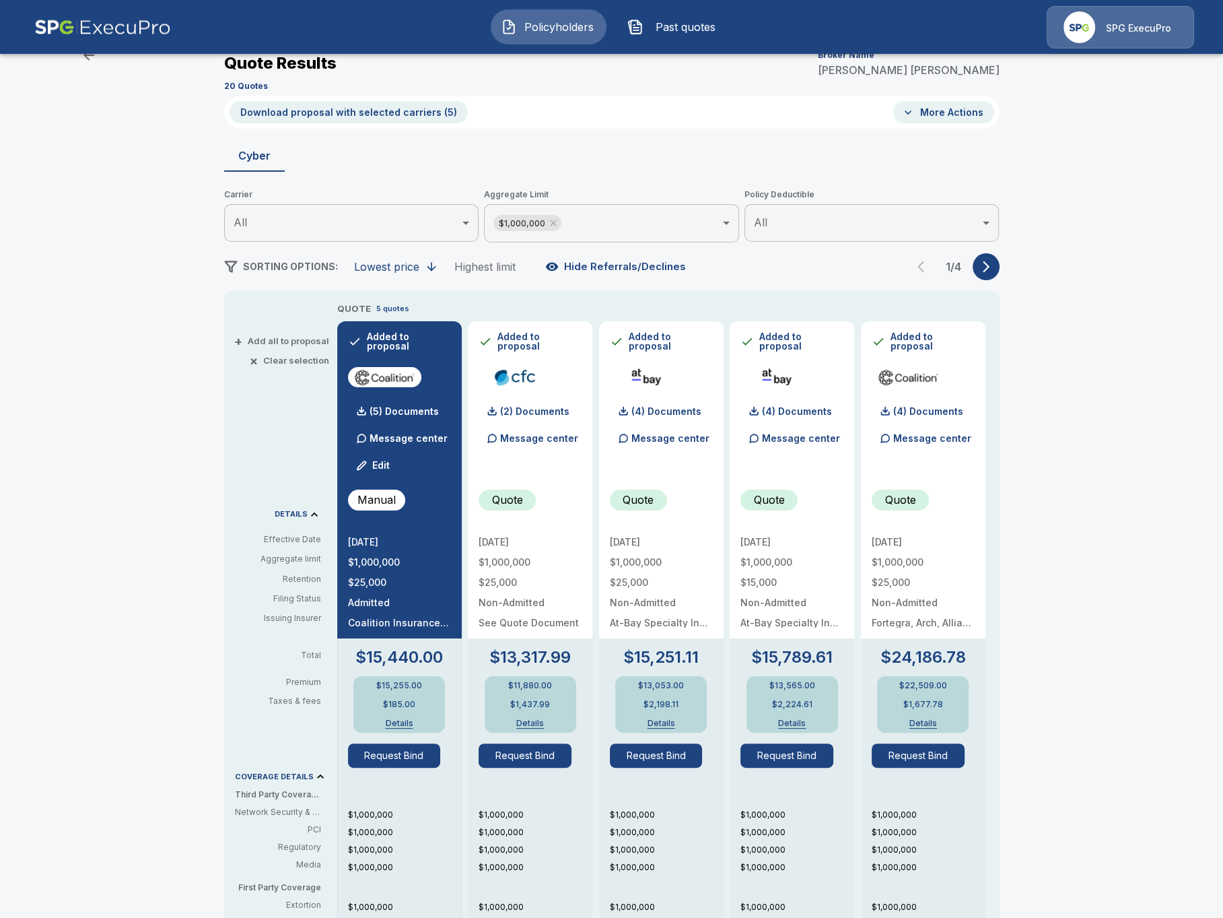
click at [1089, 26] on img at bounding box center [1080, 27] width 32 height 32
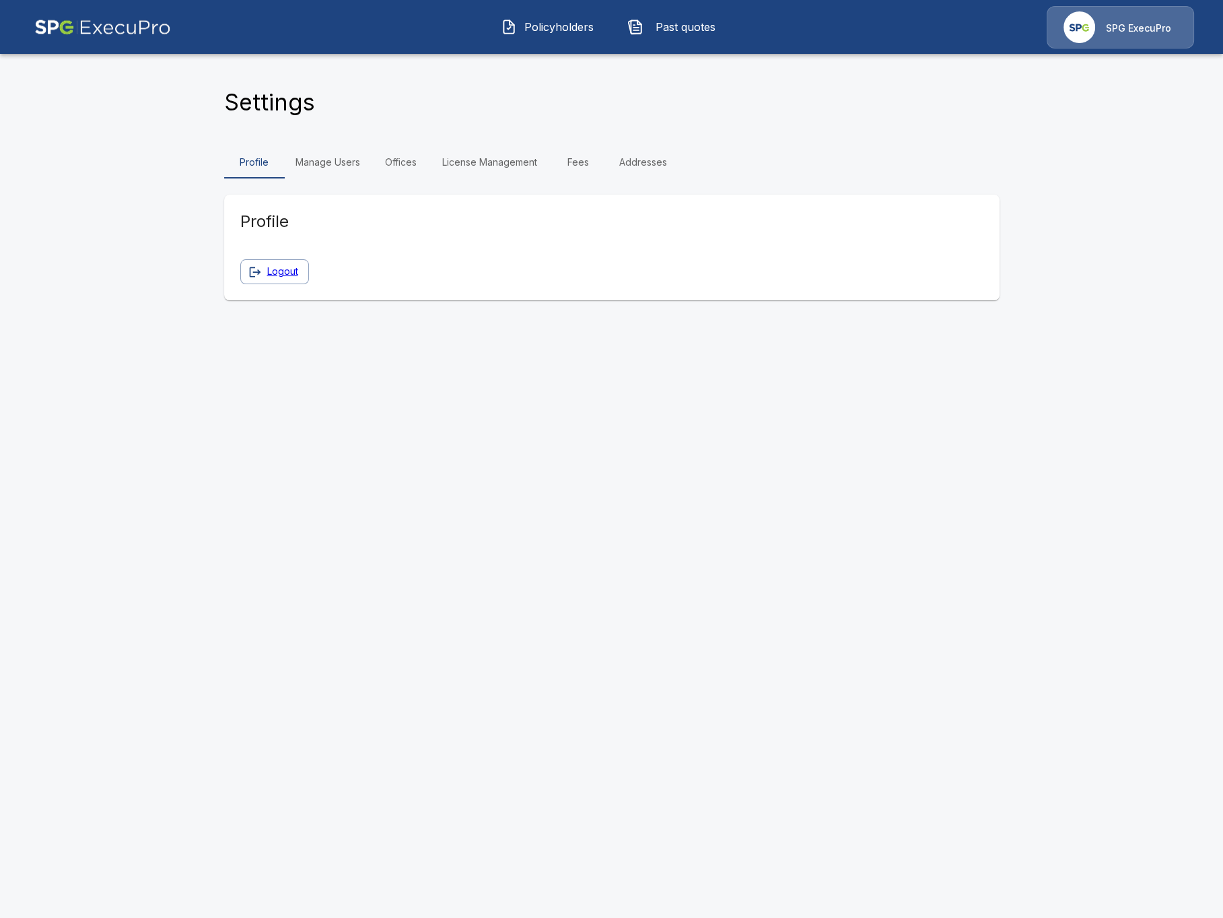
click at [576, 160] on link "Fees" at bounding box center [578, 162] width 61 height 32
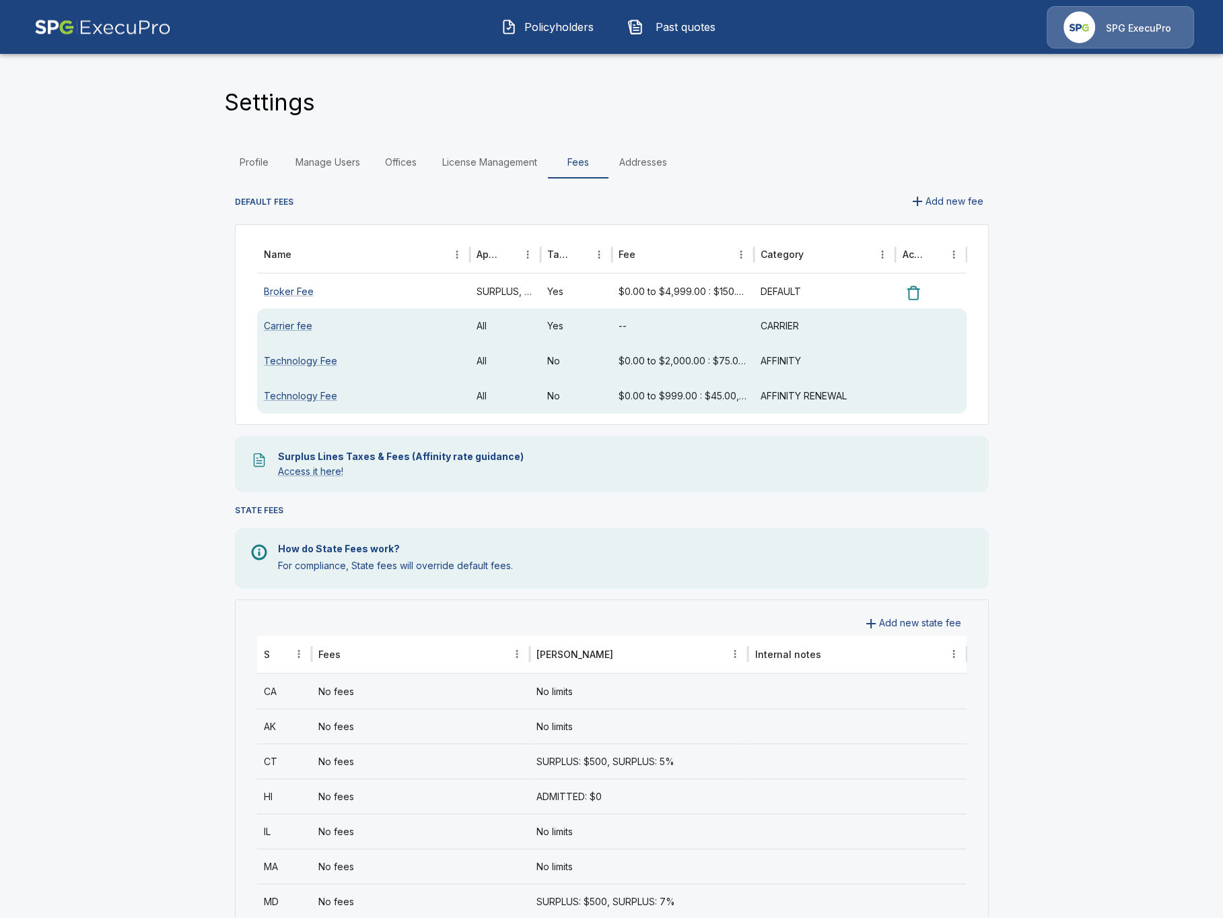
drag, startPoint x: 125, startPoint y: 302, endPoint x: 300, endPoint y: 281, distance: 176.9
click at [125, 302] on main "Settings Profile Manage Users Offices License Management Fees Addresses DEFAULT…" at bounding box center [611, 811] width 1223 height 1622
click at [947, 207] on button "Add new fee" at bounding box center [946, 201] width 85 height 25
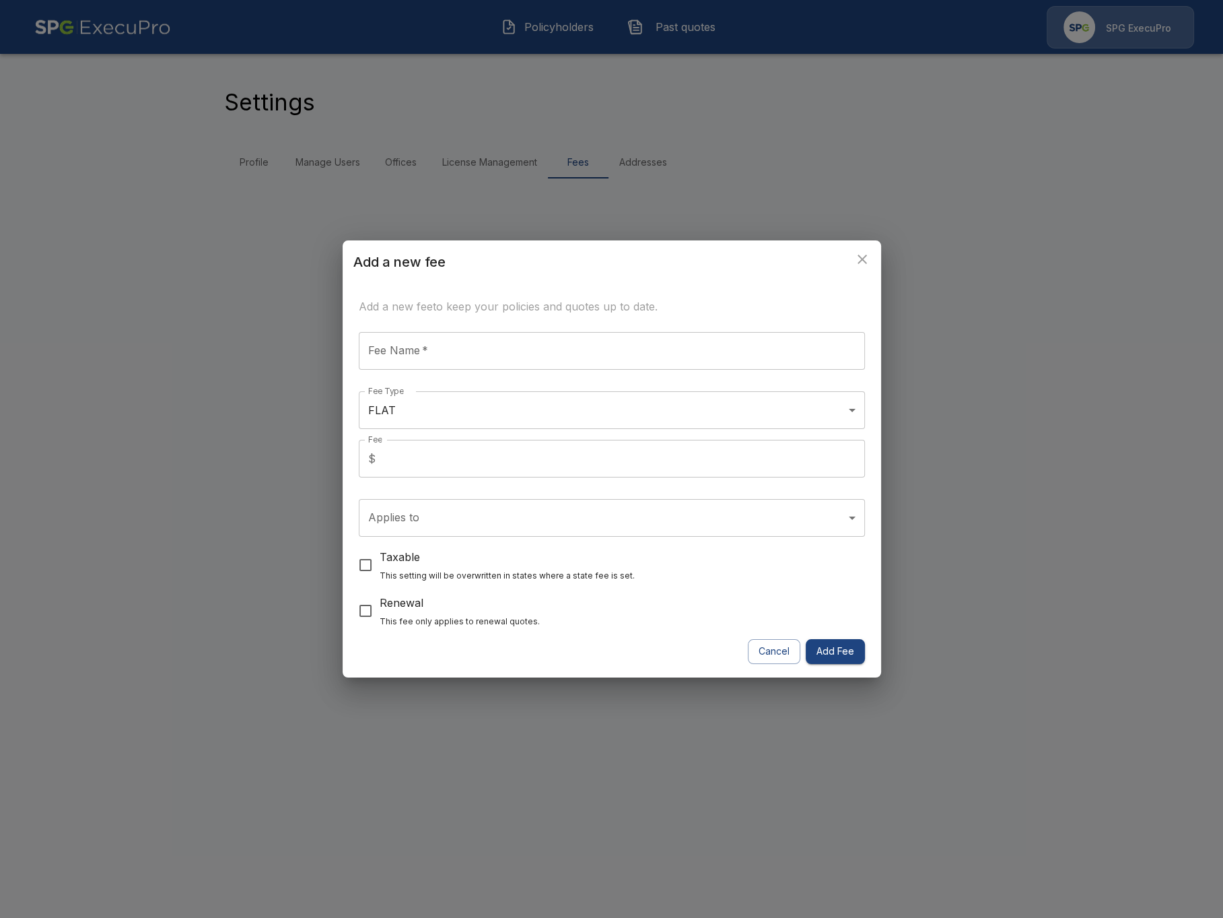
click at [211, 281] on div "Add a new fee Add a new fee to keep your policies and quotes up to date. Fee Na…" at bounding box center [611, 459] width 1223 height 918
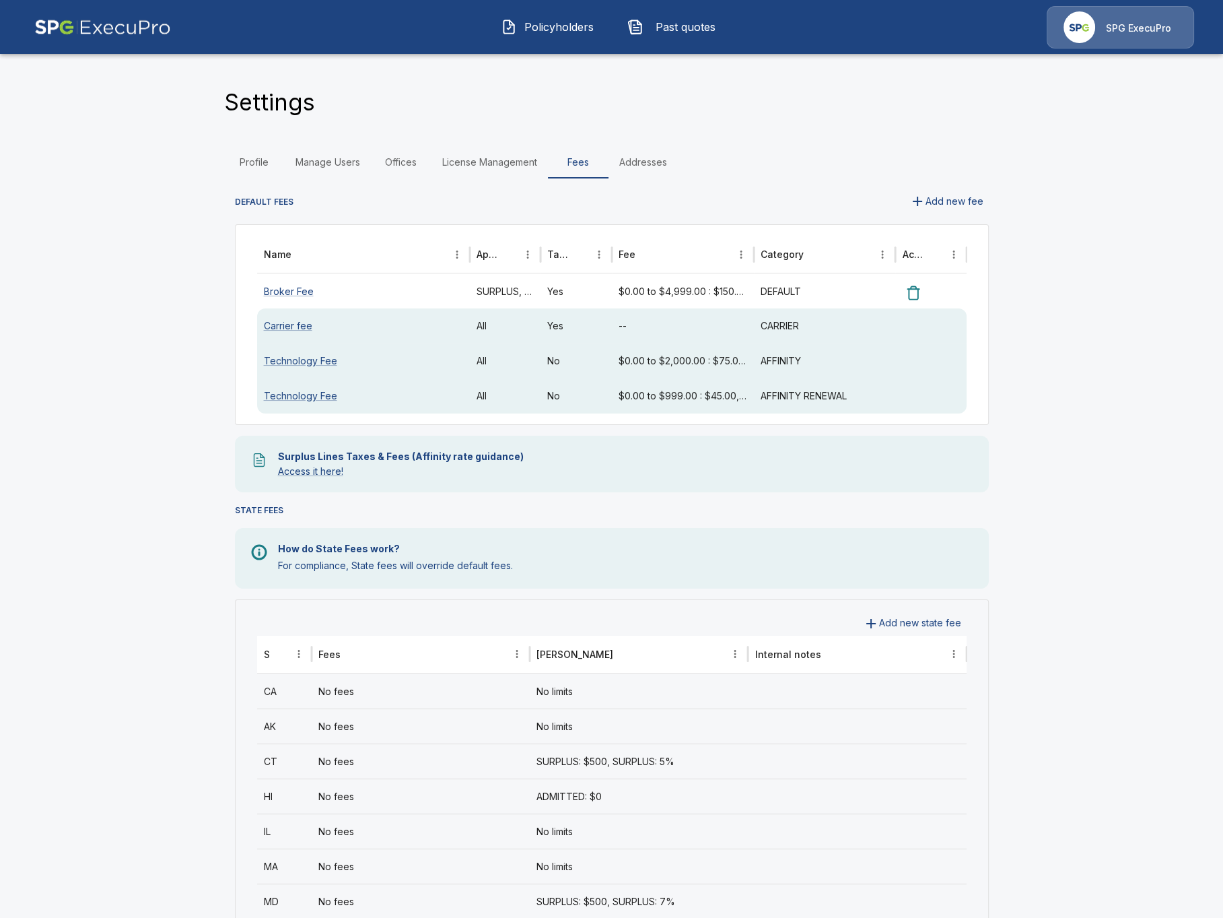
click at [102, 472] on main "Settings Profile Manage Users Offices License Management Fees Addresses DEFAULT…" at bounding box center [611, 811] width 1223 height 1622
